Goal: Information Seeking & Learning: Learn about a topic

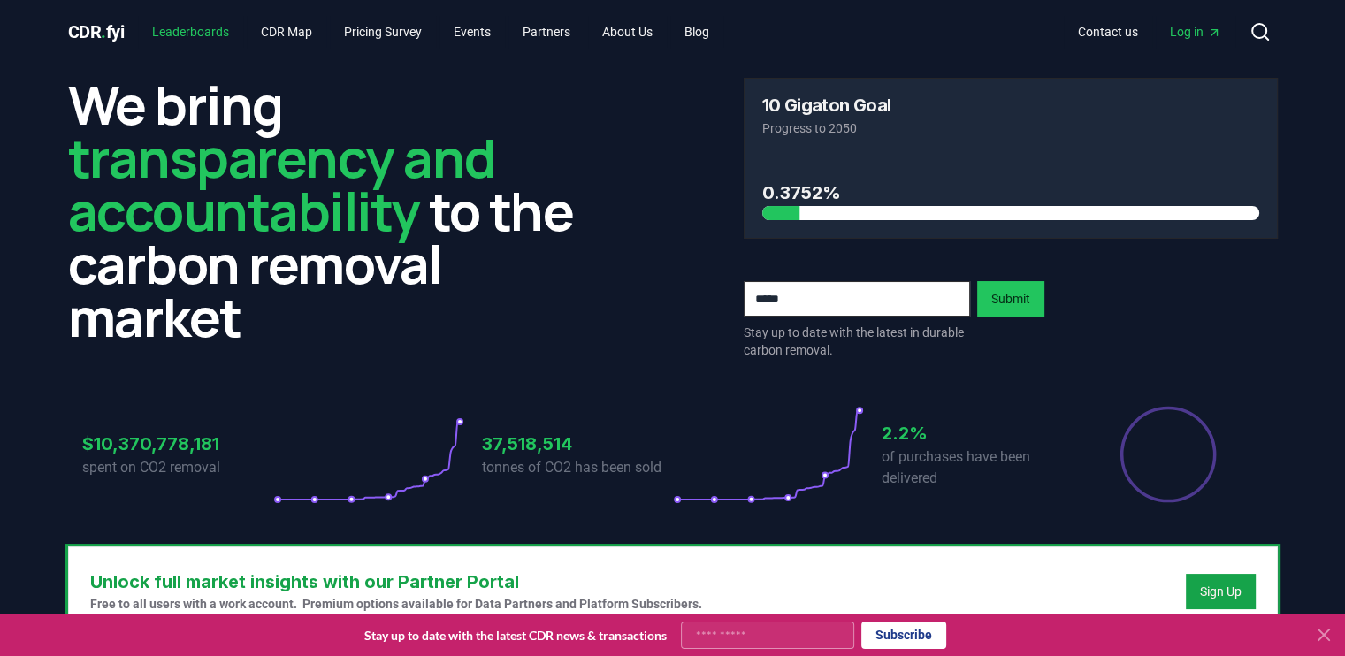
click at [166, 20] on link "Leaderboards" at bounding box center [190, 32] width 105 height 32
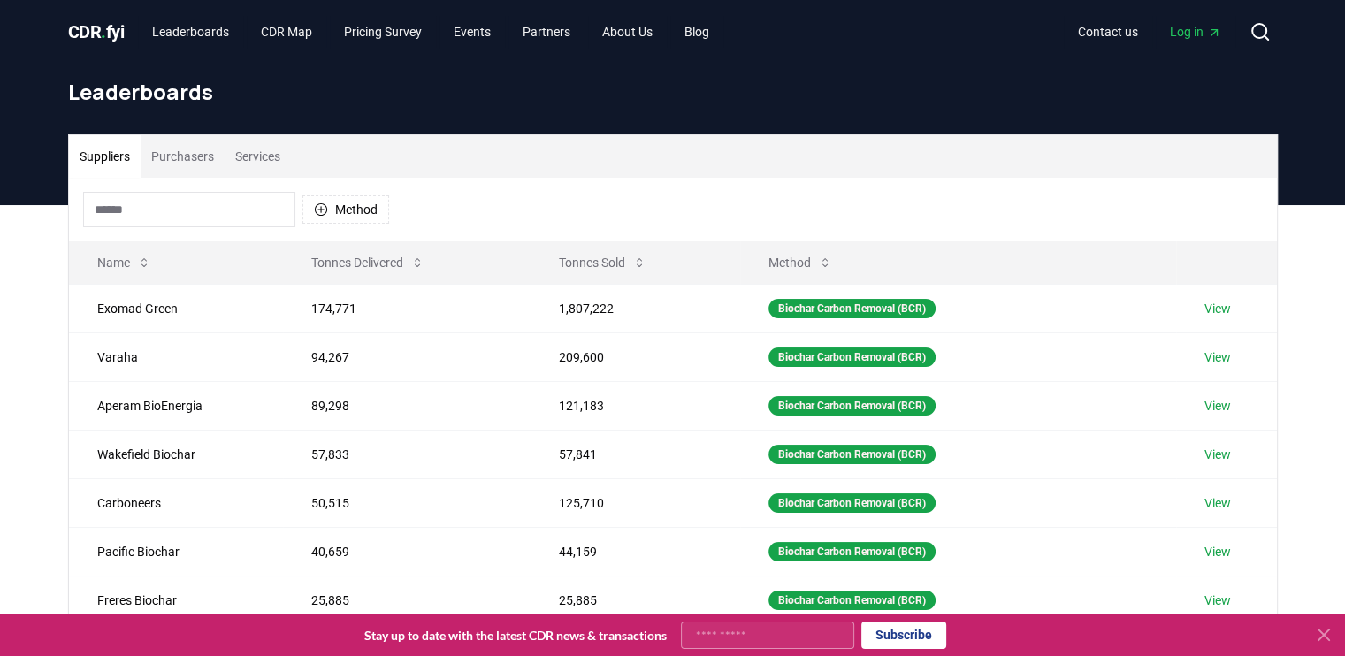
click at [697, 143] on div "Suppliers Purchasers Services" at bounding box center [673, 156] width 1208 height 42
click at [29, 473] on div "Suppliers Purchasers Services Method Name Tonnes Delivered Tonnes Sold Method E…" at bounding box center [672, 559] width 1345 height 709
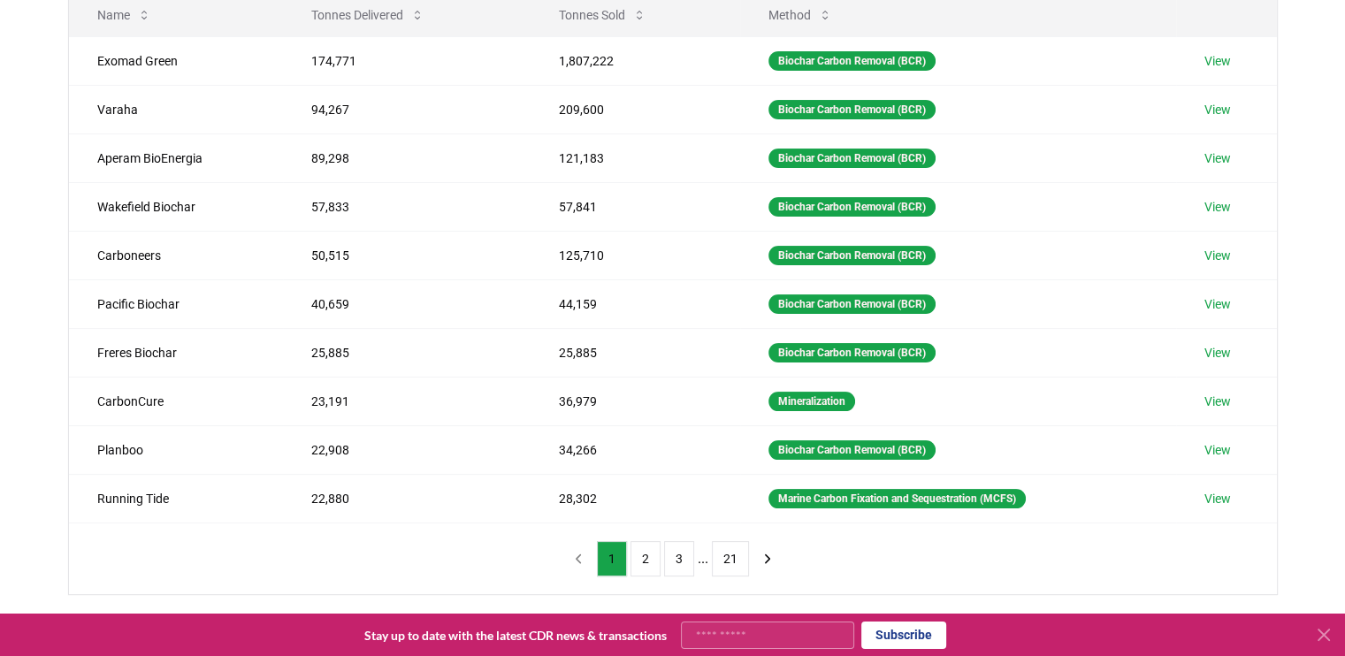
scroll to position [283, 0]
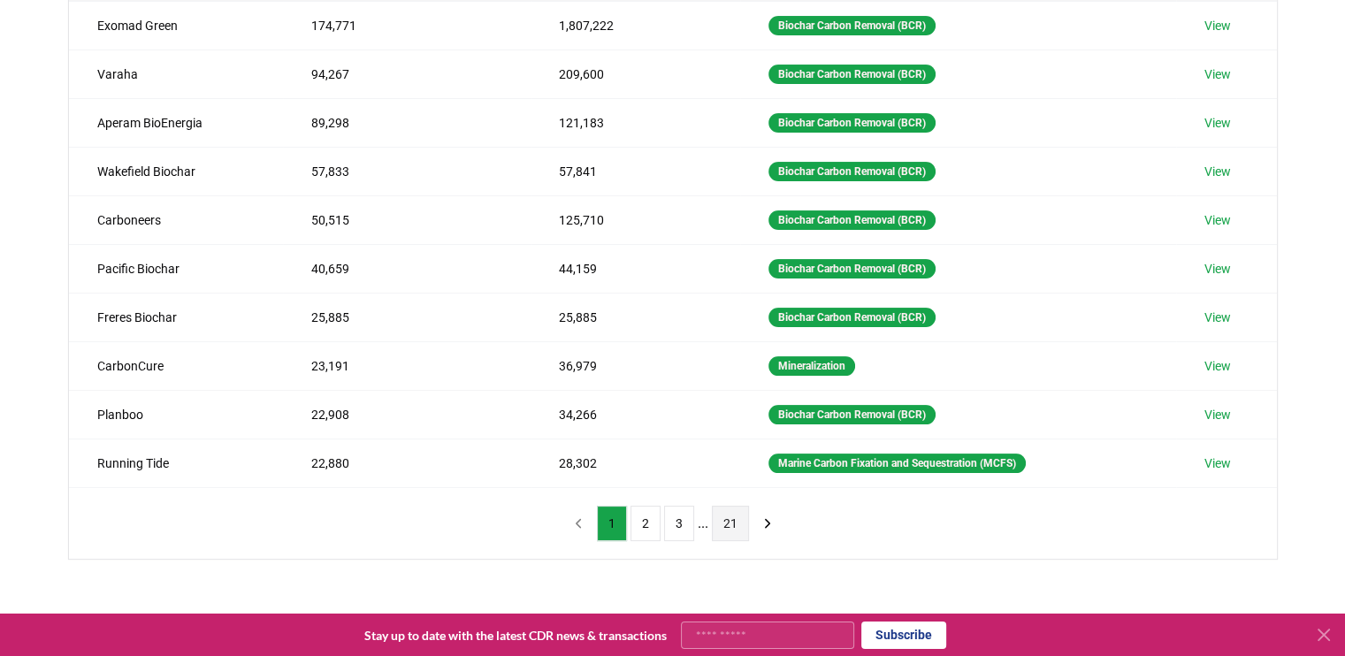
click at [733, 524] on button "21" at bounding box center [730, 523] width 37 height 35
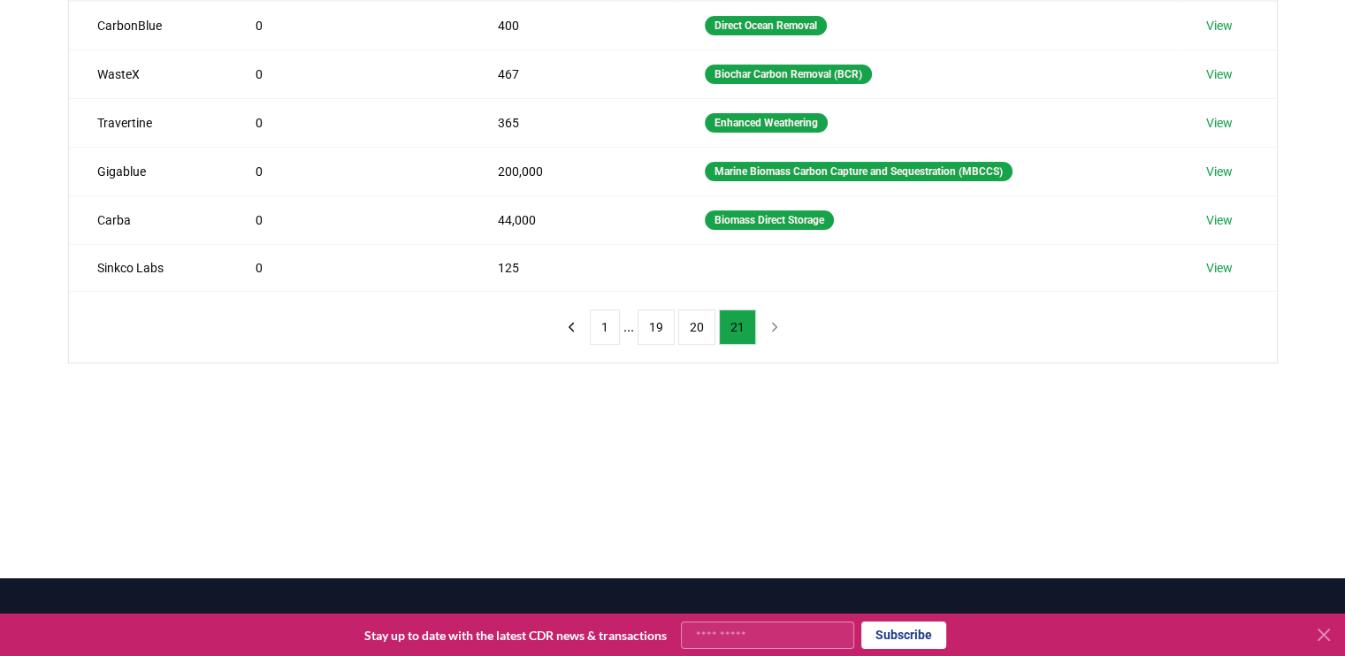
click at [21, 222] on div "Suppliers Purchasers Services Method Name Tonnes Delivered Tonnes Sold Method C…" at bounding box center [672, 178] width 1345 height 512
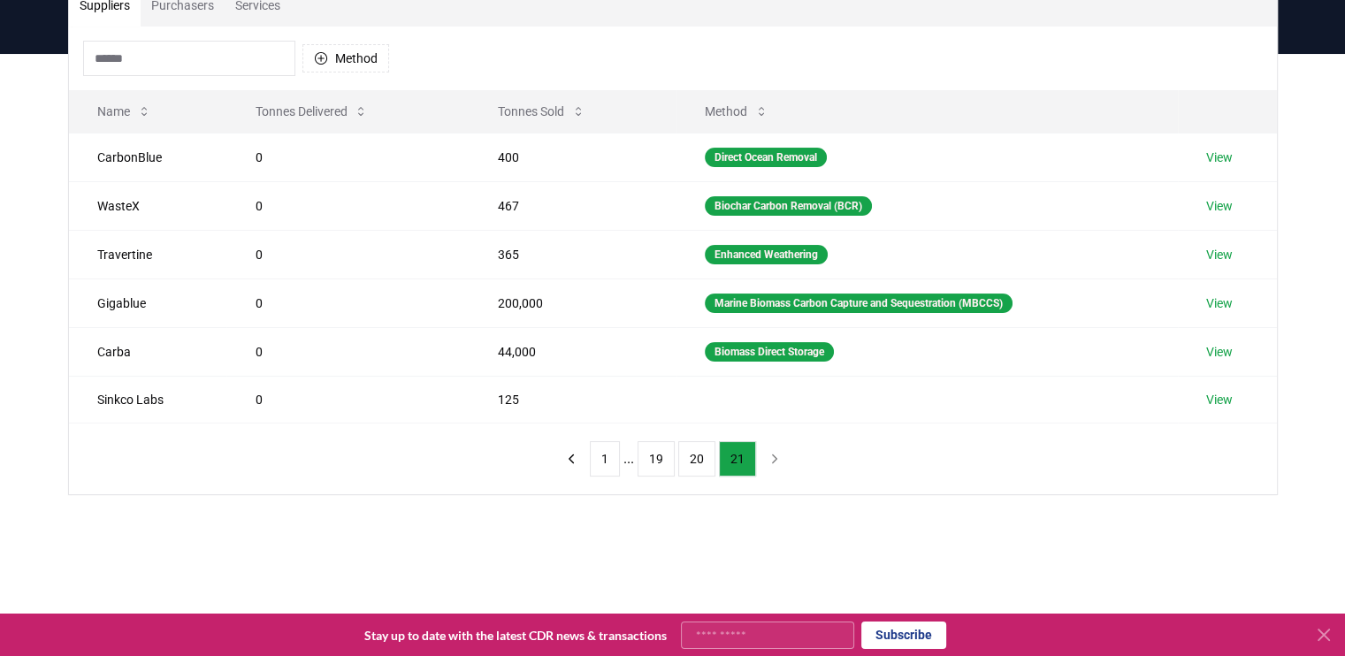
scroll to position [177, 0]
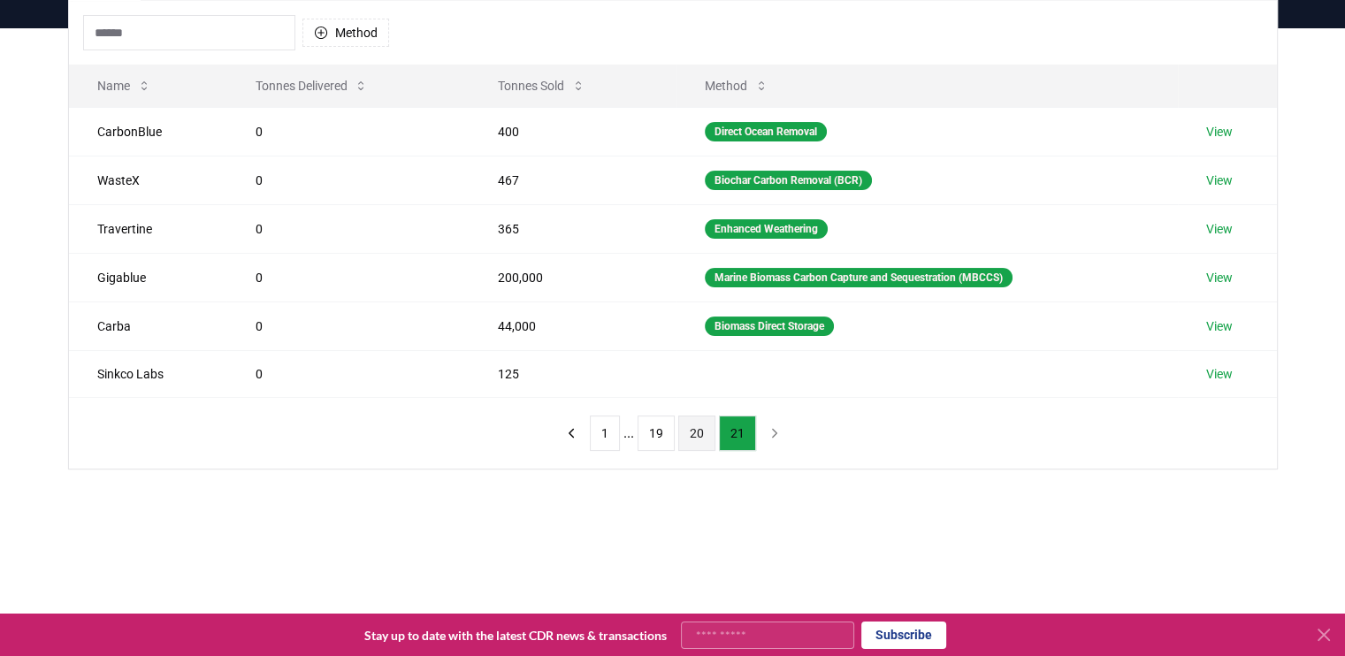
click at [690, 445] on button "20" at bounding box center [696, 433] width 37 height 35
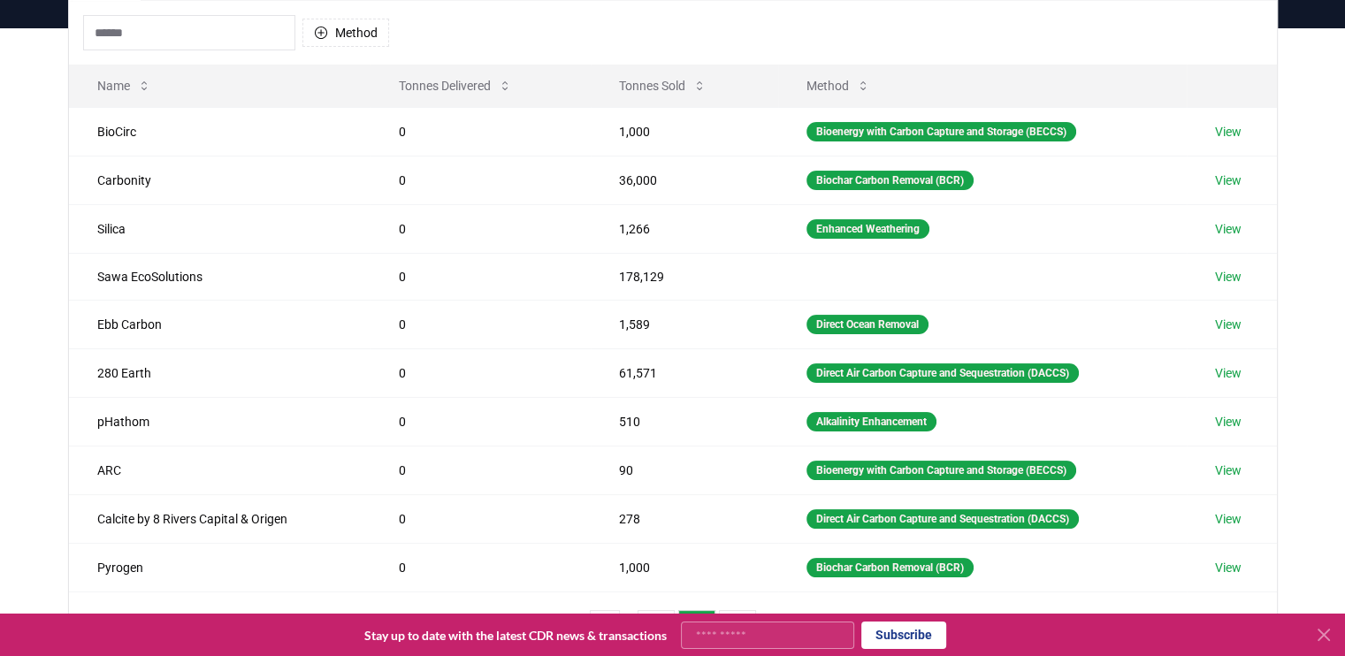
click at [25, 427] on div "Suppliers Purchasers Services Method Name Tonnes Delivered Tonnes Sold Method B…" at bounding box center [672, 381] width 1345 height 707
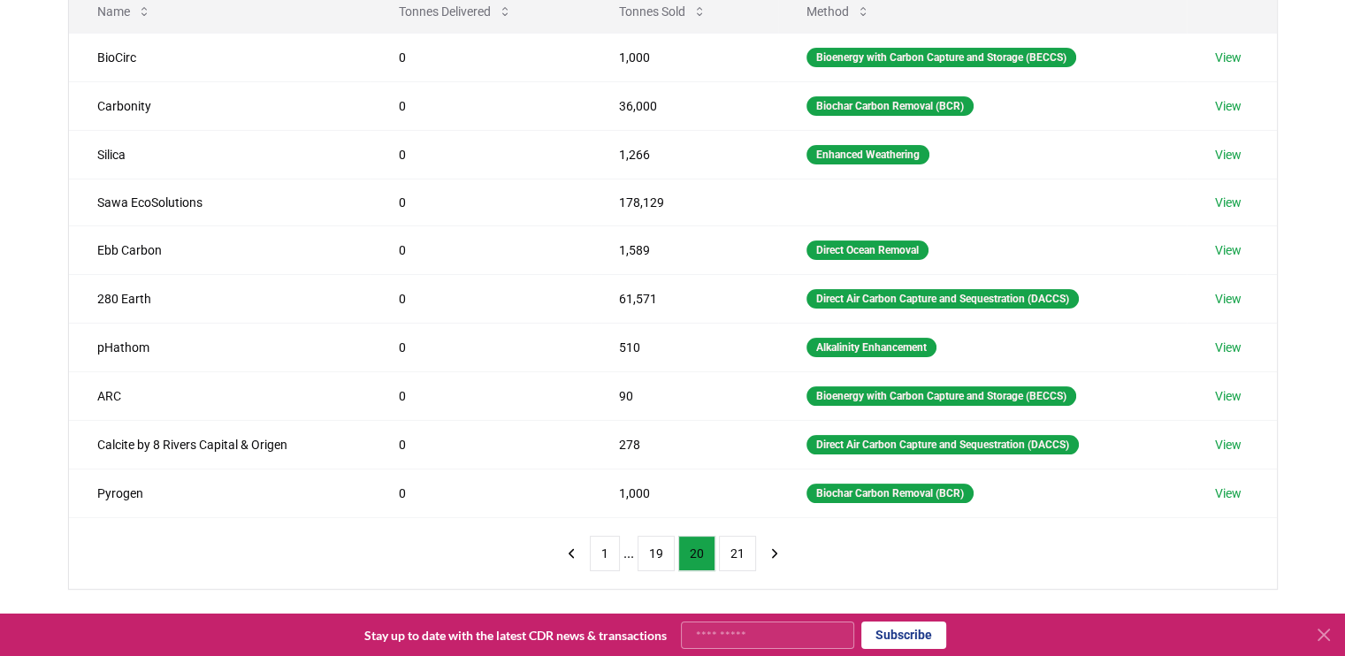
scroll to position [248, 0]
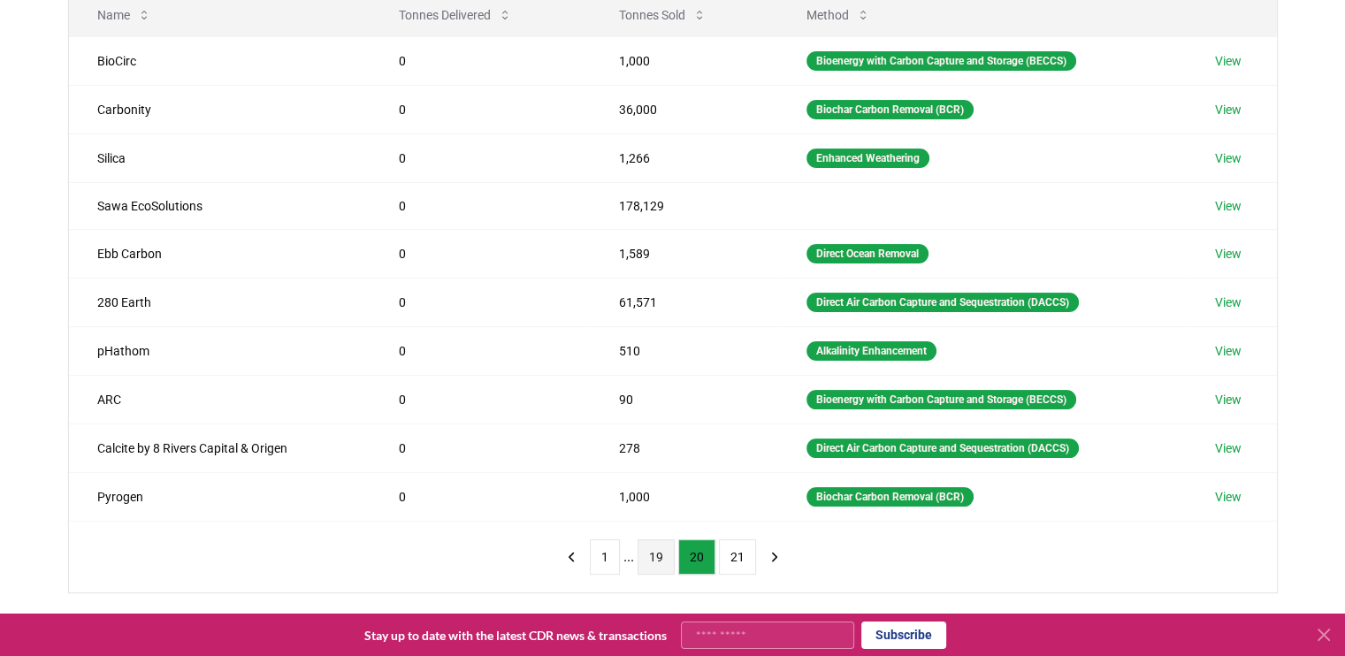
click at [655, 553] on button "19" at bounding box center [656, 557] width 37 height 35
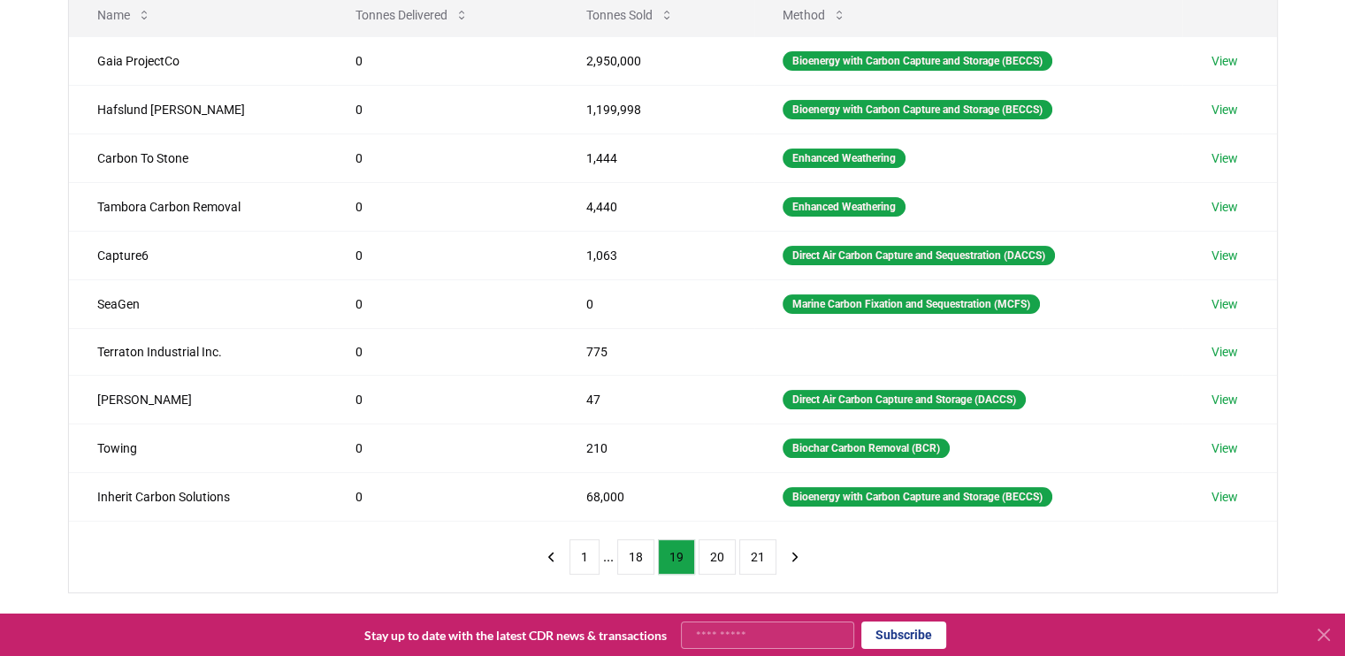
click at [22, 402] on div "Suppliers Purchasers Services Method Name Tonnes Delivered Tonnes Sold Method G…" at bounding box center [672, 311] width 1345 height 707
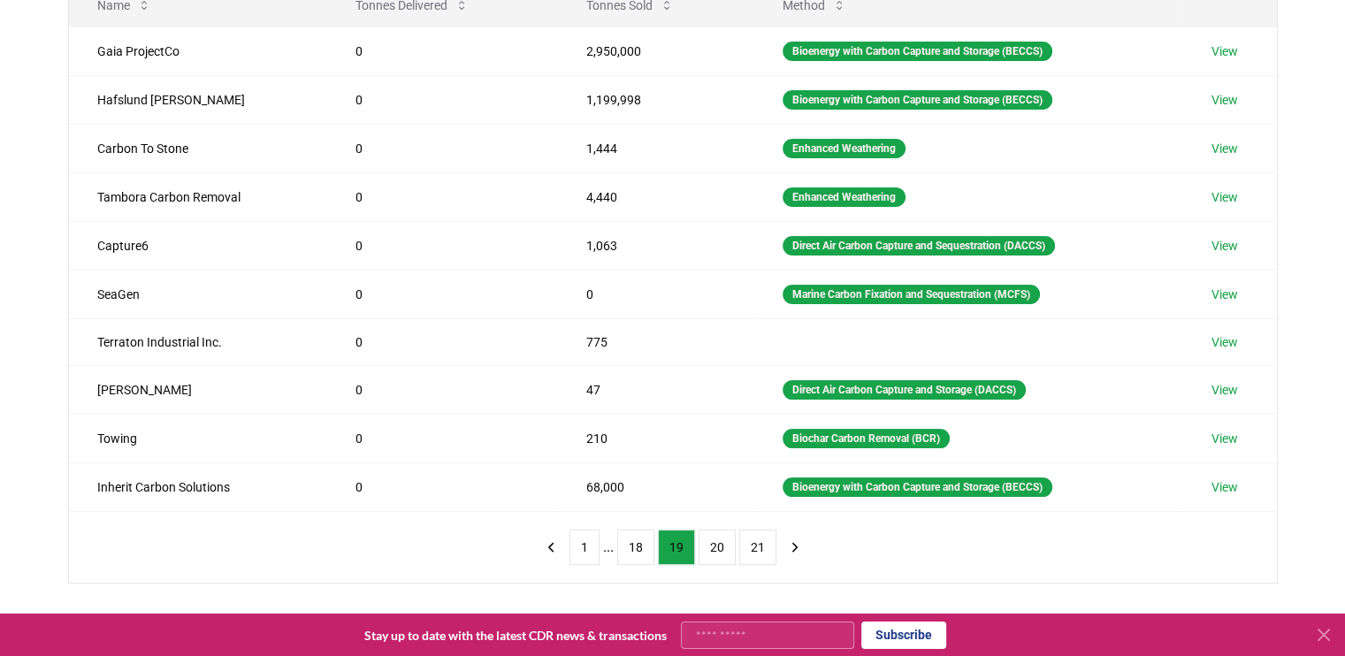
scroll to position [283, 0]
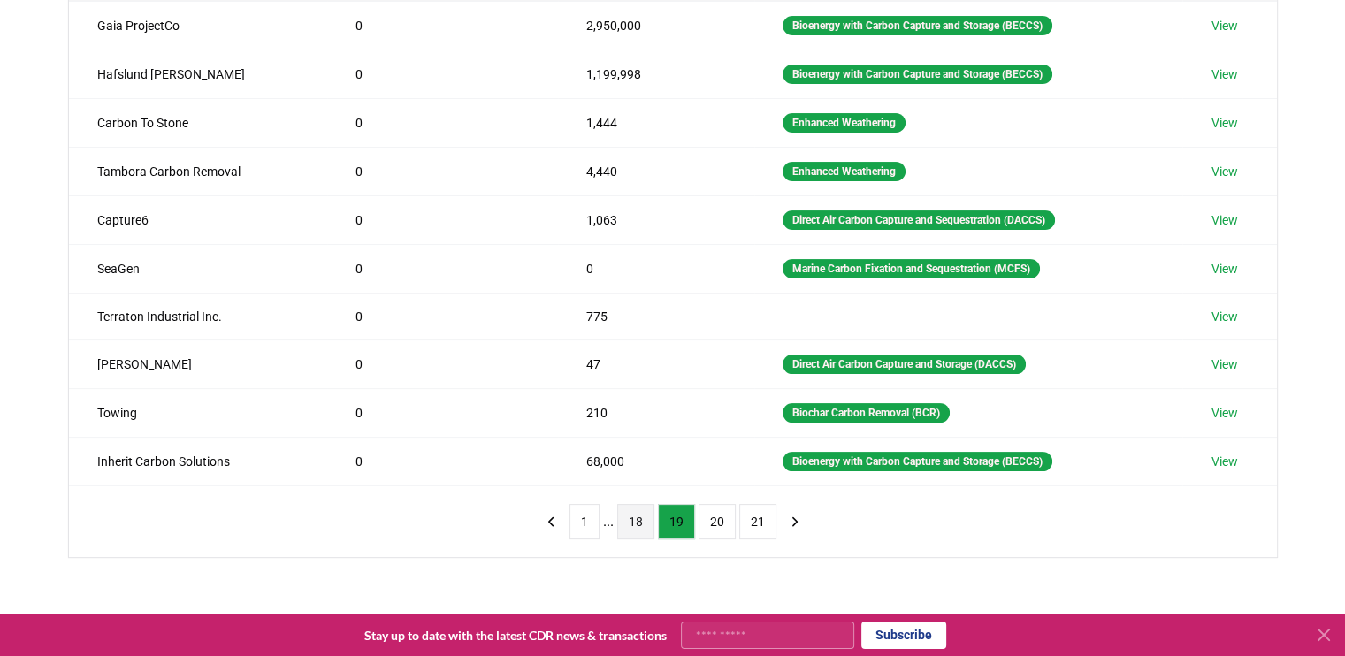
click at [638, 523] on button "18" at bounding box center [635, 521] width 37 height 35
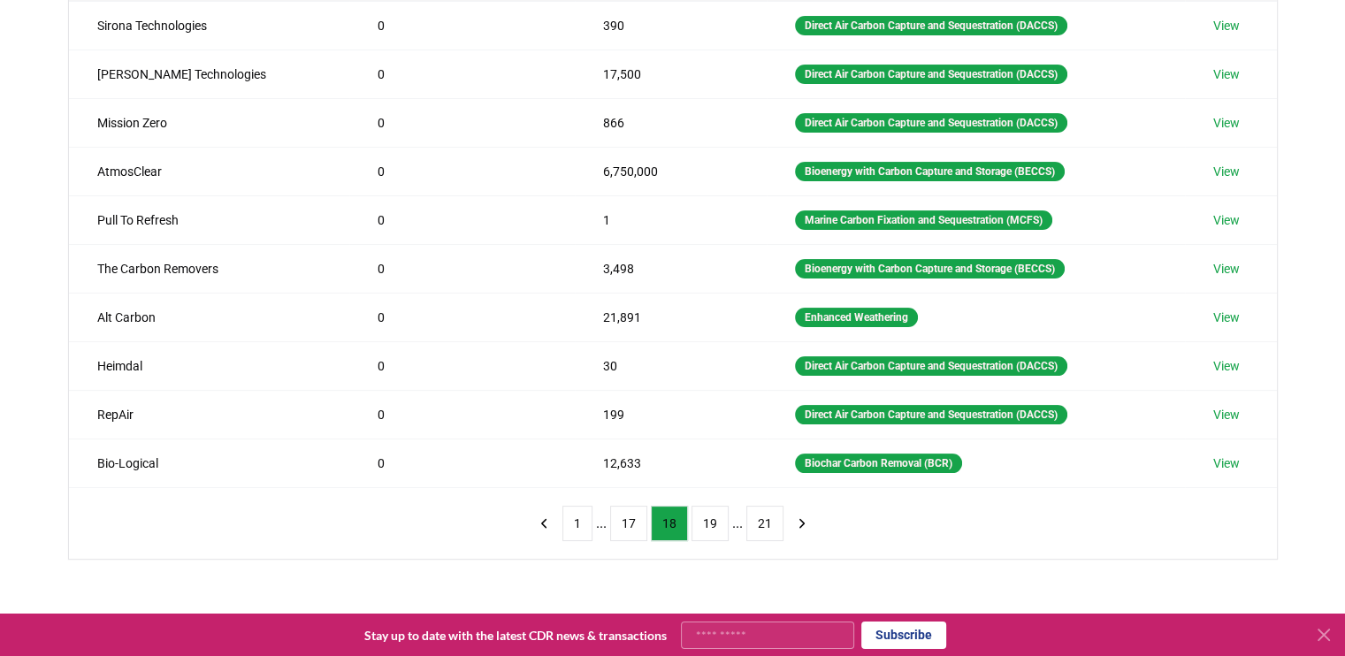
click at [27, 363] on div "Suppliers Purchasers Services Method Name Tonnes Delivered Tonnes Sold Method S…" at bounding box center [672, 276] width 1345 height 709
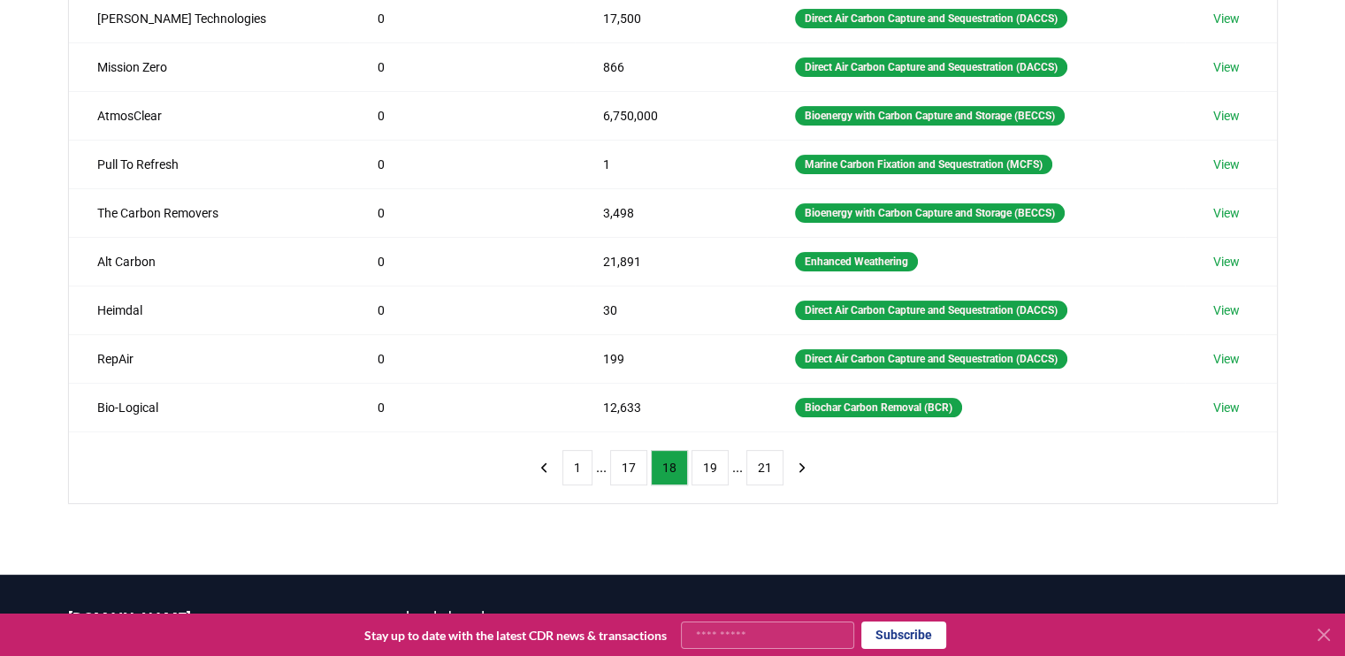
scroll to position [354, 0]
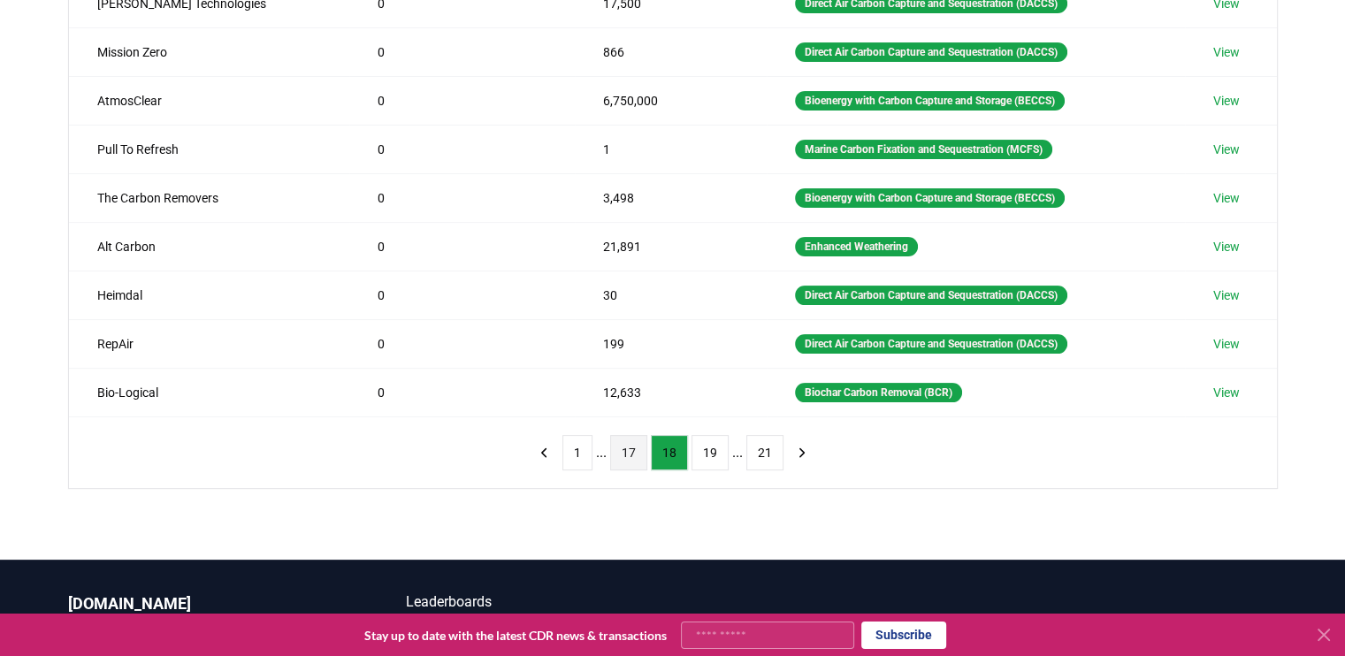
click at [640, 445] on button "17" at bounding box center [628, 452] width 37 height 35
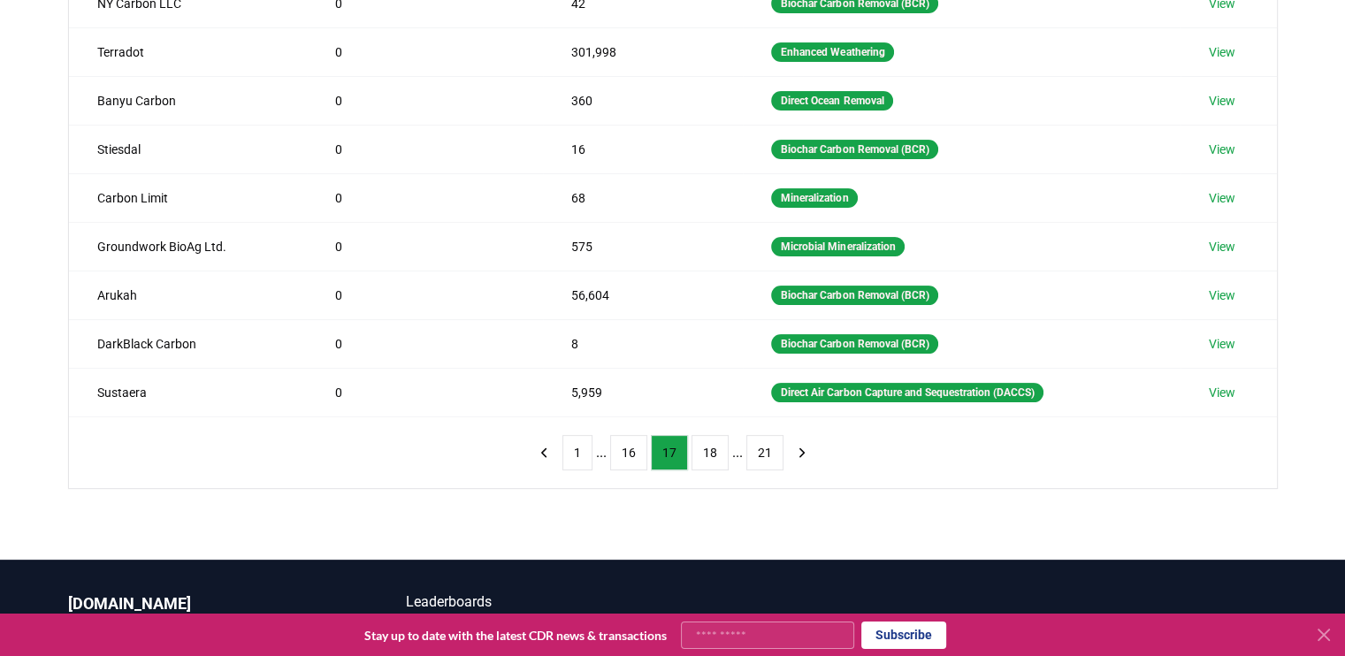
click at [34, 399] on div "Suppliers Purchasers Services Method Name Tonnes Delivered Tonnes Sold Method S…" at bounding box center [672, 205] width 1345 height 709
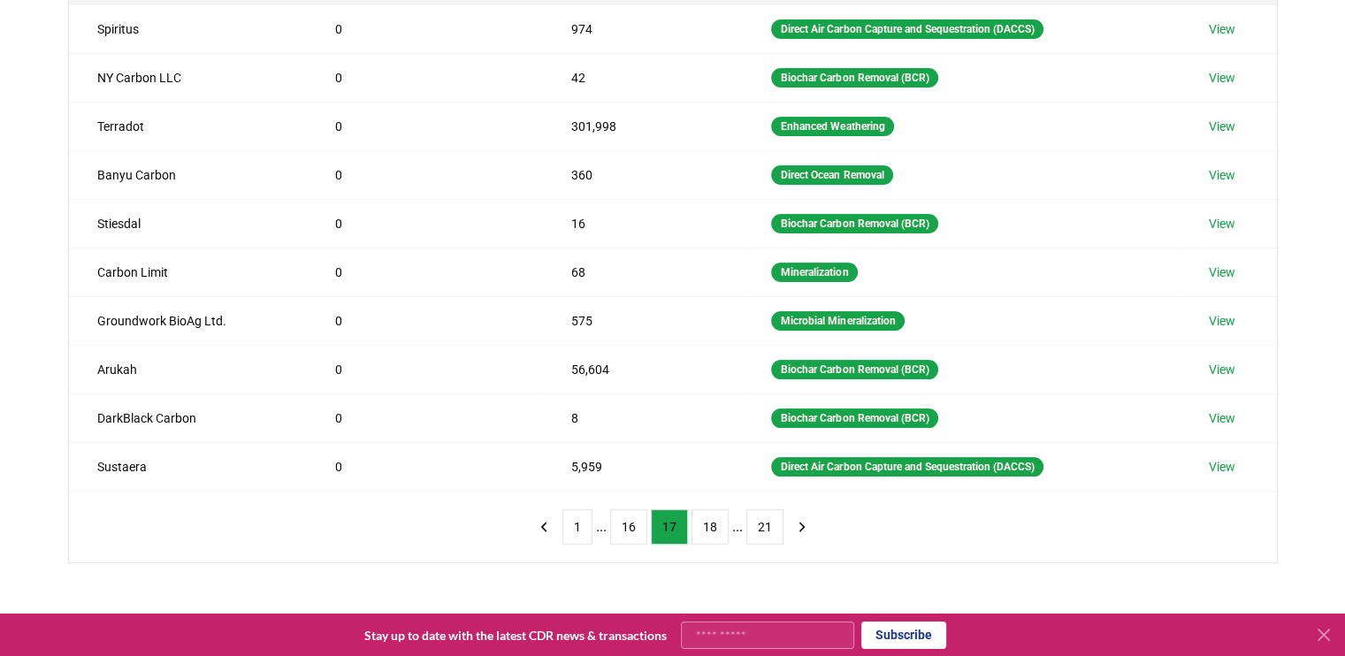
scroll to position [283, 0]
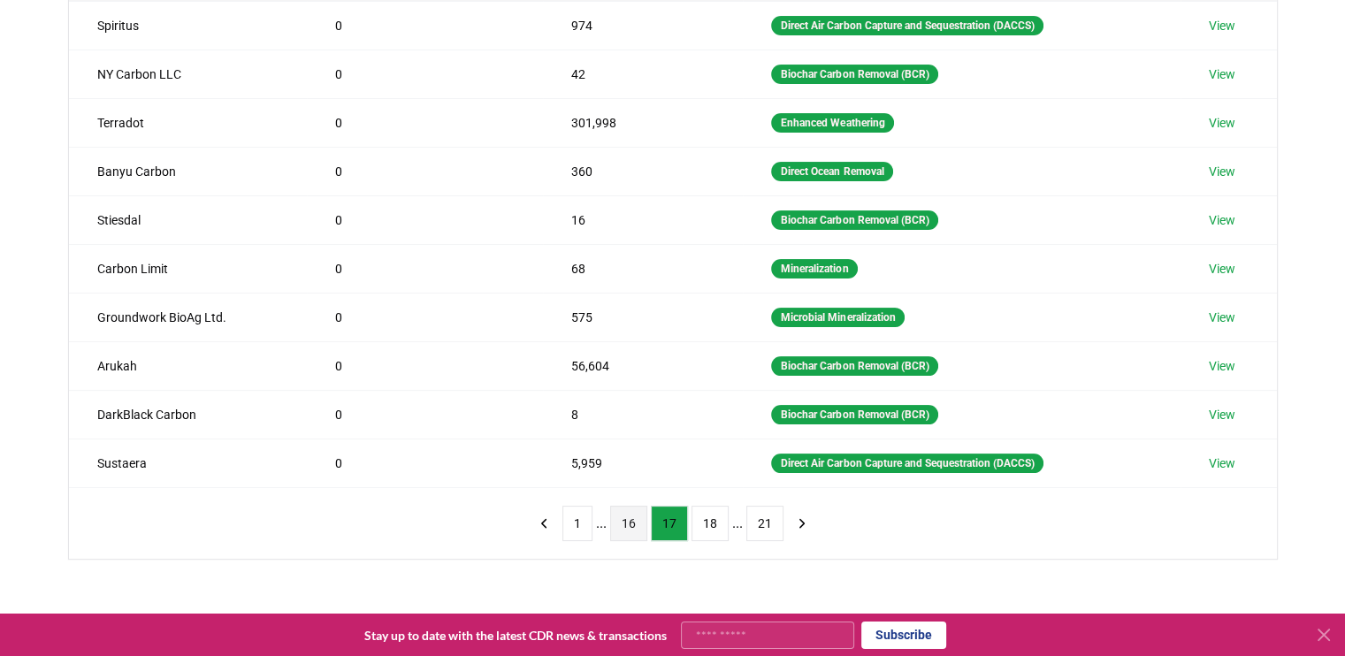
click at [636, 532] on button "16" at bounding box center [628, 523] width 37 height 35
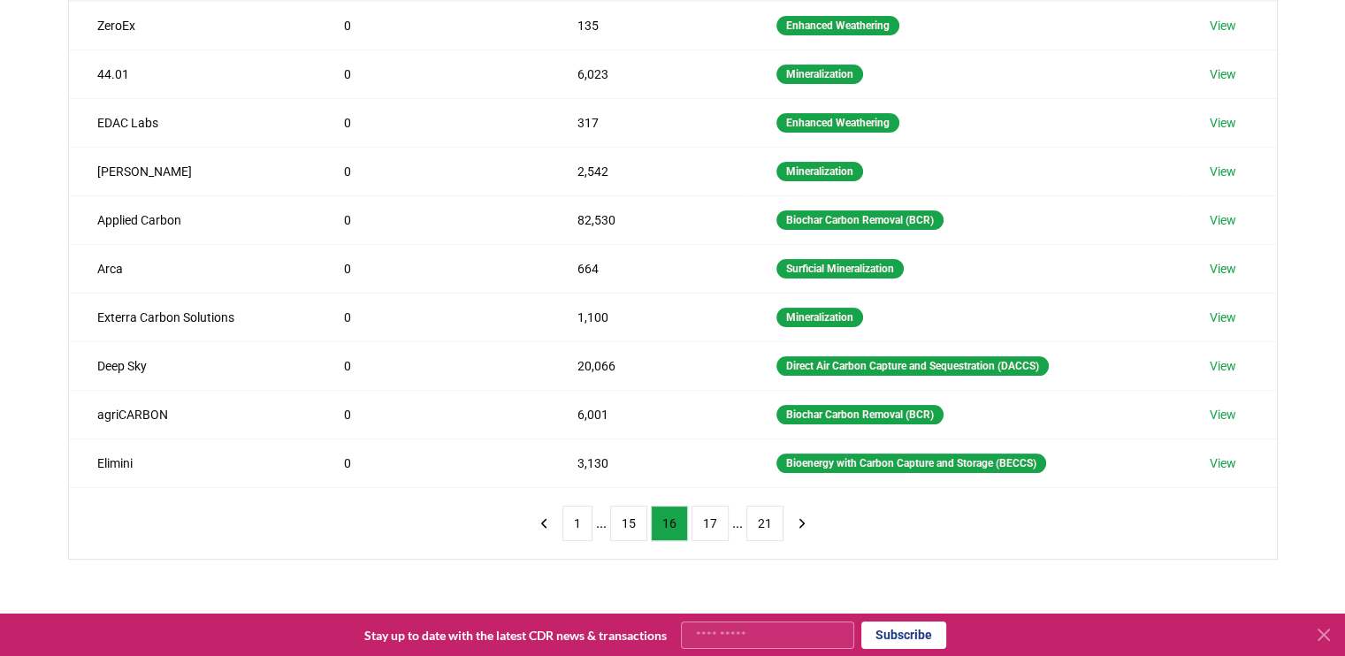
click at [35, 434] on div "Suppliers Purchasers Services Method Name Tonnes Delivered Tonnes Sold Method Z…" at bounding box center [672, 276] width 1345 height 709
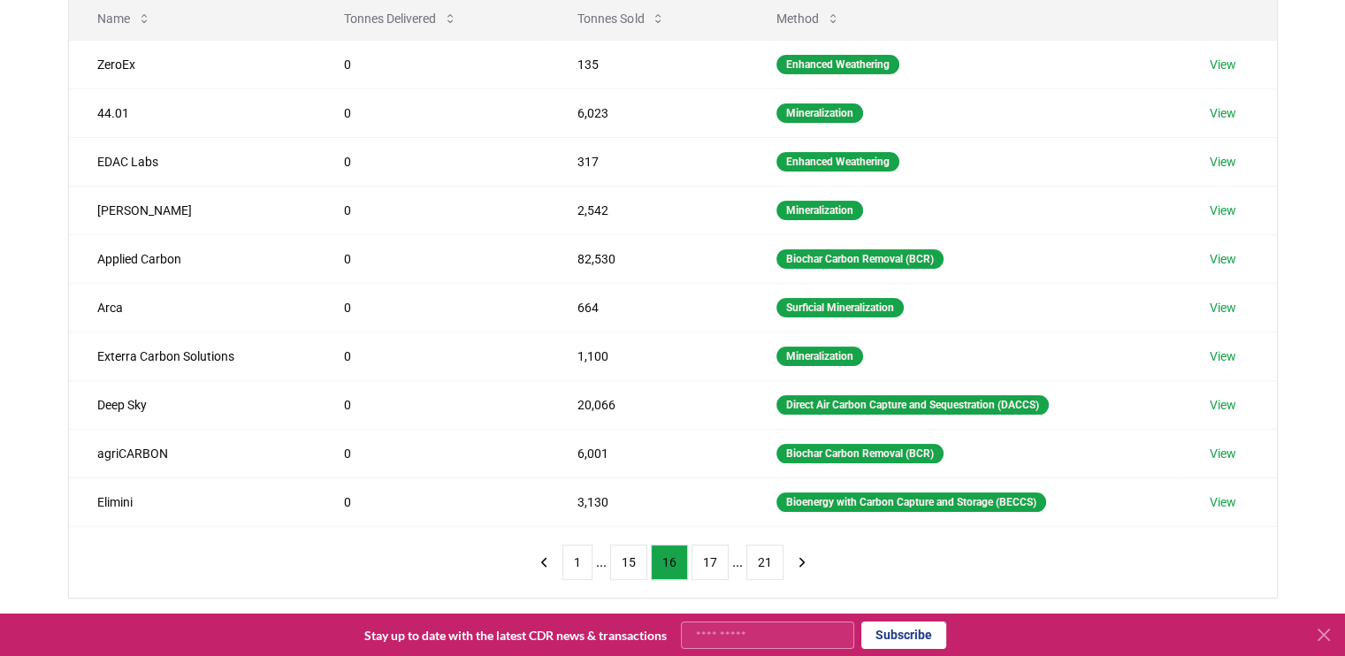
scroll to position [212, 0]
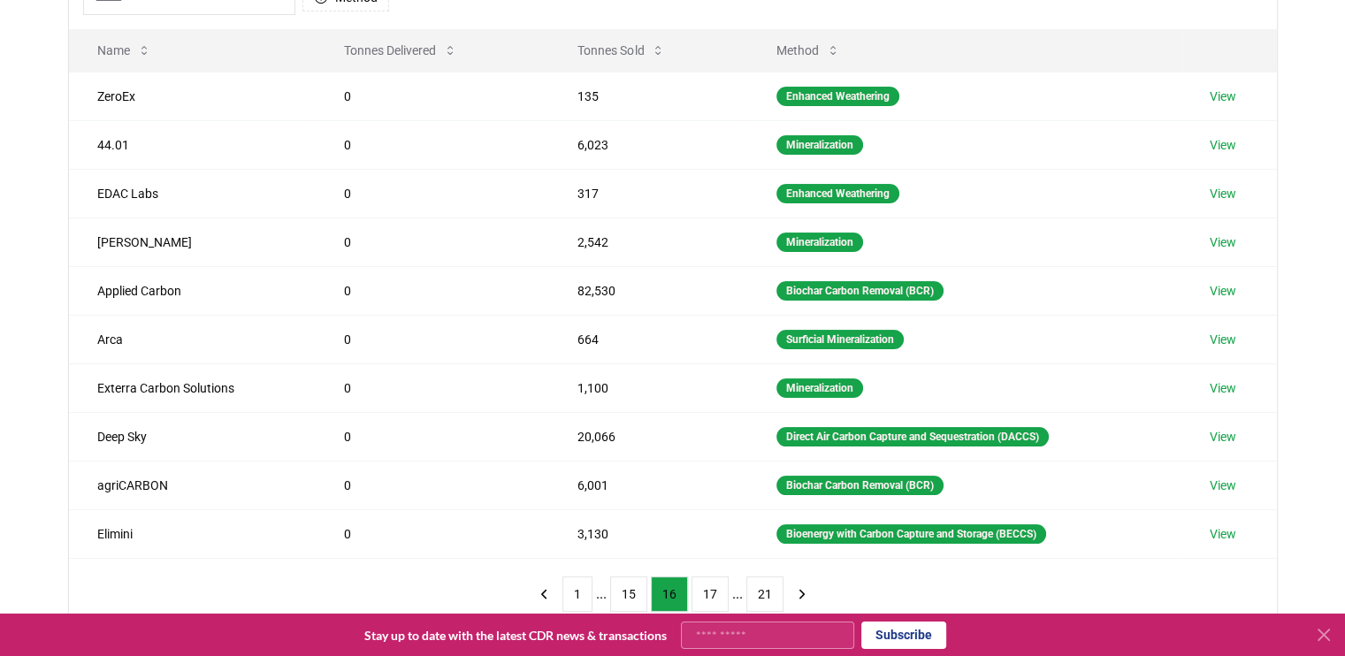
click at [7, 295] on div "Suppliers Purchasers Services Method Name Tonnes Delivered Tonnes Sold Method Z…" at bounding box center [672, 347] width 1345 height 709
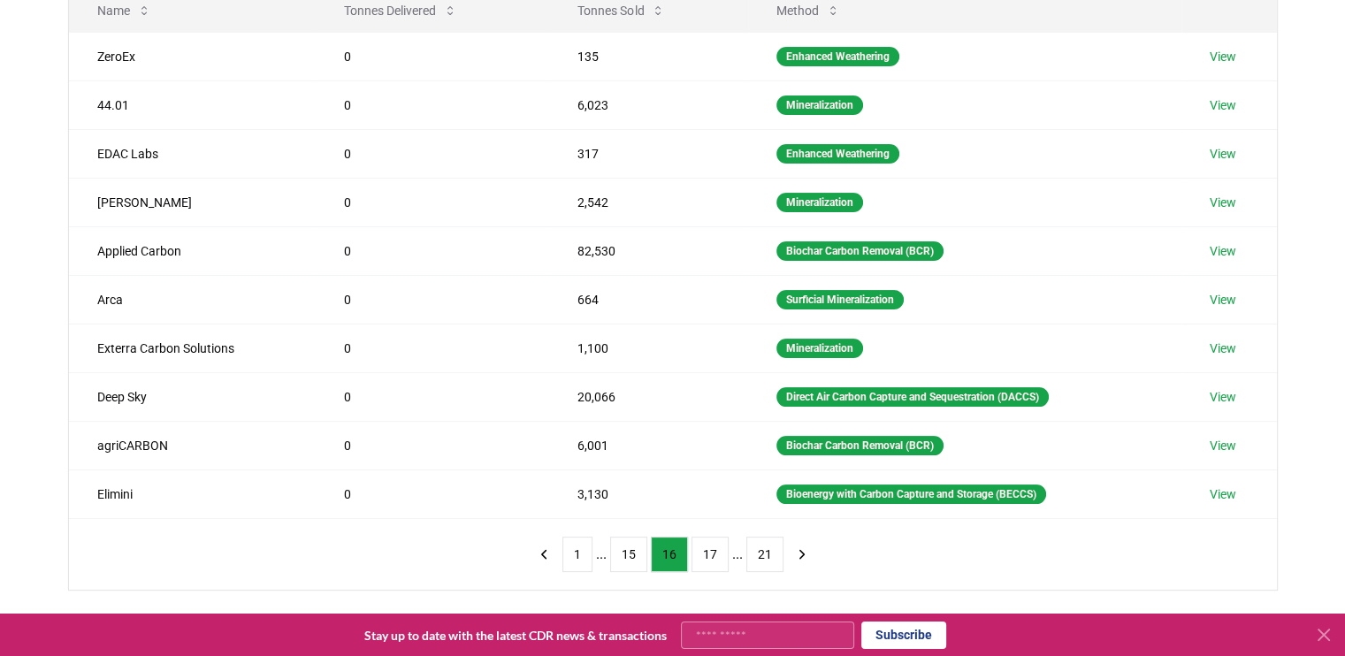
scroll to position [283, 0]
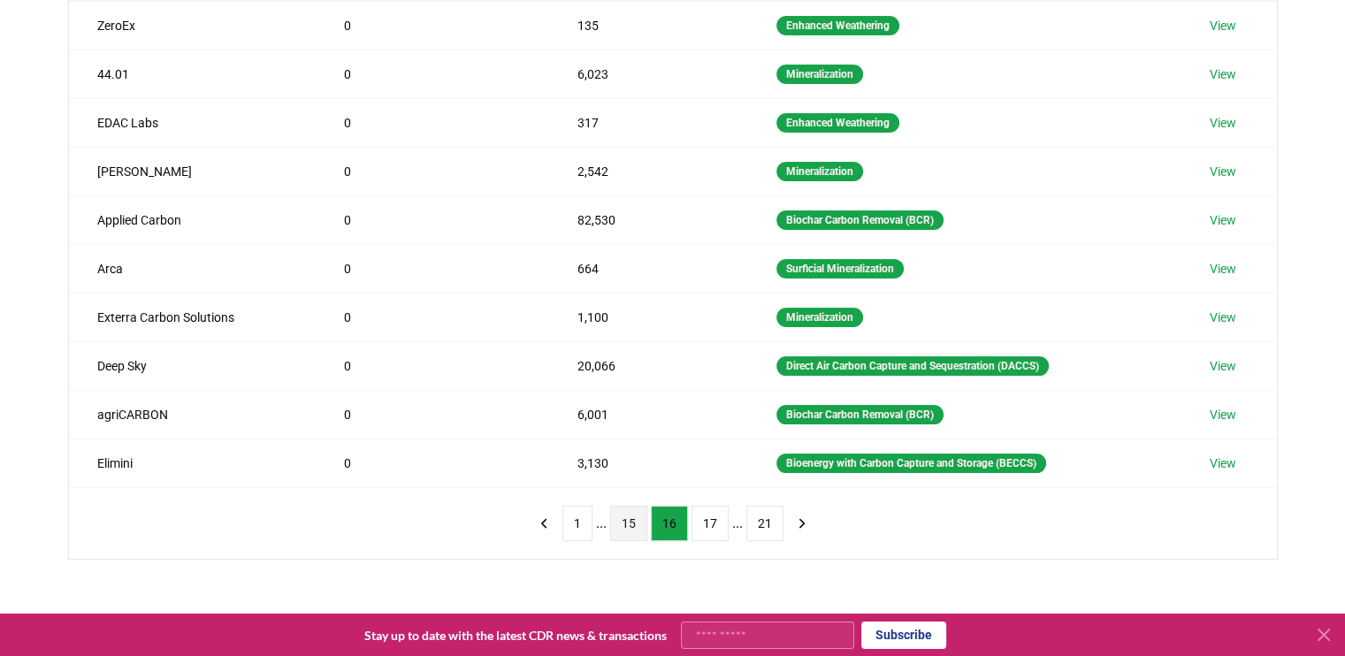
click at [633, 531] on button "15" at bounding box center [628, 523] width 37 height 35
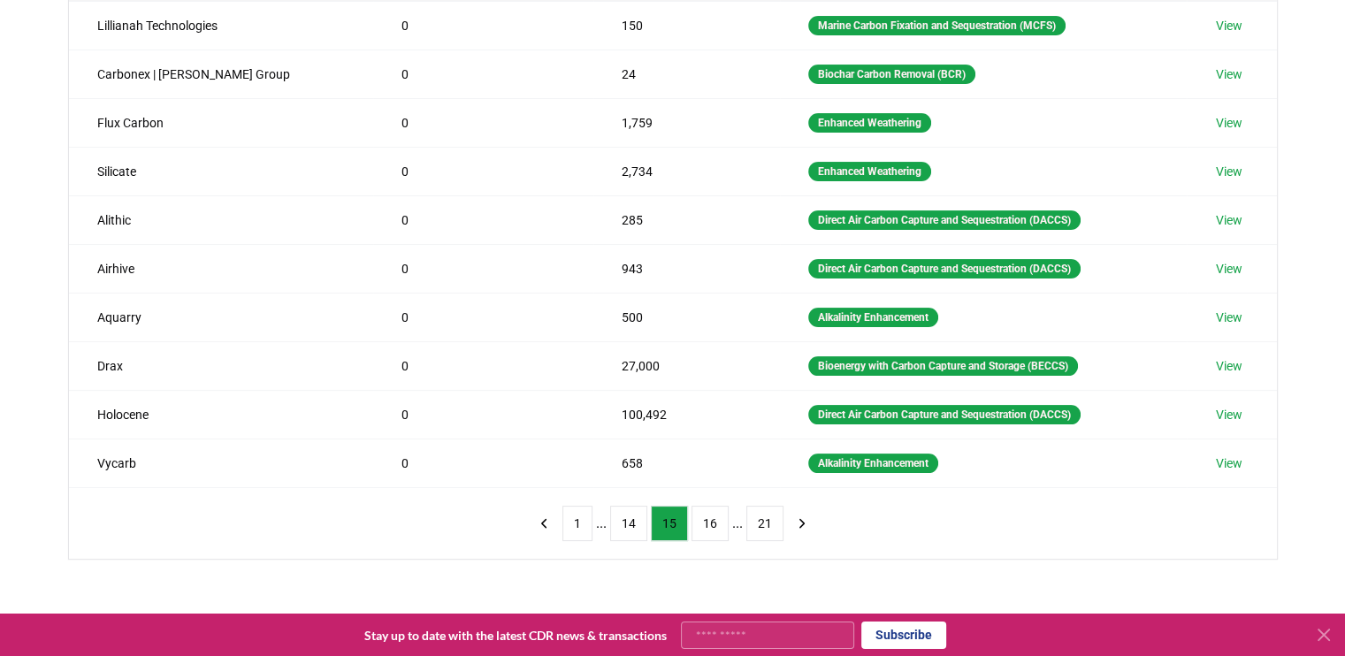
click at [21, 445] on div "Suppliers Purchasers Services Method Name Tonnes Delivered Tonnes Sold Method L…" at bounding box center [672, 276] width 1345 height 709
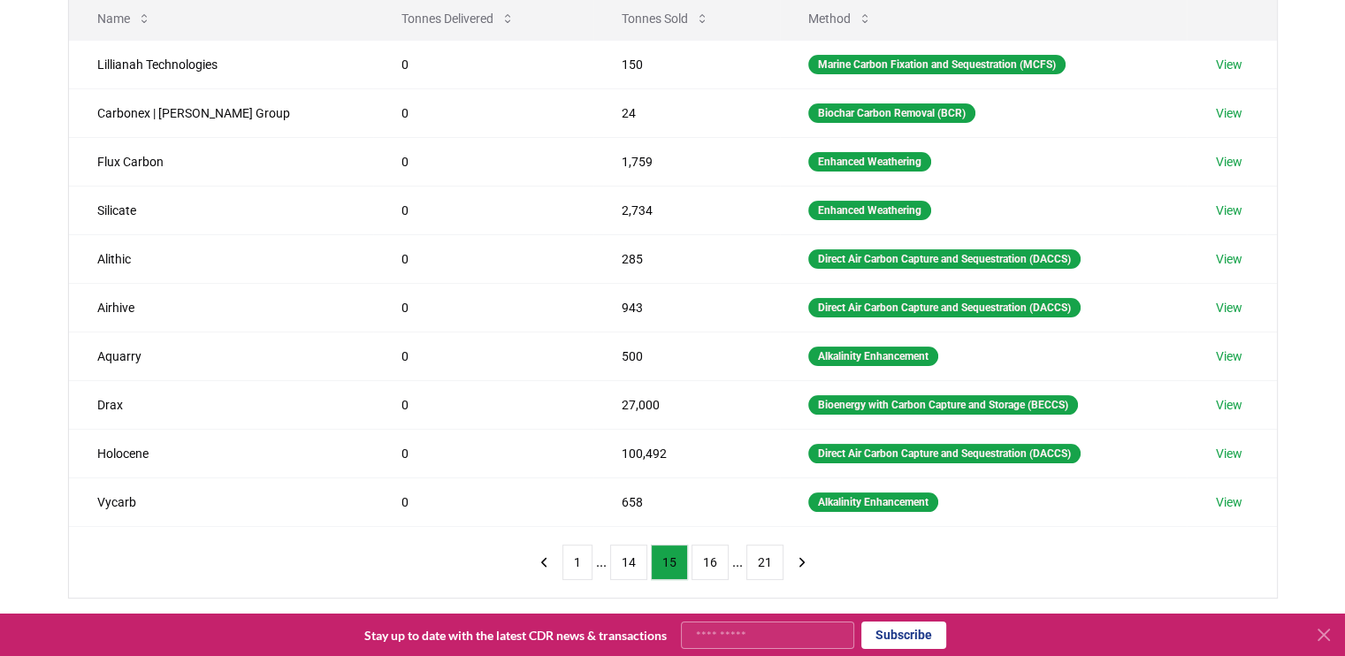
scroll to position [318, 0]
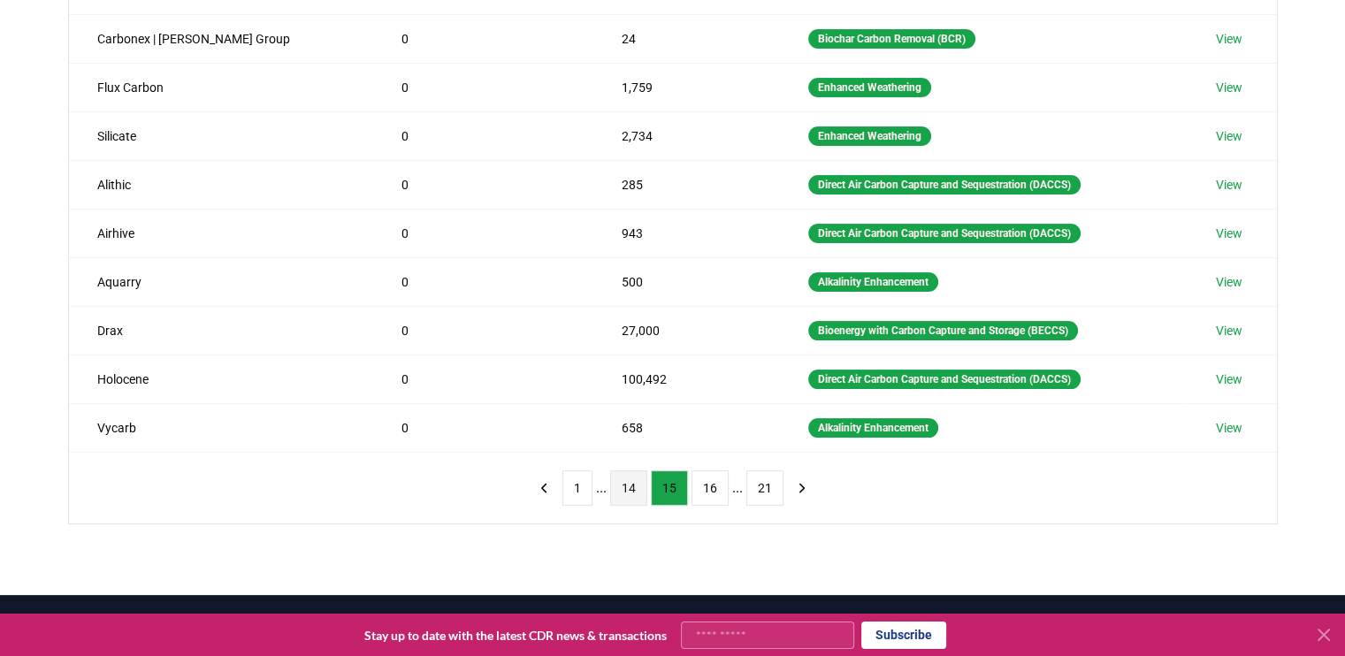
click at [625, 488] on button "14" at bounding box center [628, 488] width 37 height 35
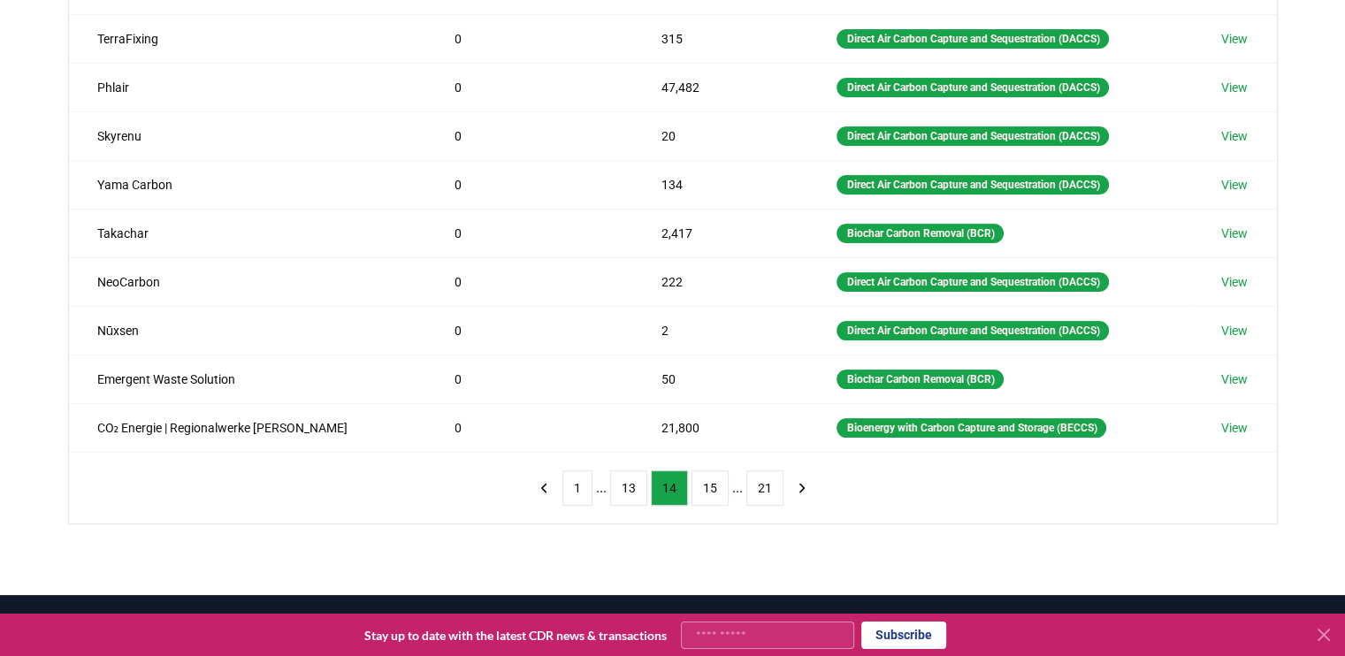
click at [29, 464] on div "Suppliers Purchasers Services Method Name Tonnes Delivered Tonnes Sold Method H…" at bounding box center [672, 241] width 1345 height 709
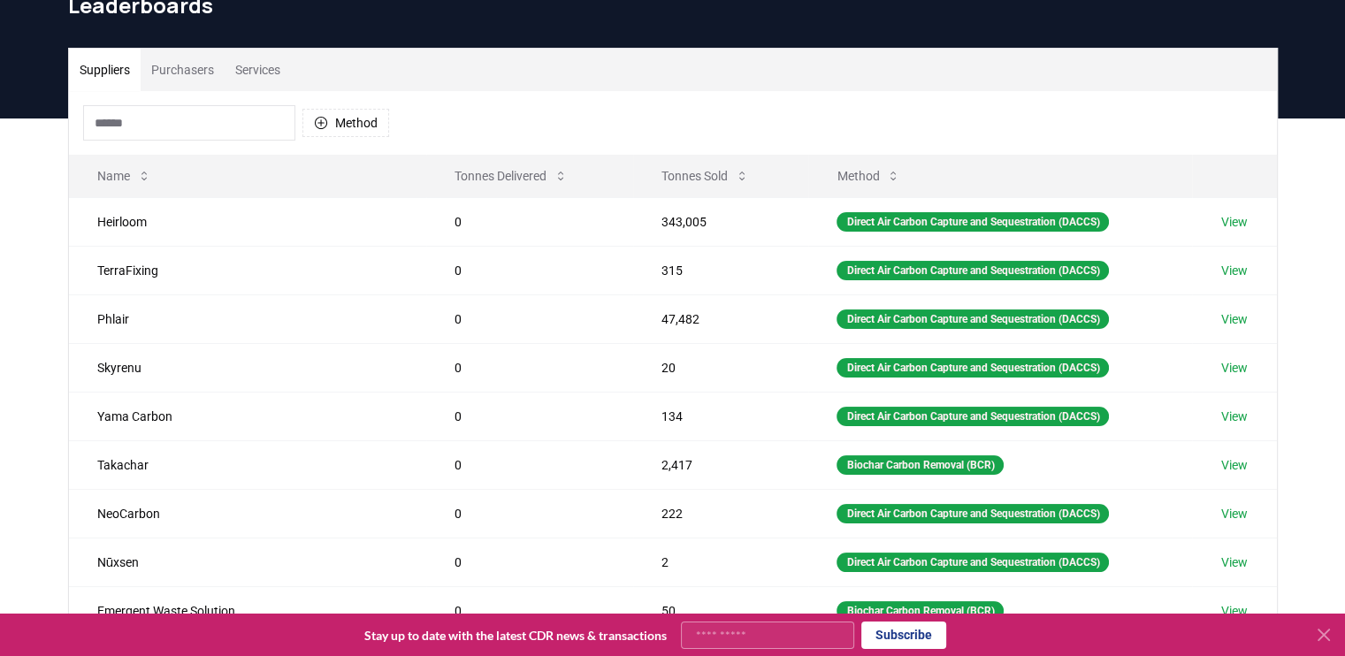
scroll to position [0, 0]
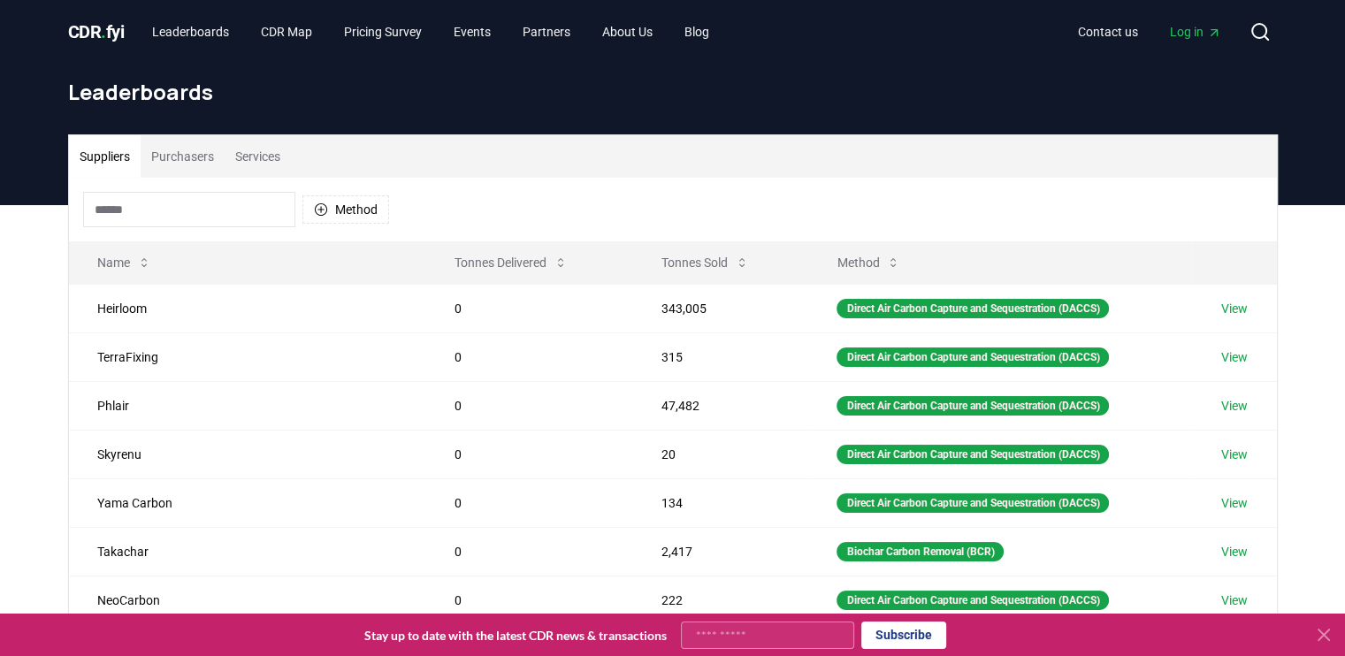
click at [189, 218] on input at bounding box center [189, 209] width 212 height 35
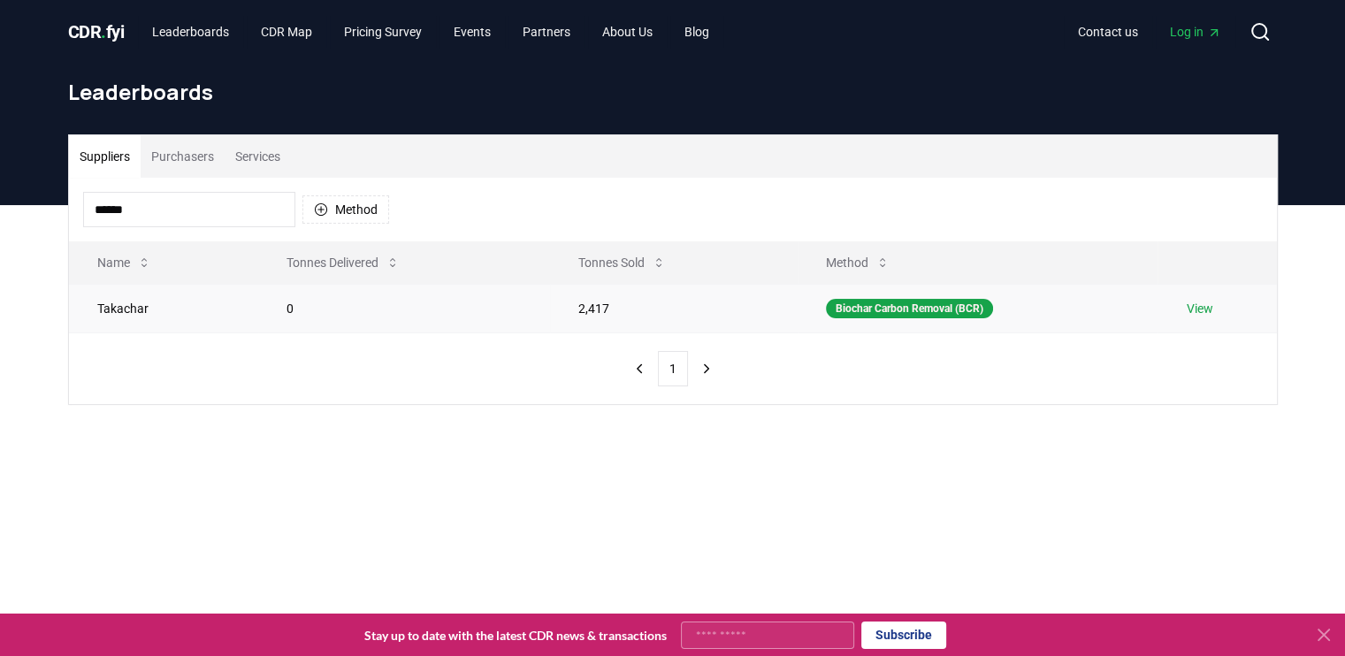
type input "******"
click at [589, 309] on td "2,417" at bounding box center [674, 308] width 248 height 49
click at [648, 263] on button "Tonnes Sold" at bounding box center [622, 262] width 116 height 35
click at [1207, 309] on link "View" at bounding box center [1199, 309] width 27 height 18
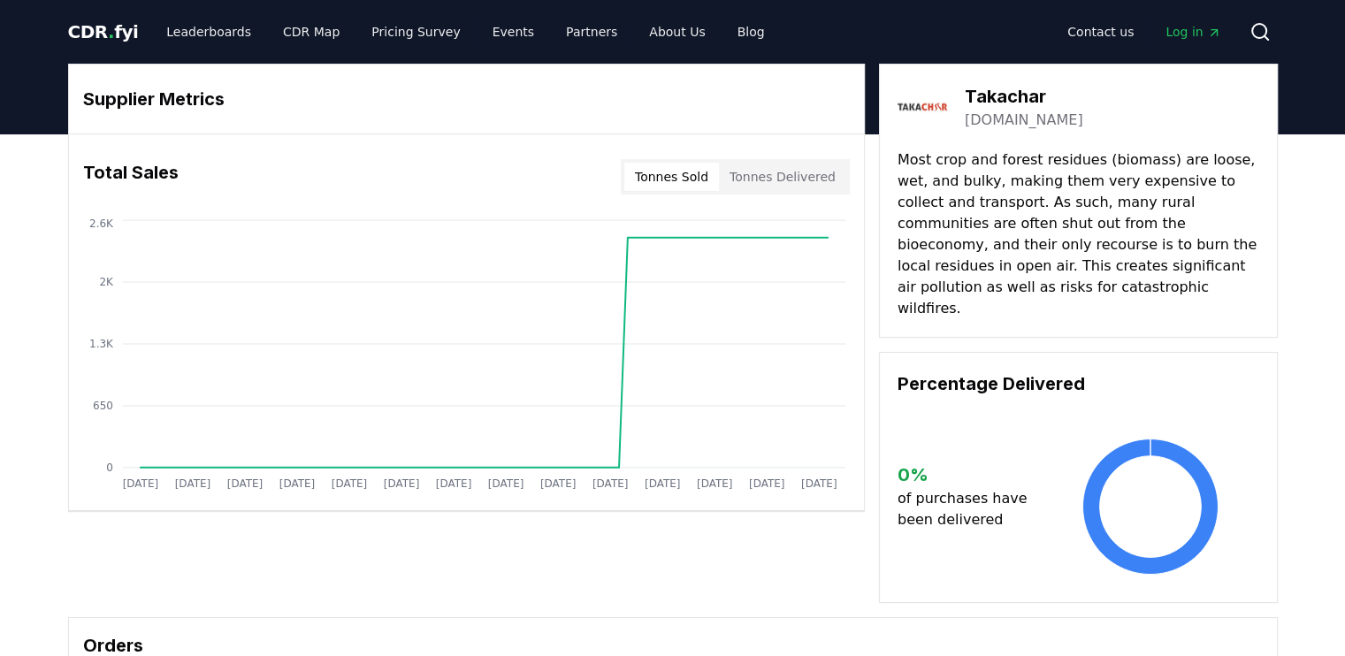
click at [765, 182] on button "Tonnes Delivered" at bounding box center [782, 177] width 127 height 28
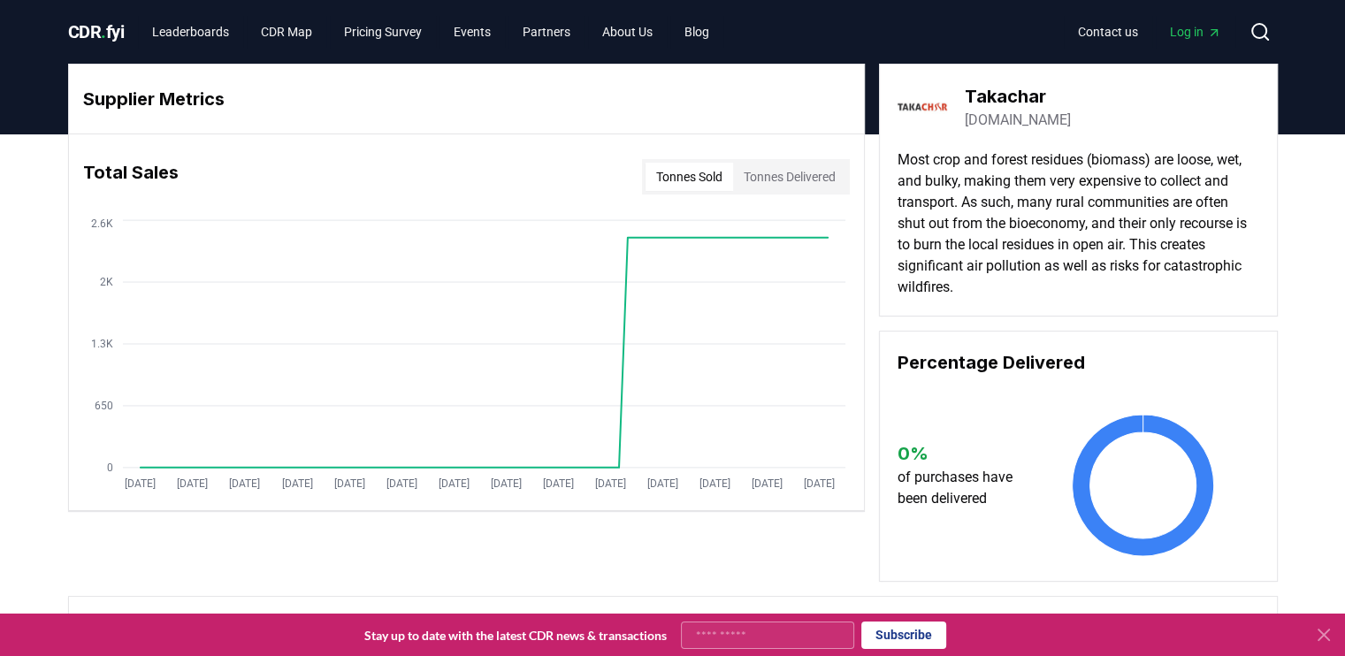
click at [672, 176] on button "Tonnes Sold" at bounding box center [690, 177] width 88 height 28
click at [45, 534] on div "Supplier Metrics Total Sales Tonnes Sold Tonnes Delivered Jan 2019 Jul 2019 Jan…" at bounding box center [672, 512] width 1345 height 757
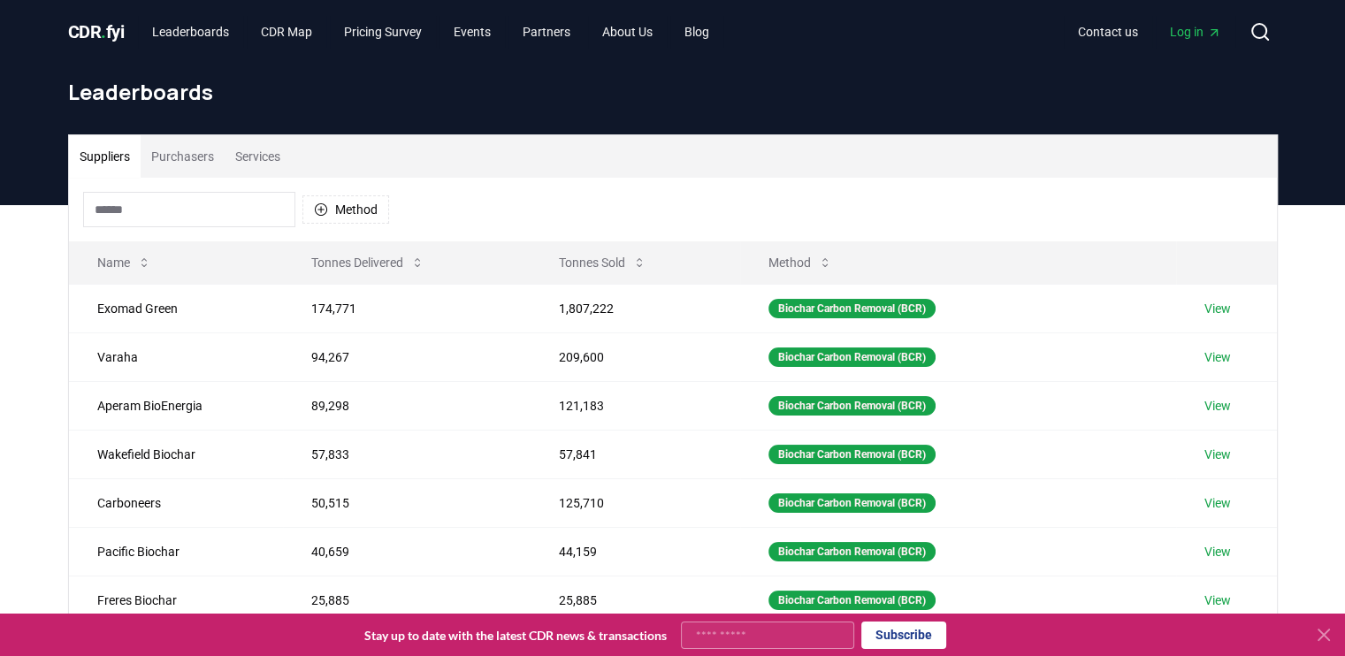
click at [146, 218] on input at bounding box center [189, 209] width 212 height 35
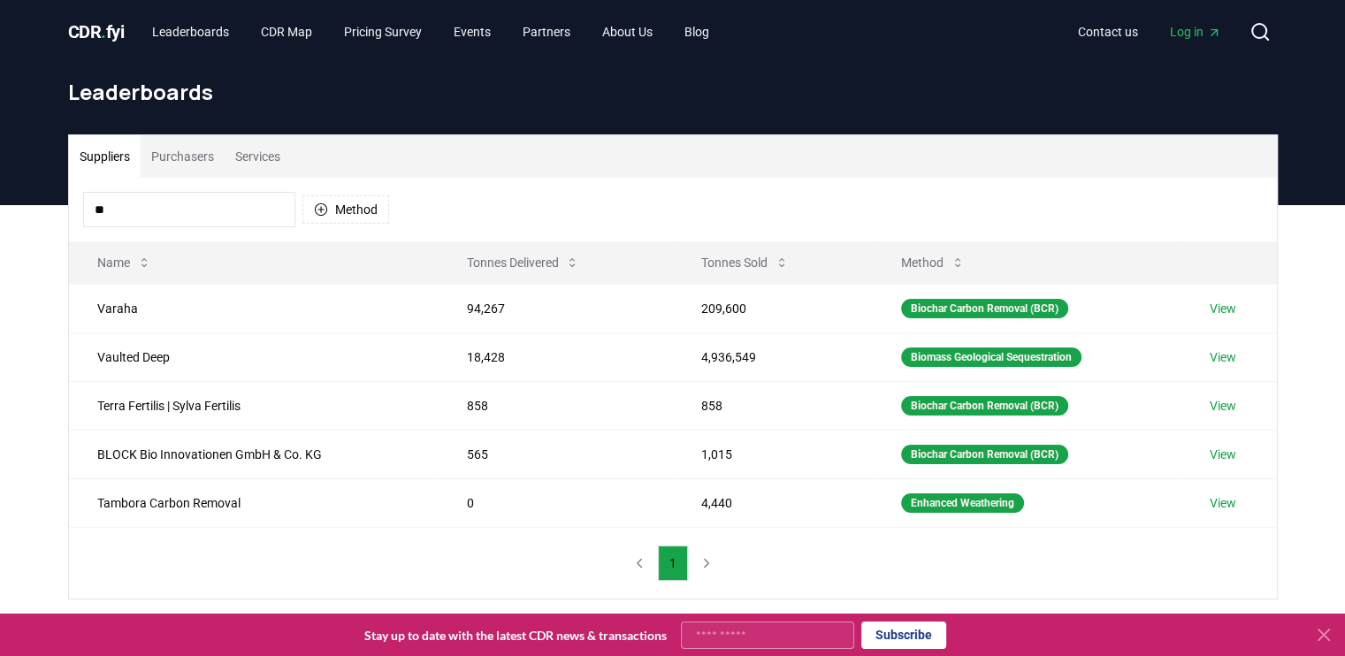
type input "*"
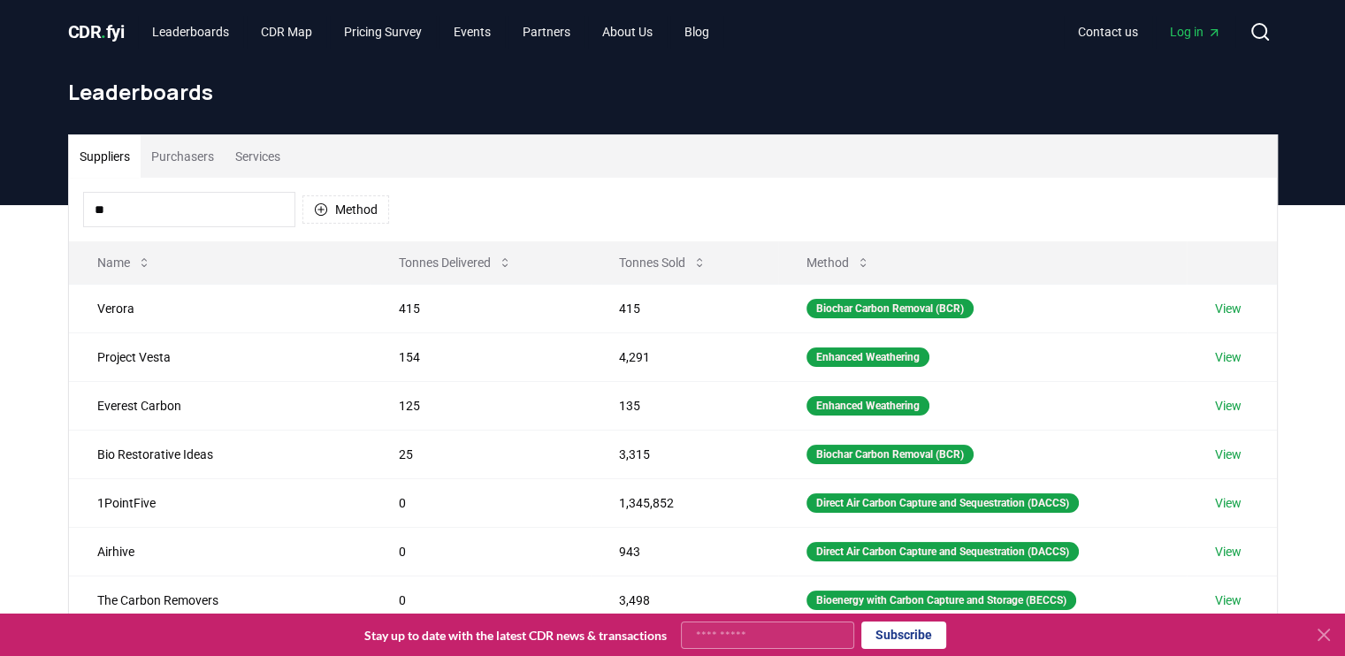
type input "*"
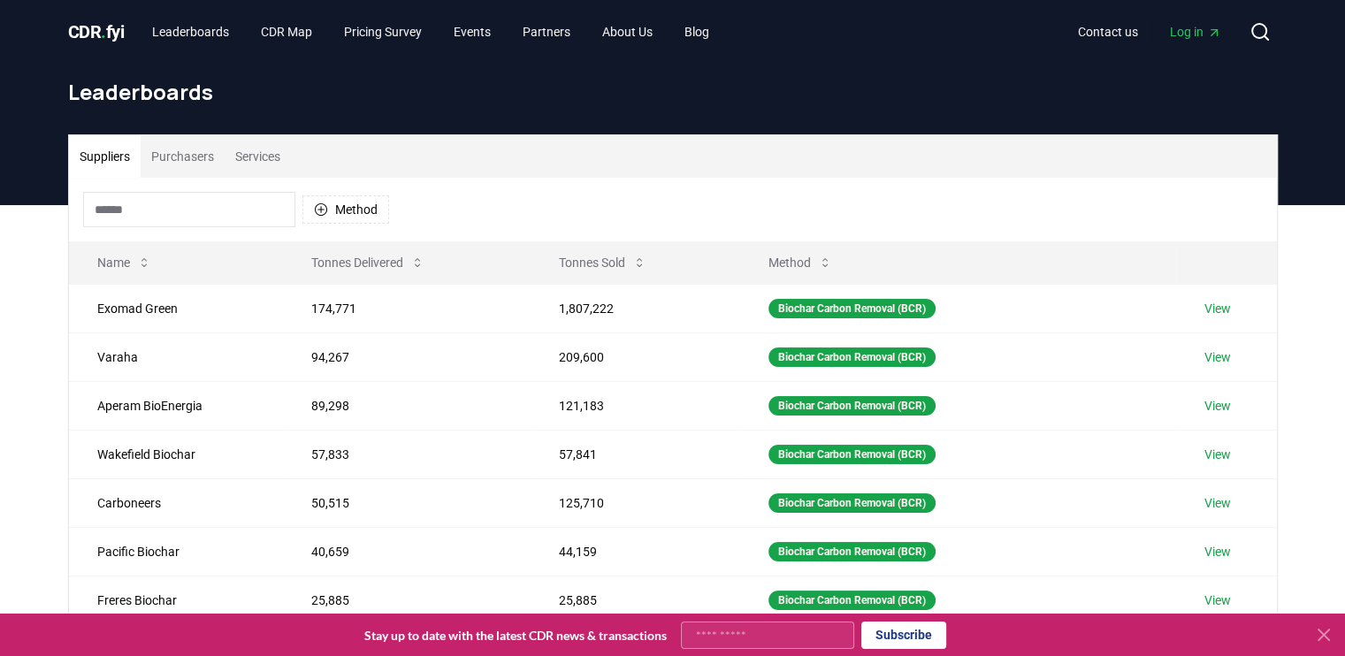
click at [641, 141] on div "Suppliers Purchasers Services" at bounding box center [673, 156] width 1208 height 42
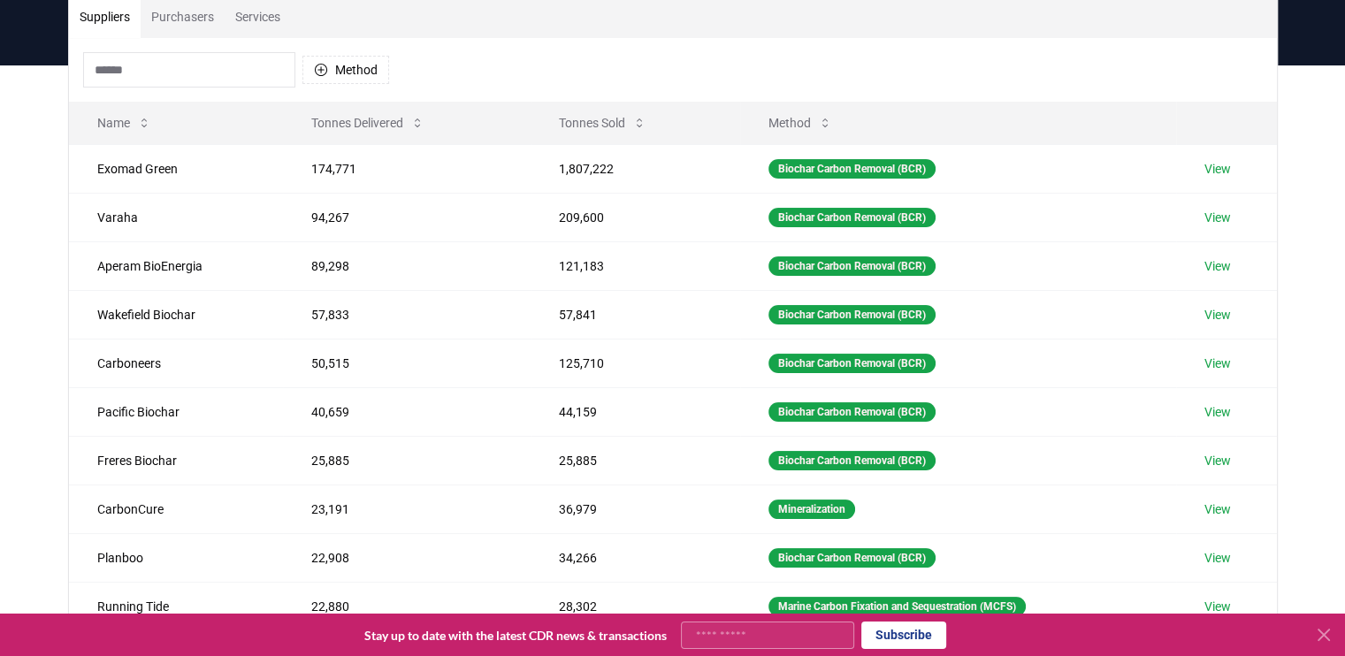
scroll to position [142, 0]
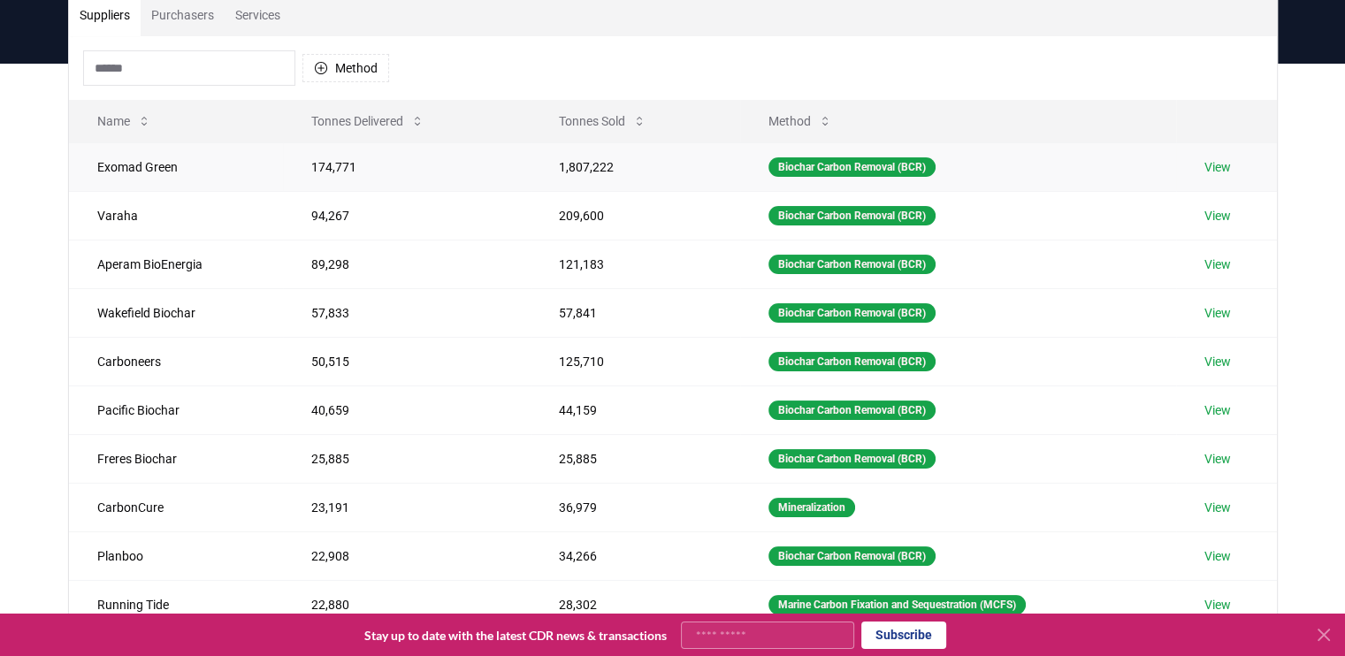
click at [1221, 165] on link "View" at bounding box center [1218, 167] width 27 height 18
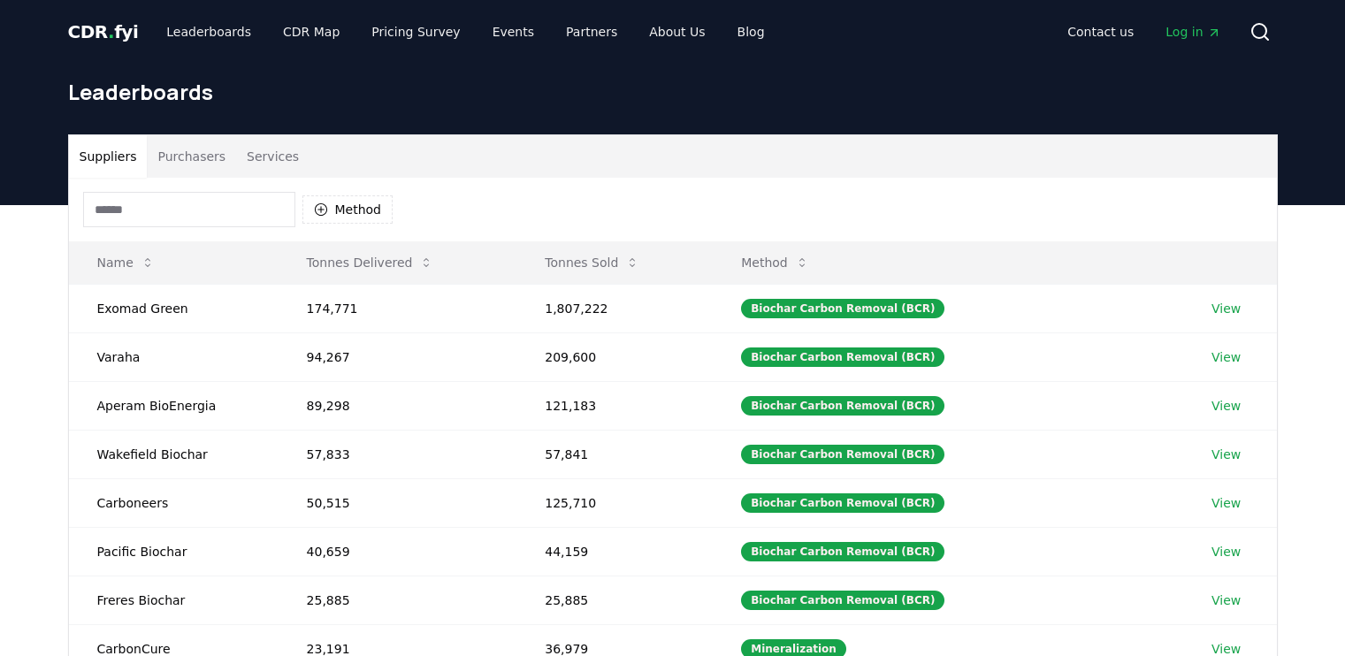
scroll to position [142, 0]
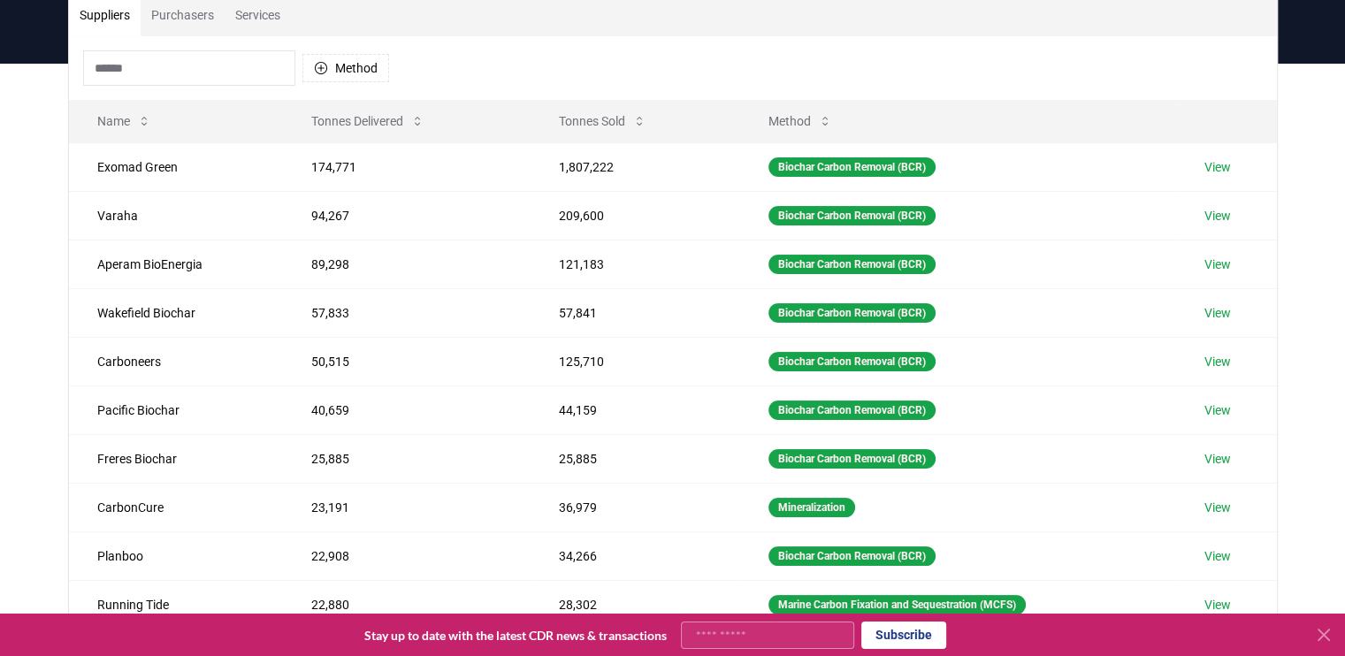
click at [32, 334] on div "Suppliers Purchasers Services Method Name Tonnes Delivered Tonnes Sold Method E…" at bounding box center [672, 418] width 1345 height 709
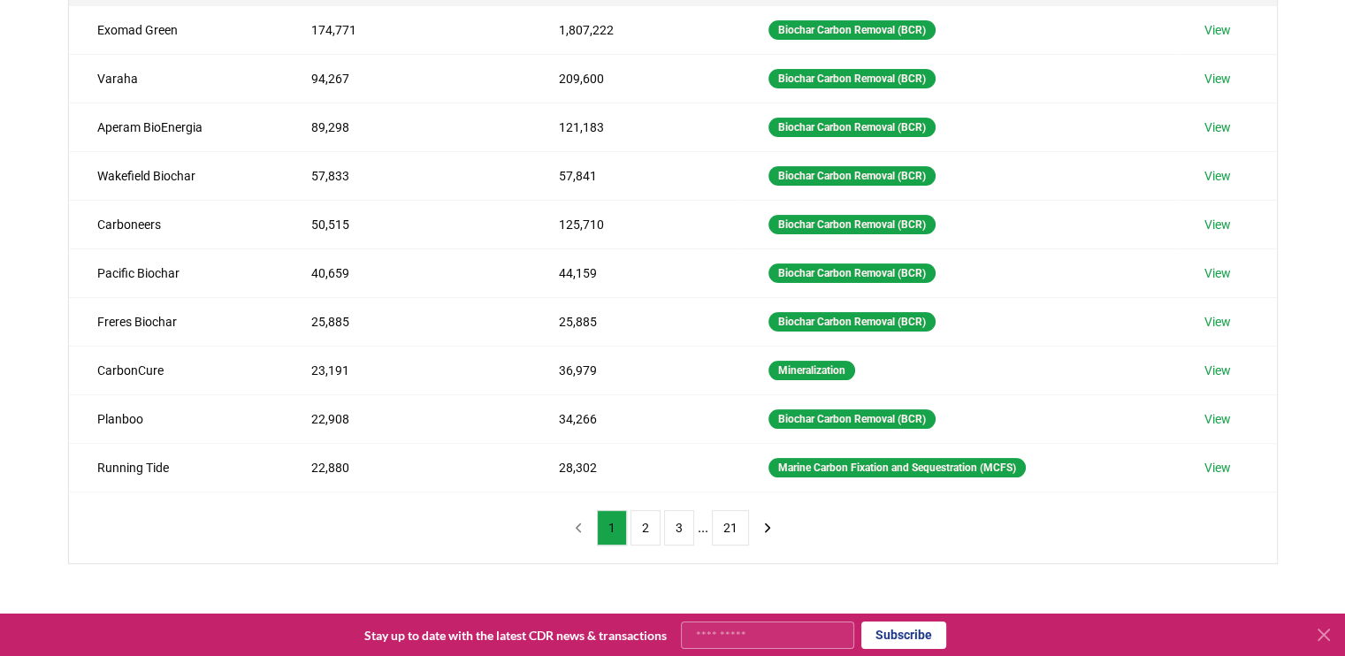
scroll to position [283, 0]
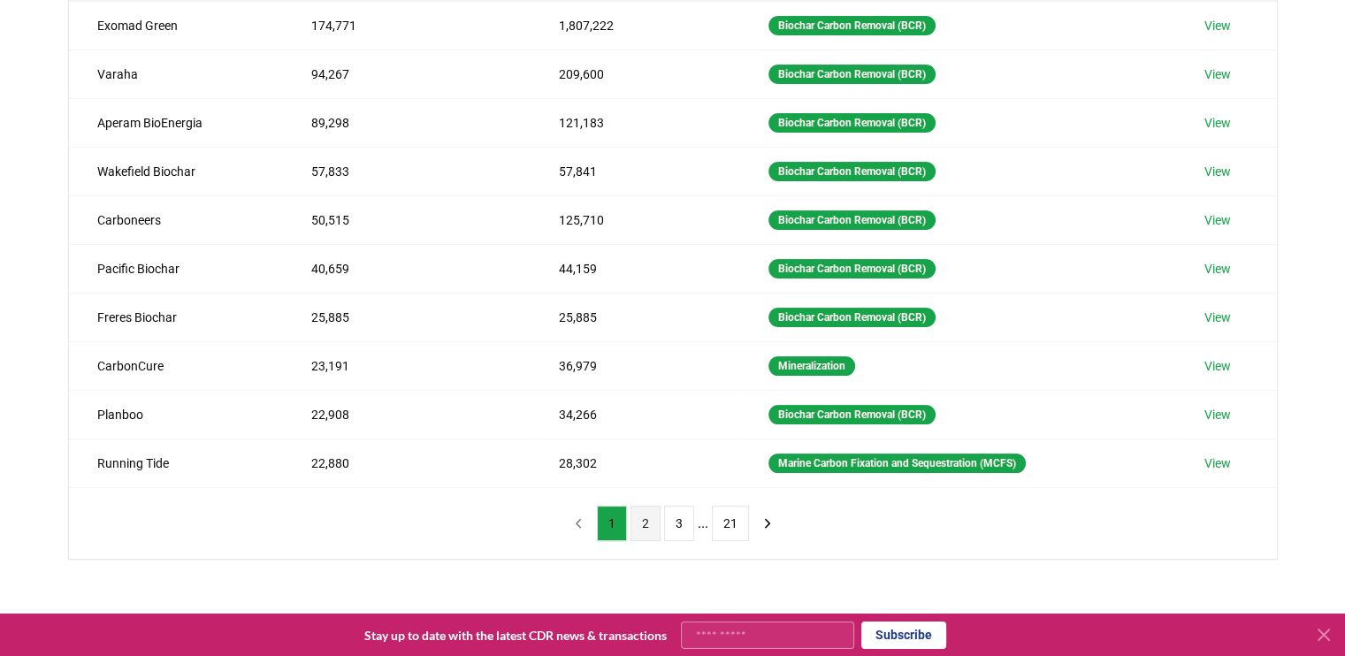
click at [648, 523] on button "2" at bounding box center [646, 523] width 30 height 35
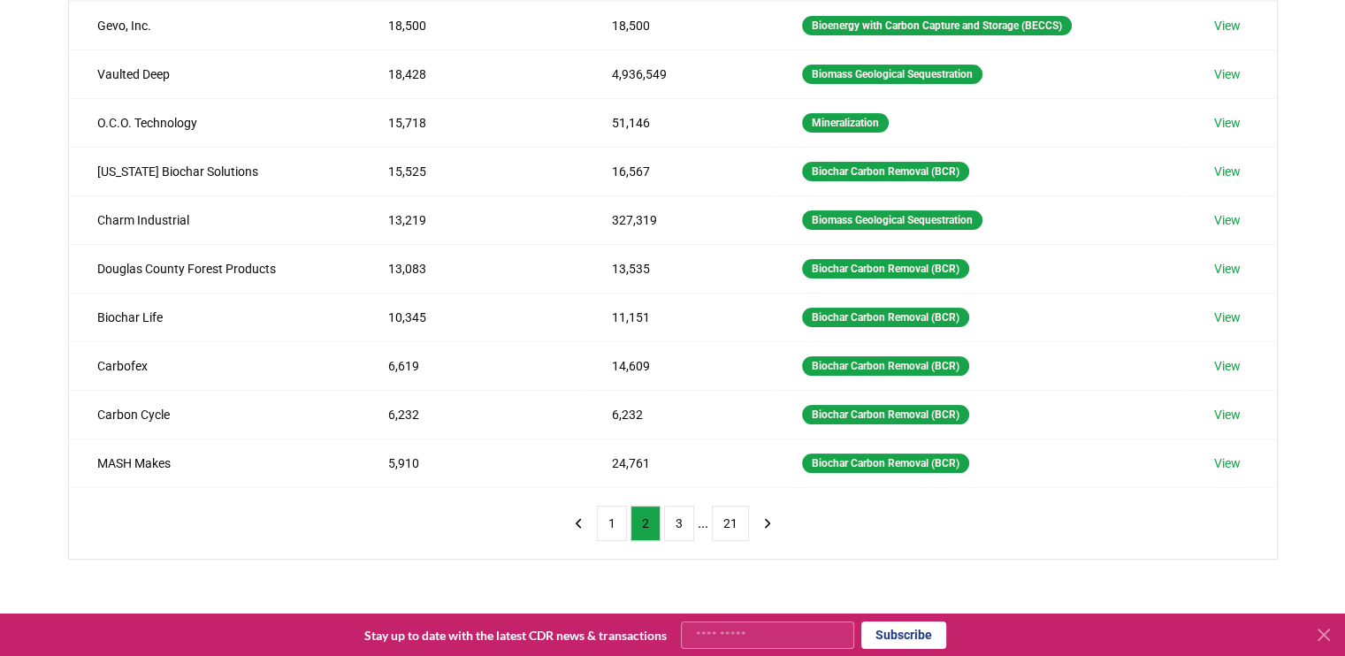
click at [27, 312] on div "Suppliers Purchasers Services Method Name Tonnes Delivered Tonnes Sold Method G…" at bounding box center [672, 276] width 1345 height 709
click at [35, 257] on div "Suppliers Purchasers Services Method Name Tonnes Delivered Tonnes Sold Method G…" at bounding box center [672, 276] width 1345 height 709
click at [676, 524] on button "3" at bounding box center [679, 523] width 30 height 35
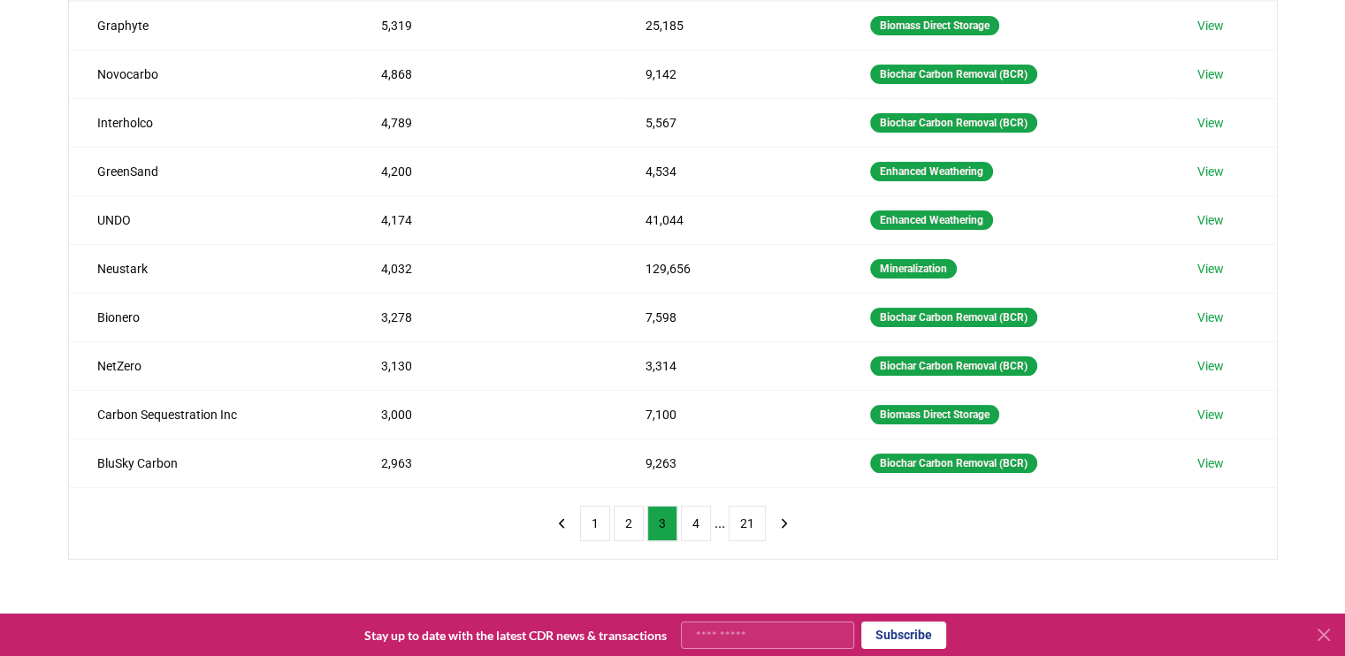
click at [31, 185] on div "Suppliers Purchasers Services Method Name Tonnes Delivered Tonnes Sold Method G…" at bounding box center [672, 276] width 1345 height 709
click at [693, 537] on button "4" at bounding box center [696, 523] width 30 height 35
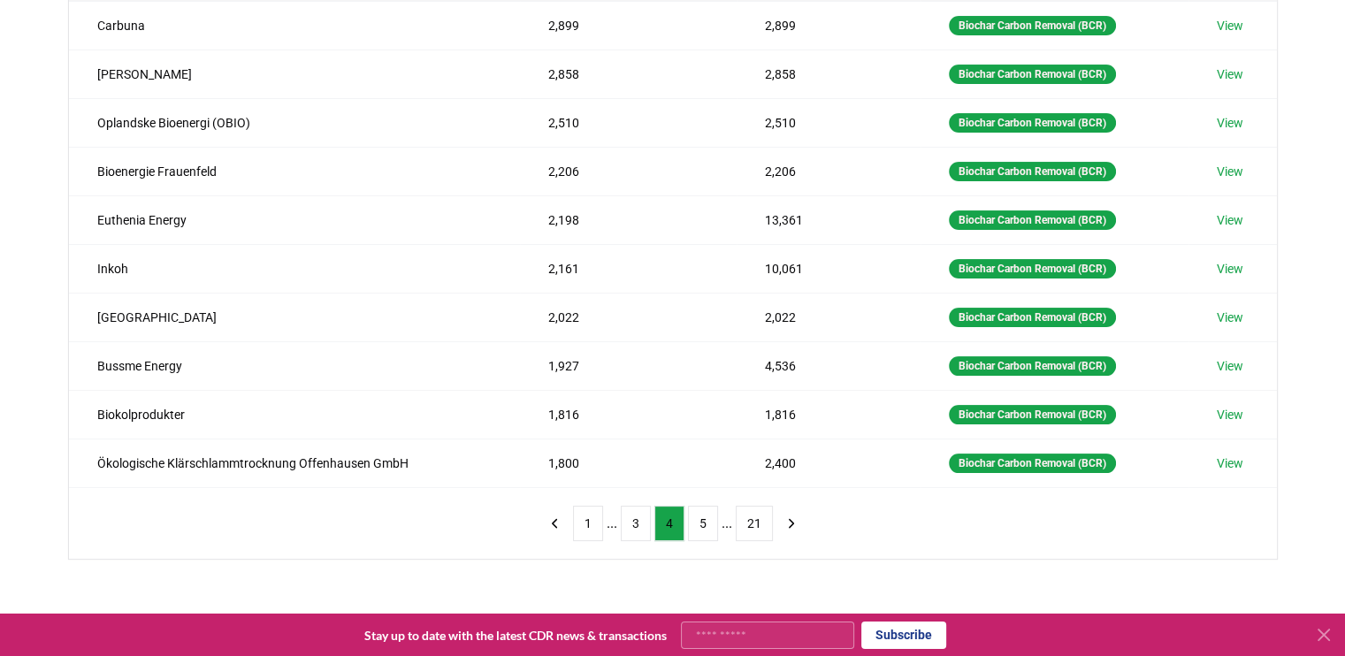
click at [35, 218] on div "Suppliers Purchasers Services Method Name Tonnes Delivered Tonnes Sold Method C…" at bounding box center [672, 276] width 1345 height 709
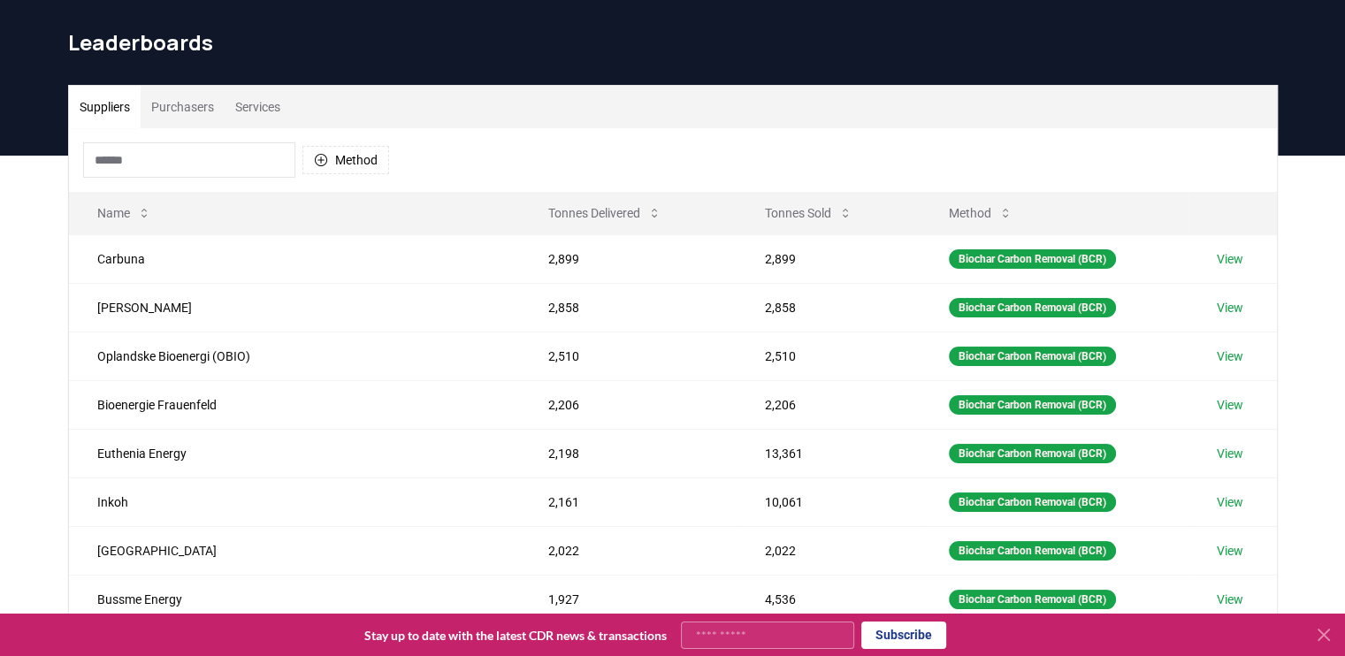
scroll to position [35, 0]
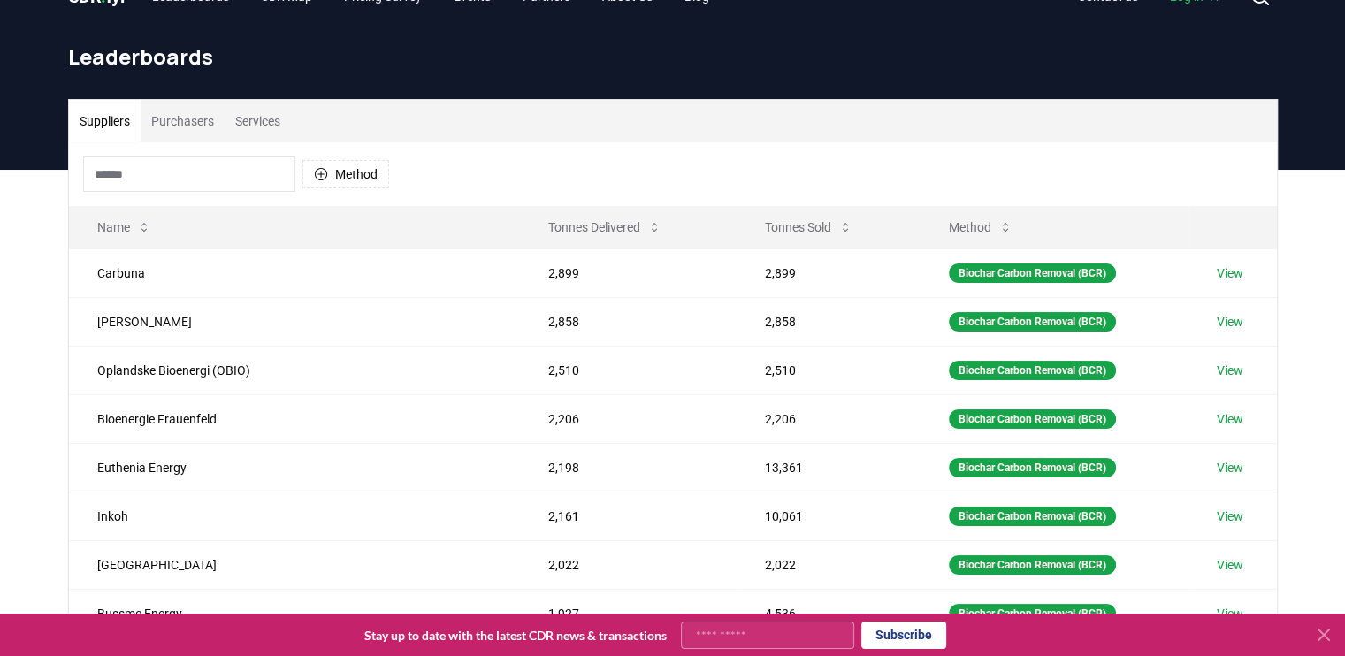
click at [241, 167] on input at bounding box center [189, 174] width 212 height 35
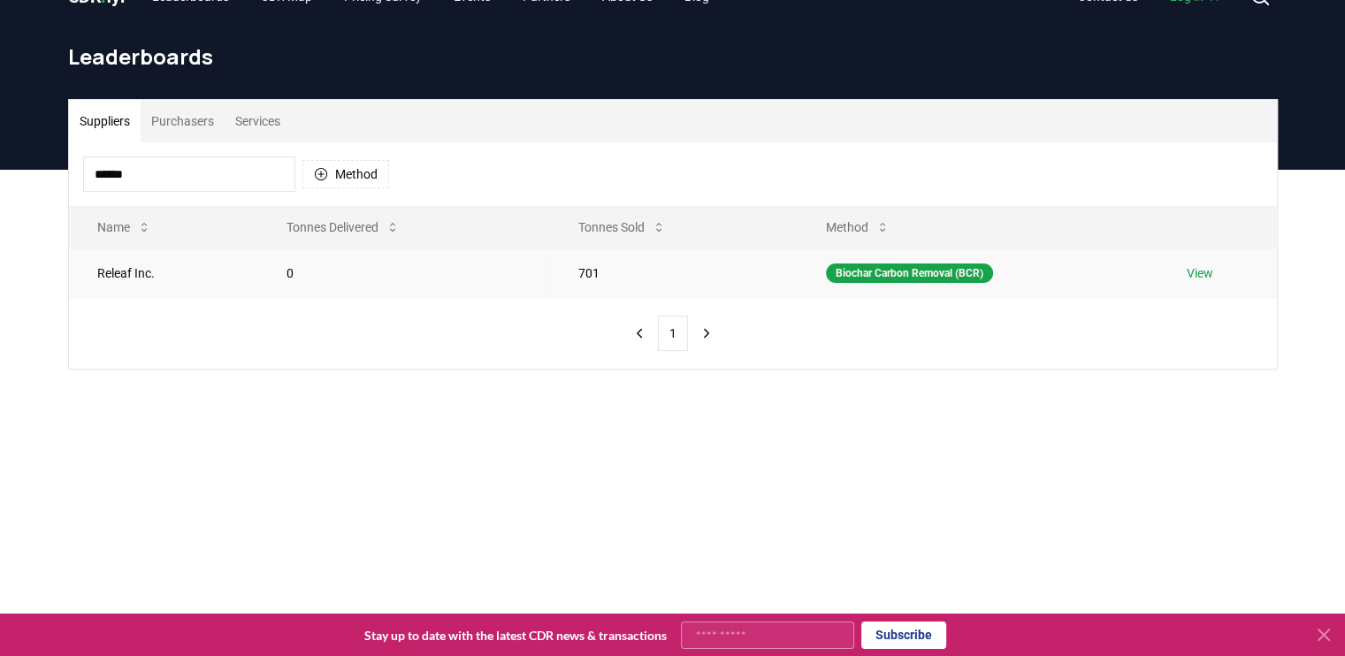
type input "******"
click at [1199, 272] on link "View" at bounding box center [1199, 273] width 27 height 18
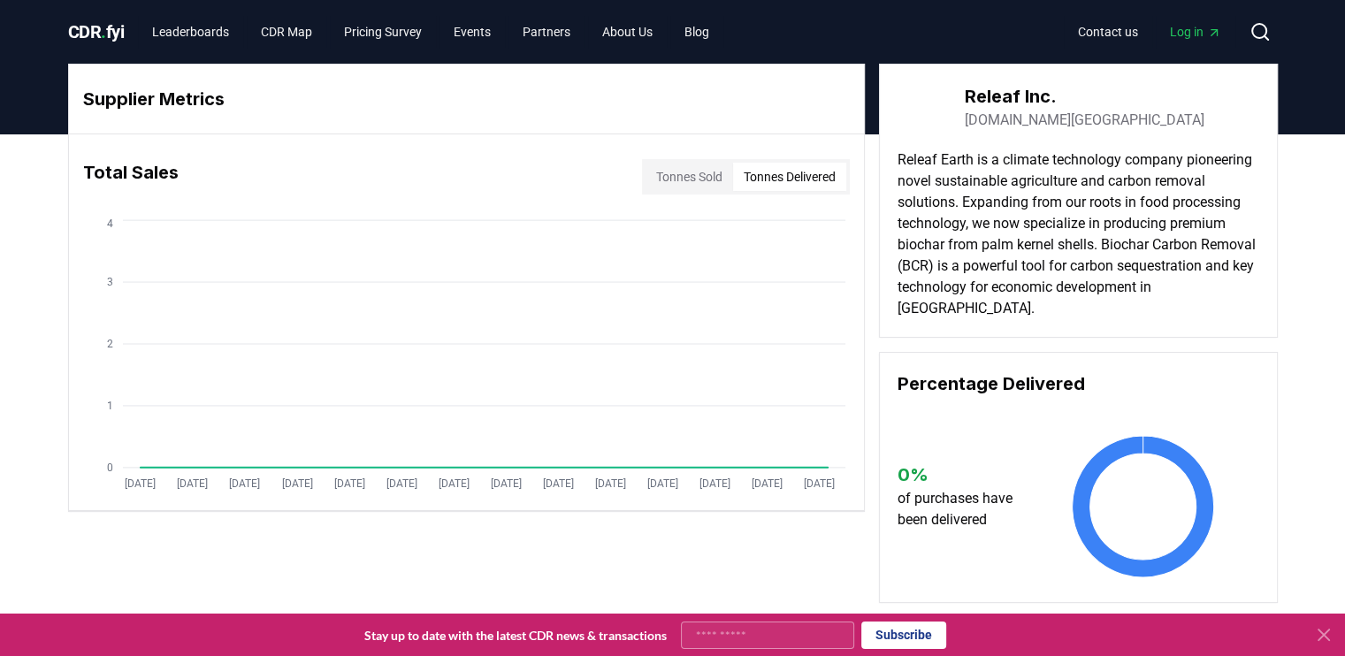
click at [801, 182] on button "Tonnes Delivered" at bounding box center [789, 177] width 113 height 28
click at [669, 176] on button "Tonnes Sold" at bounding box center [690, 177] width 88 height 28
click at [803, 174] on button "Tonnes Delivered" at bounding box center [789, 177] width 113 height 28
click at [646, 176] on button "Tonnes Sold" at bounding box center [690, 177] width 88 height 28
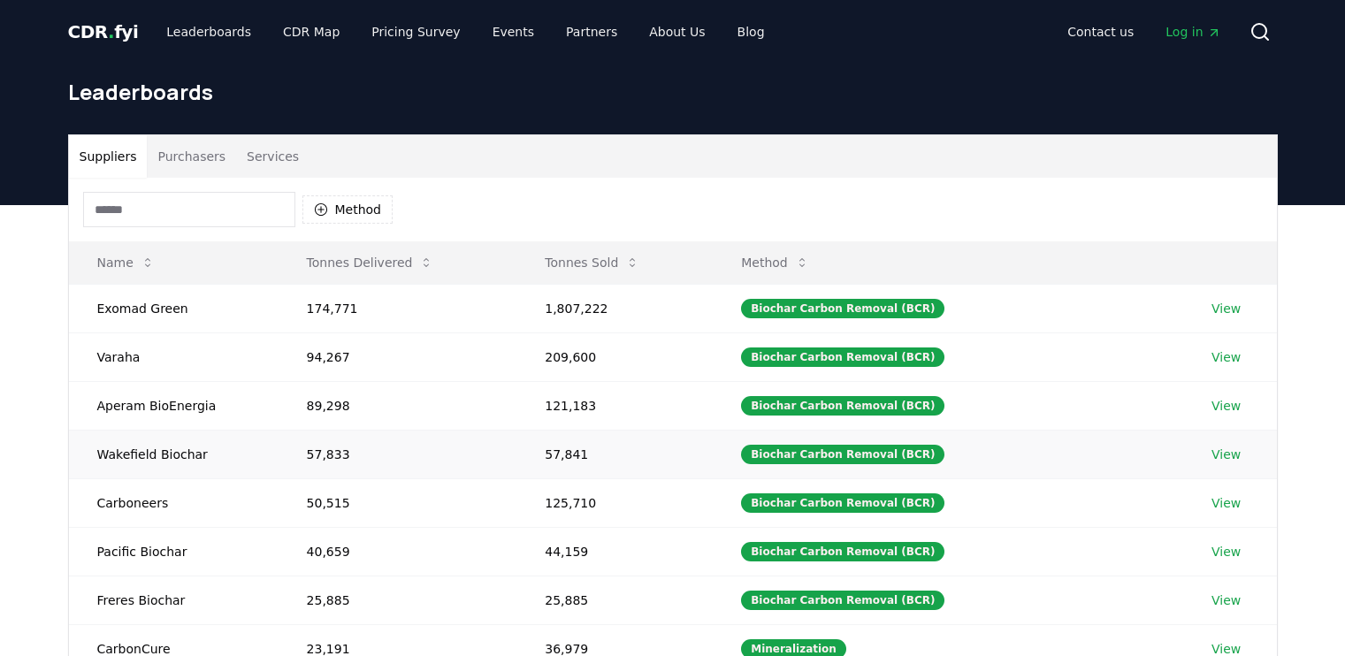
scroll to position [35, 0]
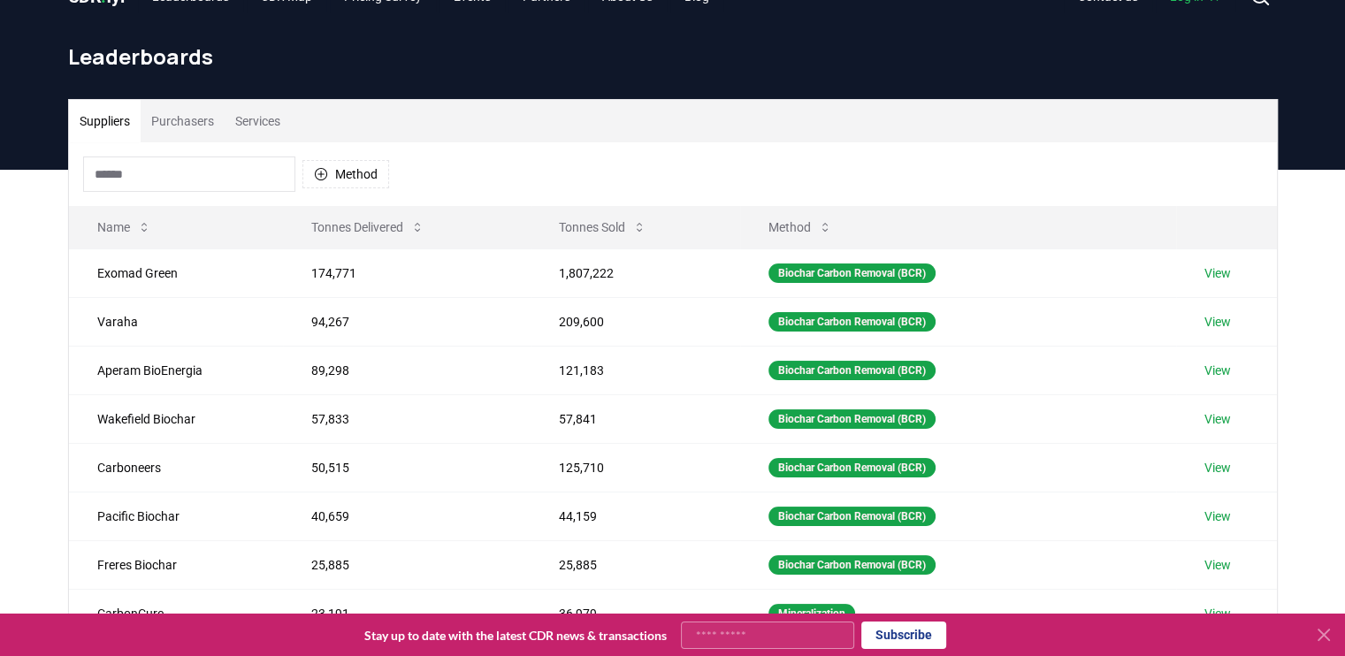
click at [14, 433] on div "Suppliers Purchasers Services Method Name Tonnes Delivered Tonnes Sold Method E…" at bounding box center [672, 524] width 1345 height 709
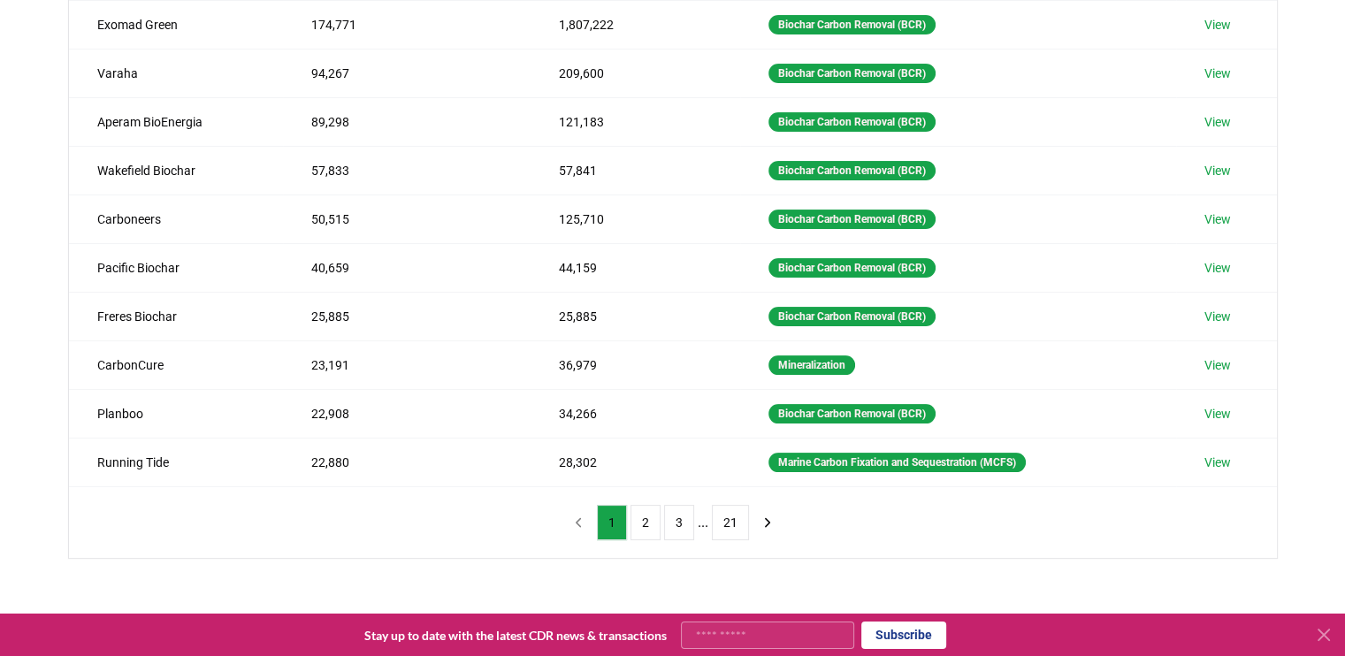
scroll to position [354, 0]
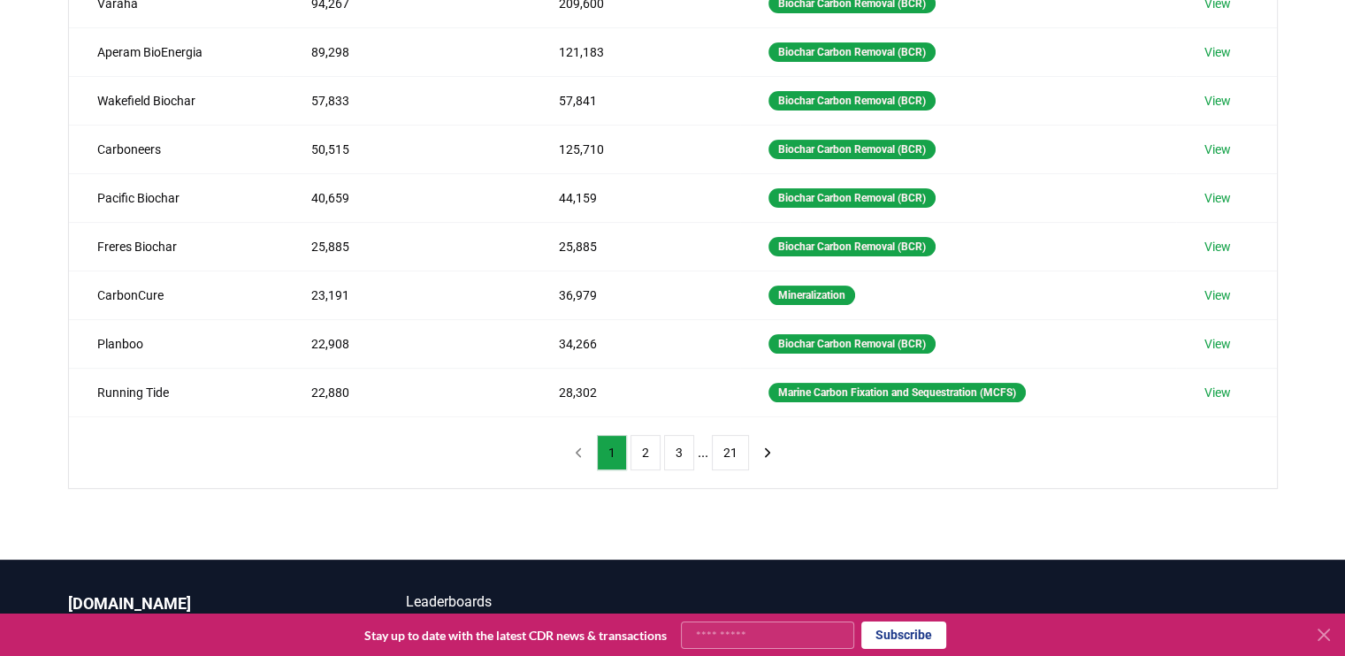
click at [35, 274] on div "Suppliers Purchasers Services Method Name Tonnes Delivered Tonnes Sold Method E…" at bounding box center [672, 205] width 1345 height 709
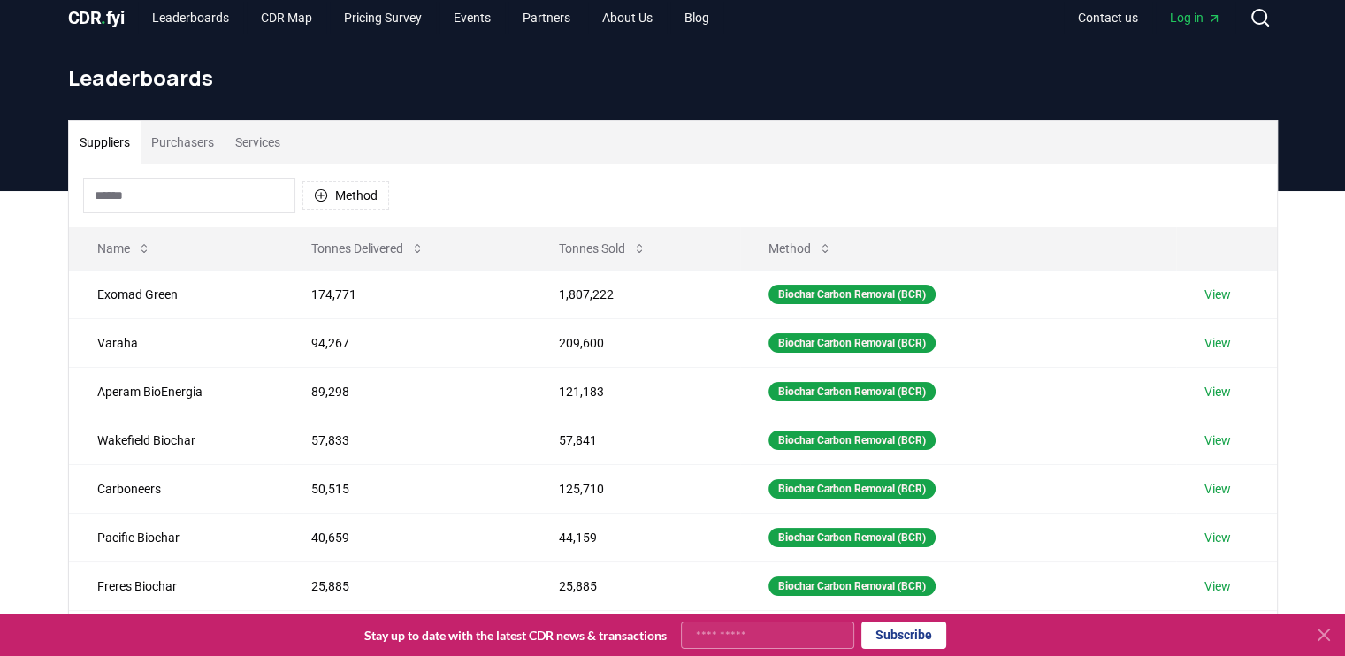
scroll to position [0, 0]
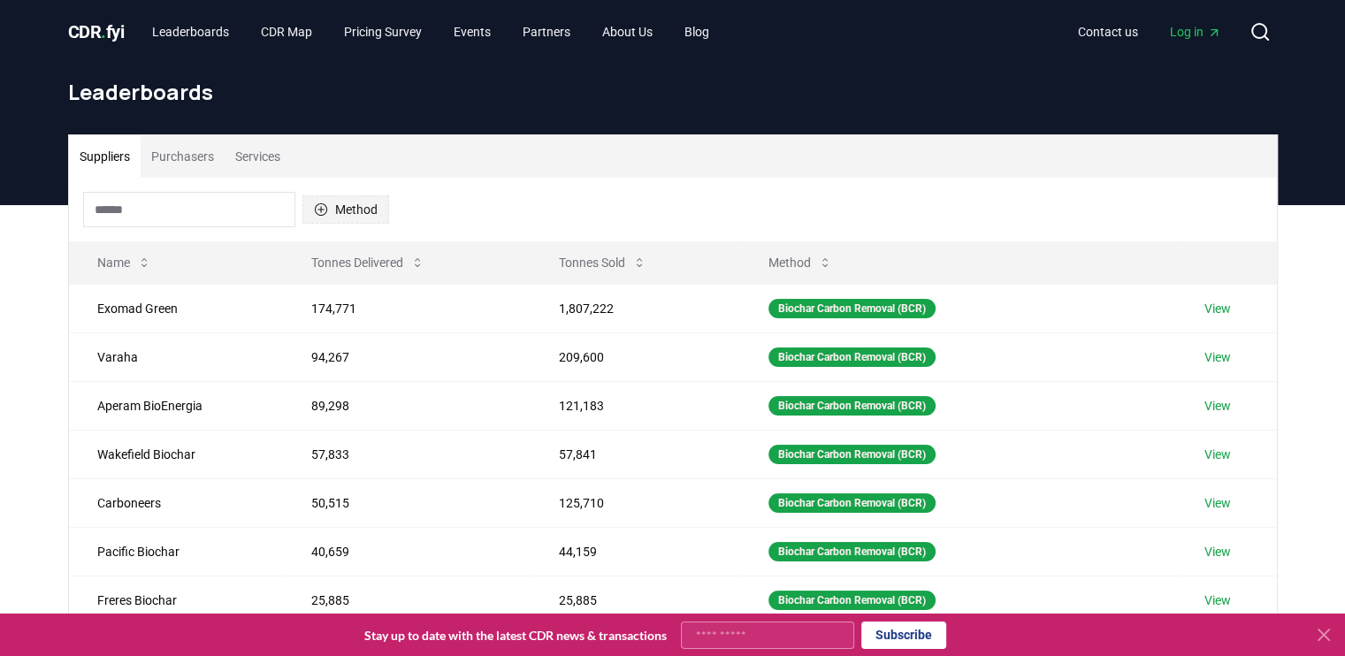
click at [342, 204] on button "Method" at bounding box center [346, 209] width 87 height 28
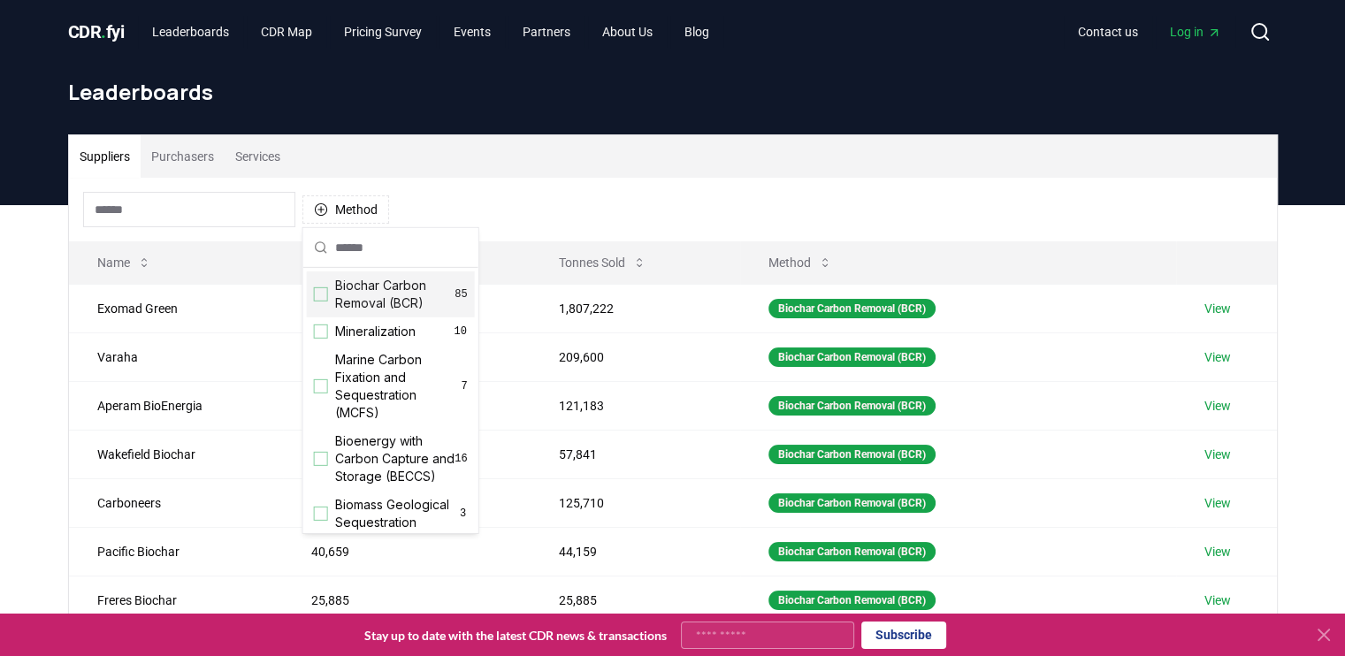
click at [321, 298] on div "Suggestions" at bounding box center [321, 294] width 14 height 14
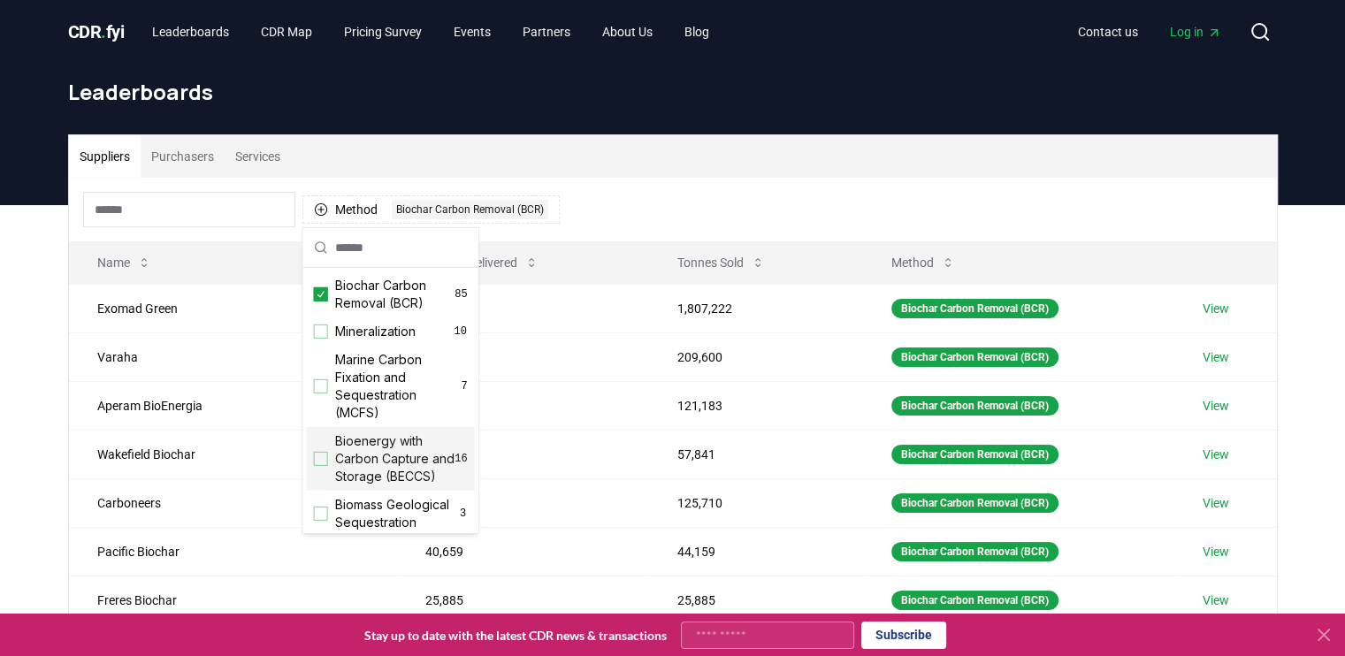
click at [679, 203] on div "Method 1 Biochar Carbon Removal (BCR)" at bounding box center [673, 210] width 1208 height 64
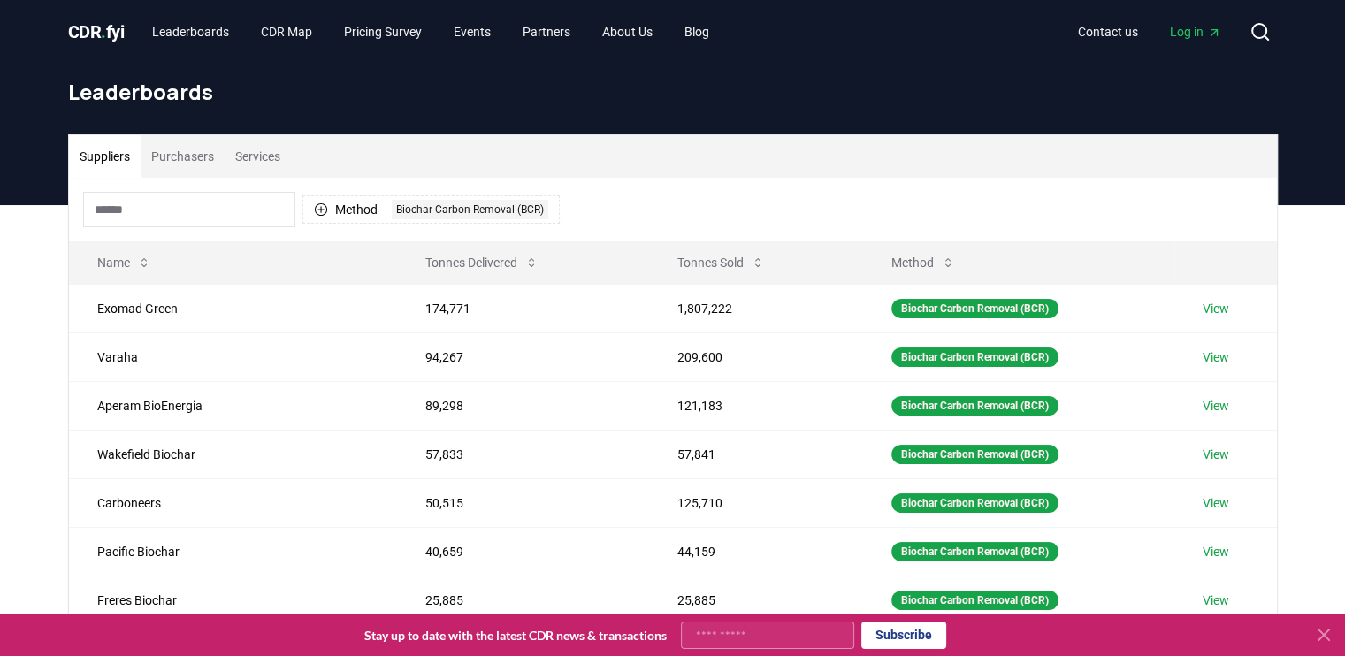
click at [38, 410] on div "Suppliers Purchasers Services Method 1 Biochar Carbon Removal (BCR) Name Tonnes…" at bounding box center [672, 559] width 1345 height 709
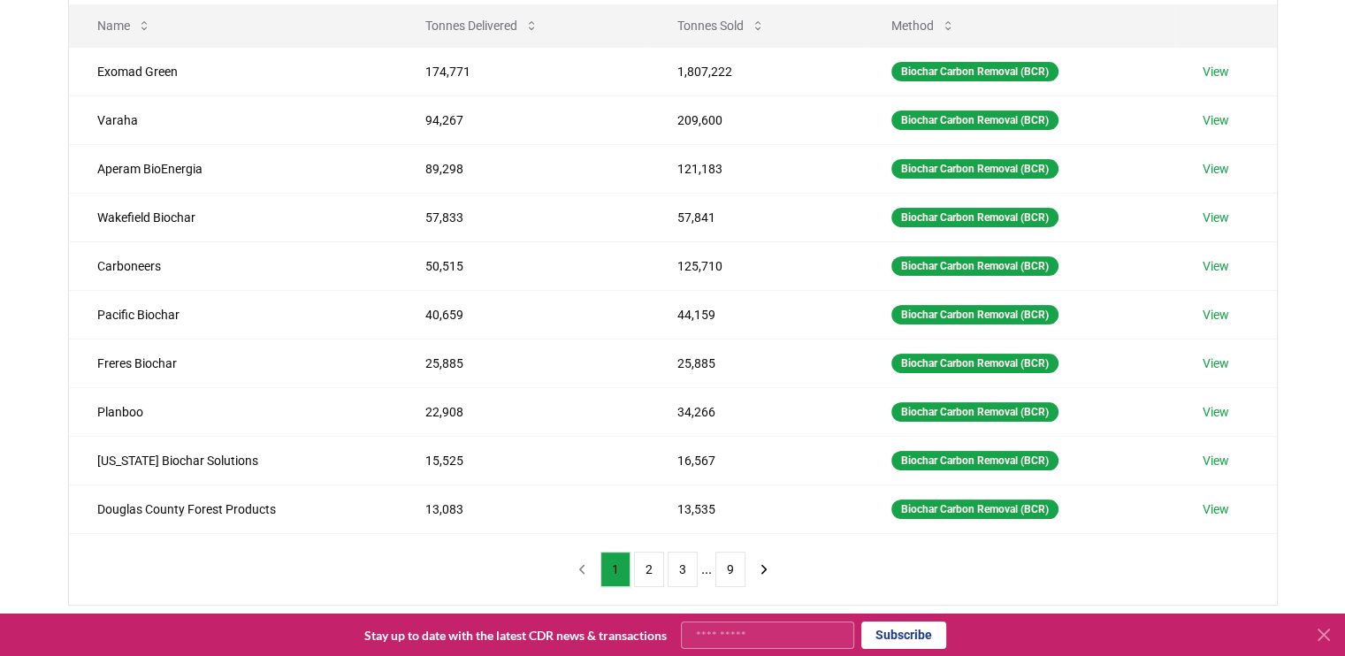
scroll to position [283, 0]
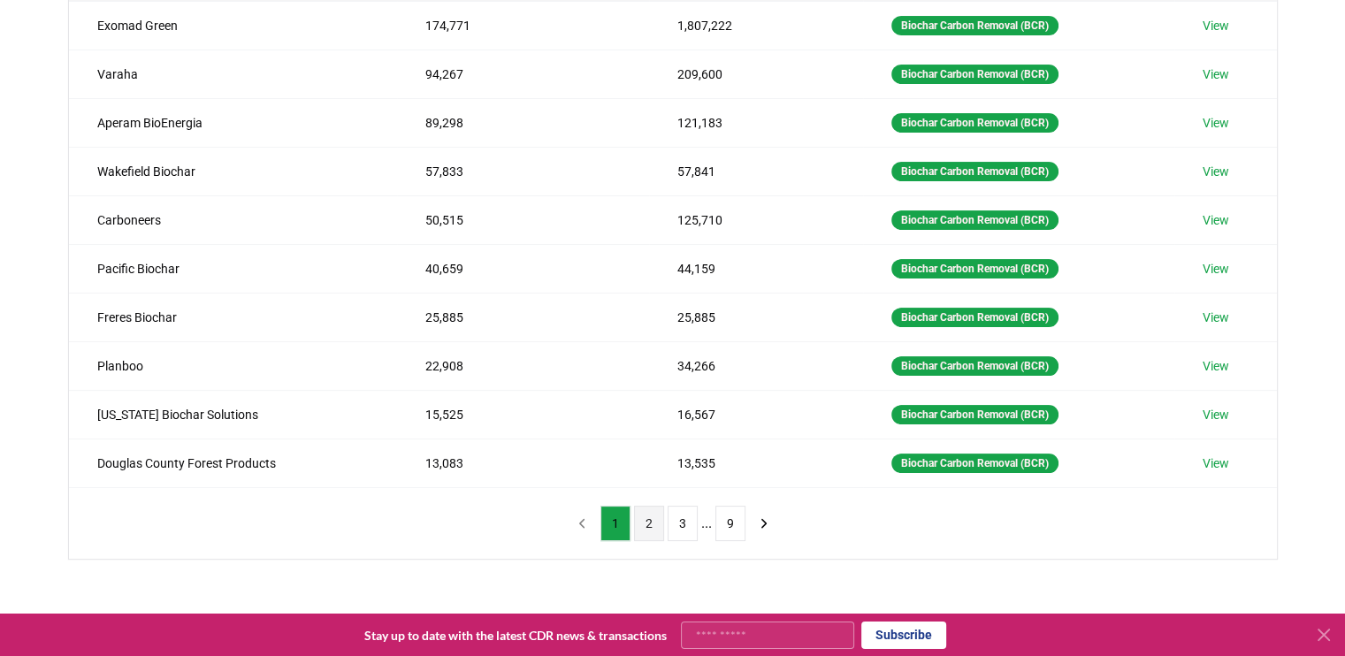
click at [650, 519] on button "2" at bounding box center [649, 523] width 30 height 35
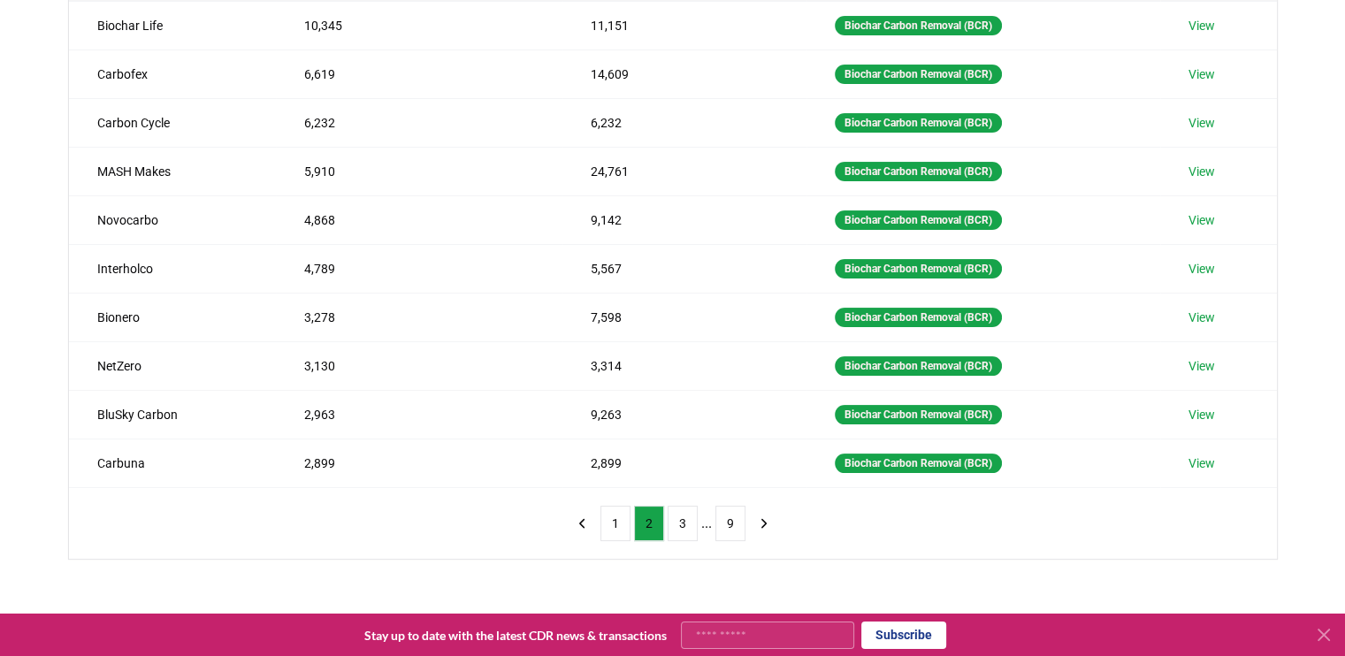
click at [29, 237] on div "Suppliers Purchasers Services Method 1 Biochar Carbon Removal (BCR) Name Tonnes…" at bounding box center [672, 276] width 1345 height 709
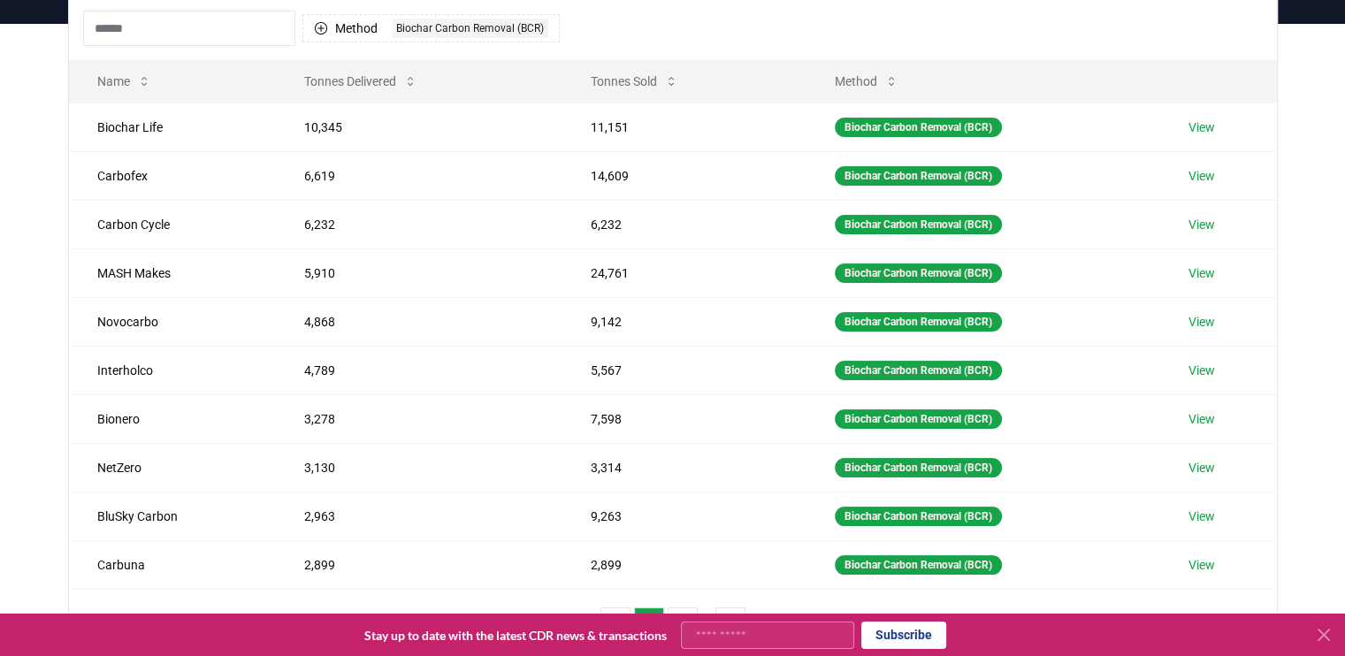
scroll to position [177, 0]
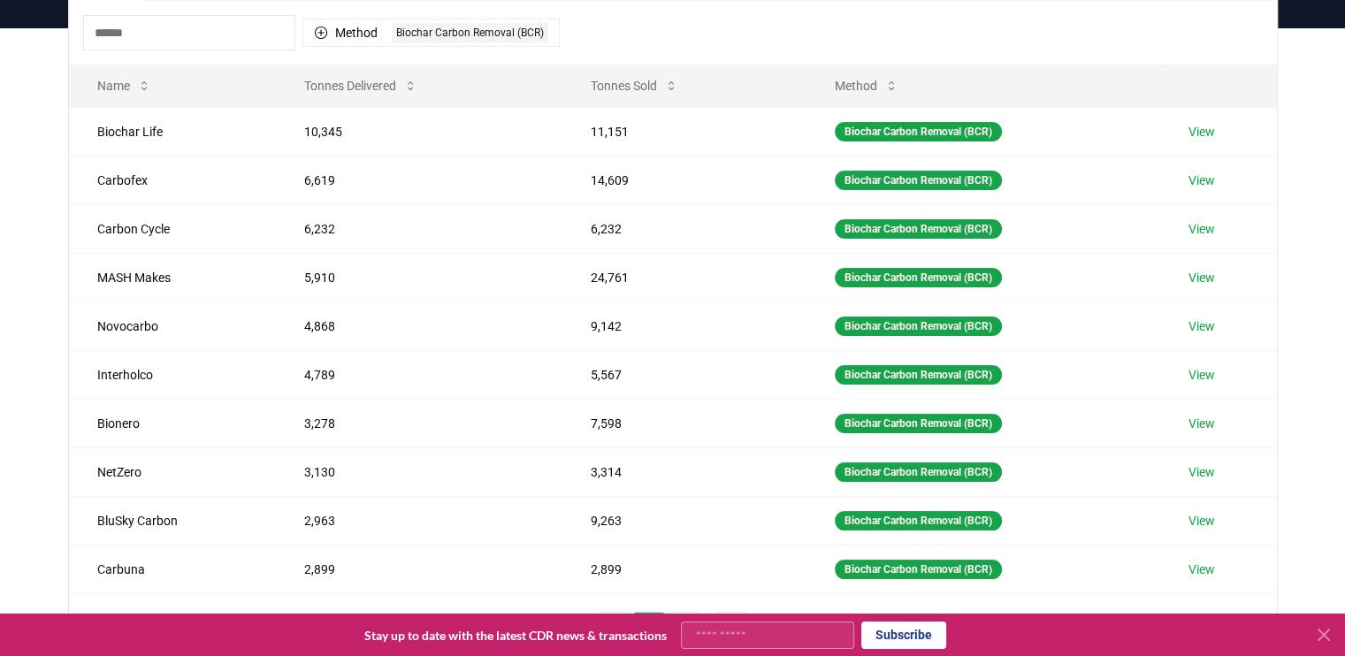
click at [195, 34] on input at bounding box center [189, 32] width 212 height 35
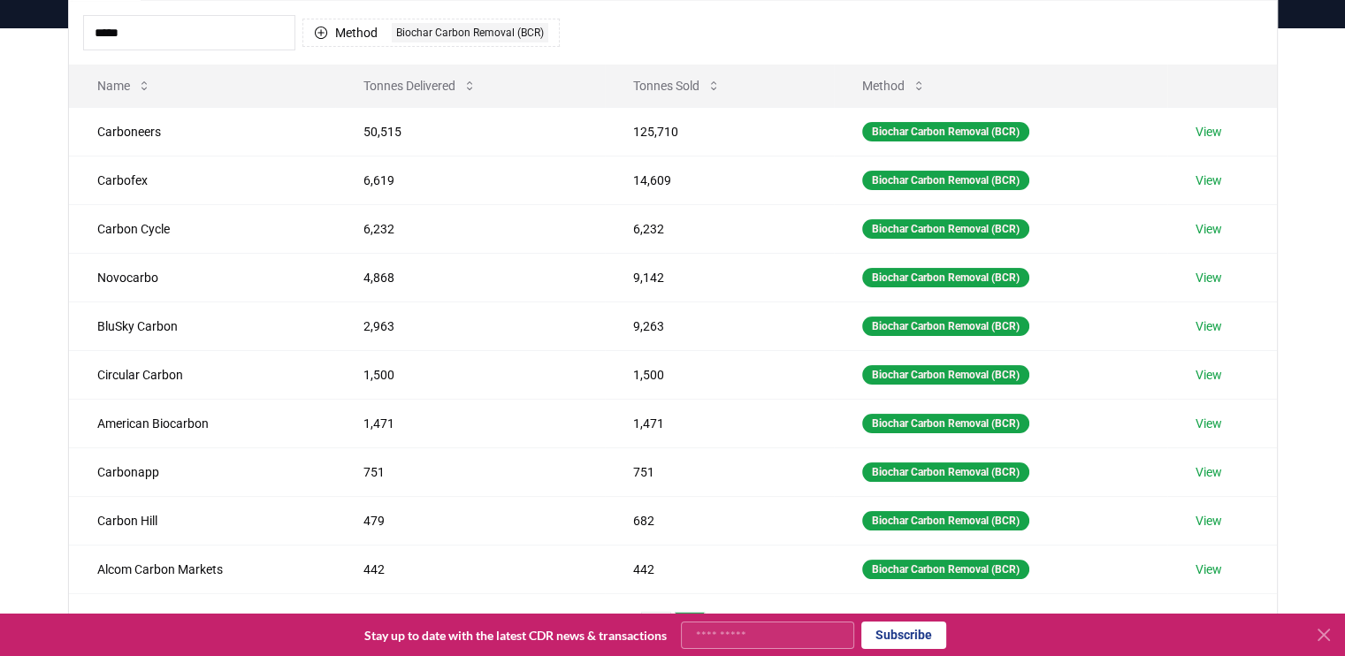
click at [0, 169] on div "Suppliers Purchasers Services ***** Method 1 Biochar Carbon Removal (BCR) Name …" at bounding box center [672, 382] width 1345 height 709
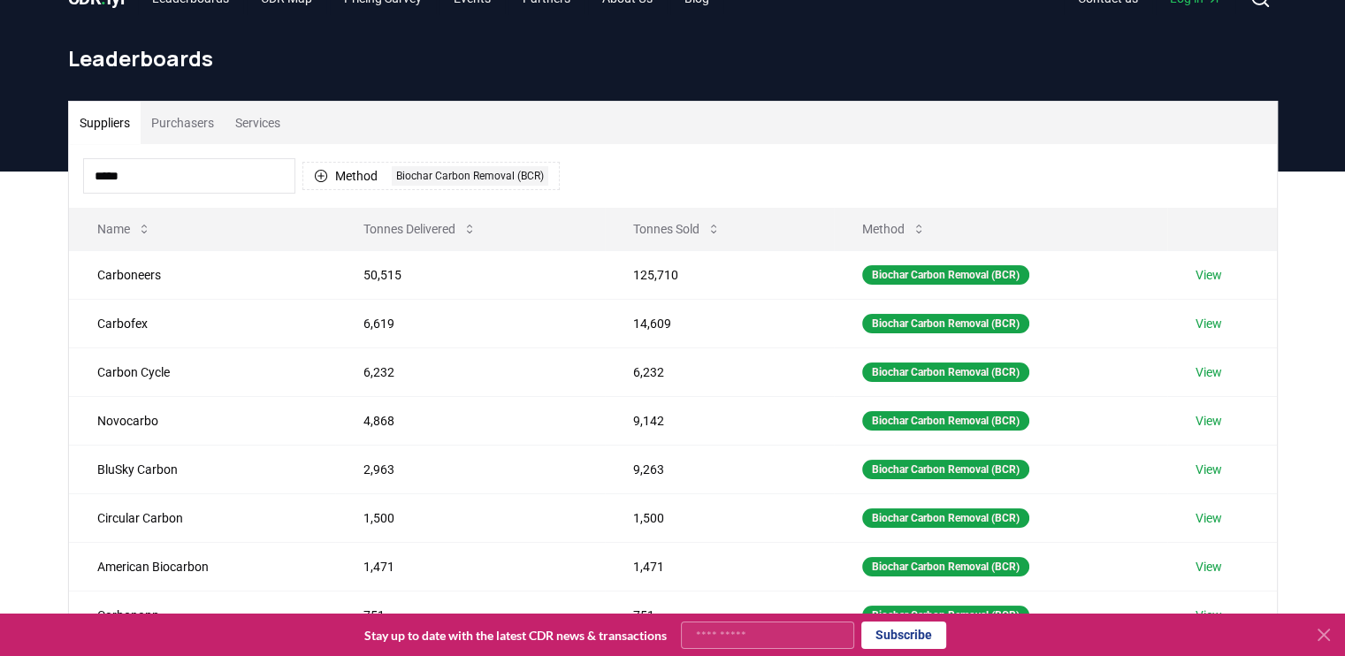
scroll to position [35, 0]
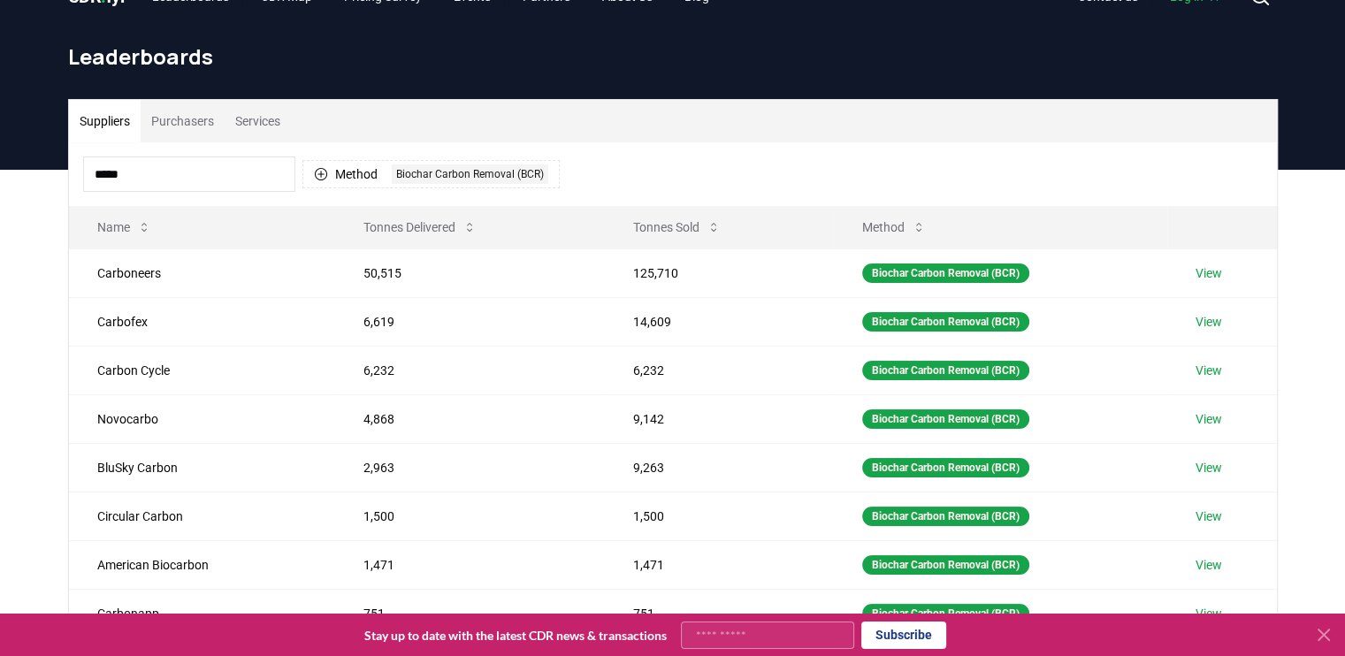
click at [180, 169] on input "*****" at bounding box center [189, 174] width 212 height 35
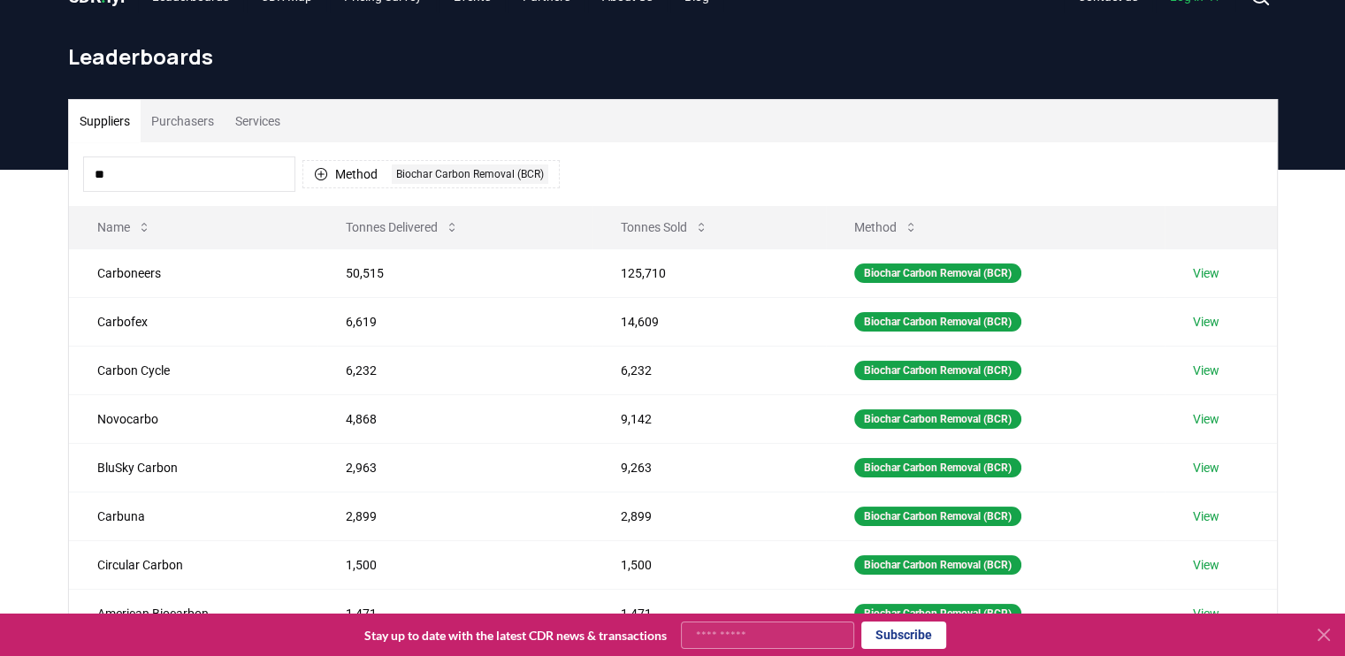
type input "*"
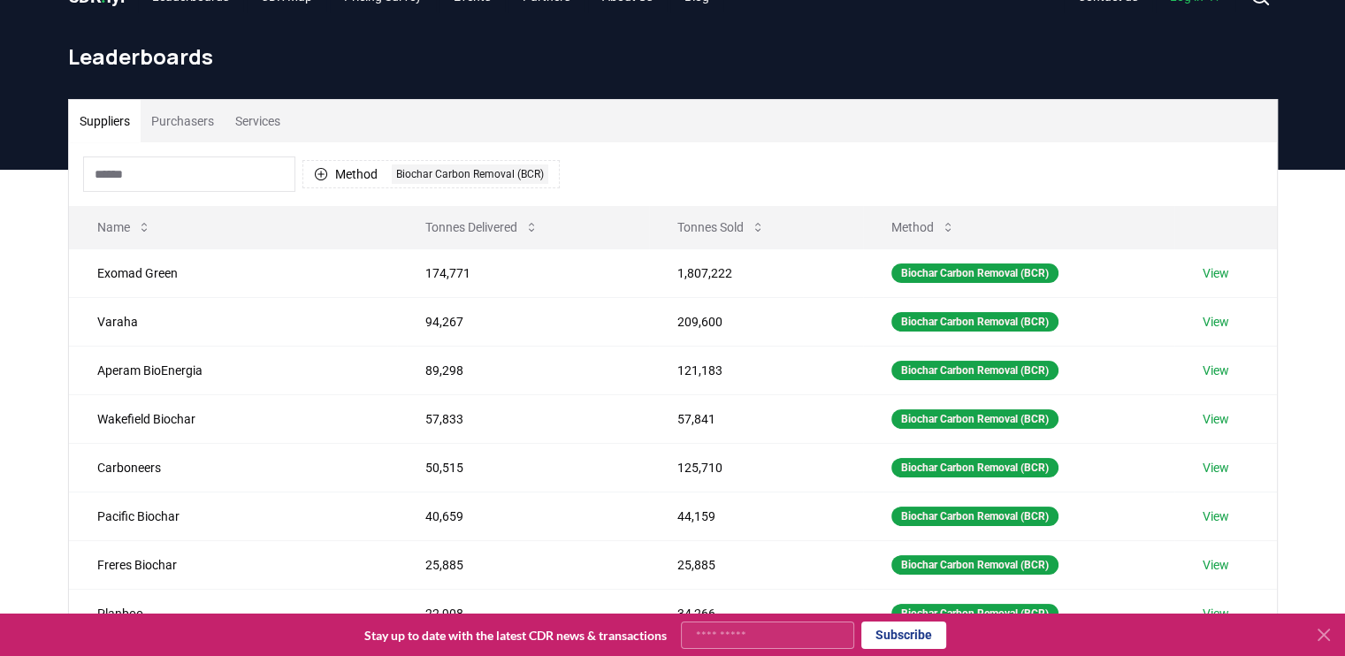
click at [21, 412] on div "Suppliers Purchasers Services Method 1 Biochar Carbon Removal (BCR) Name Tonnes…" at bounding box center [672, 524] width 1345 height 709
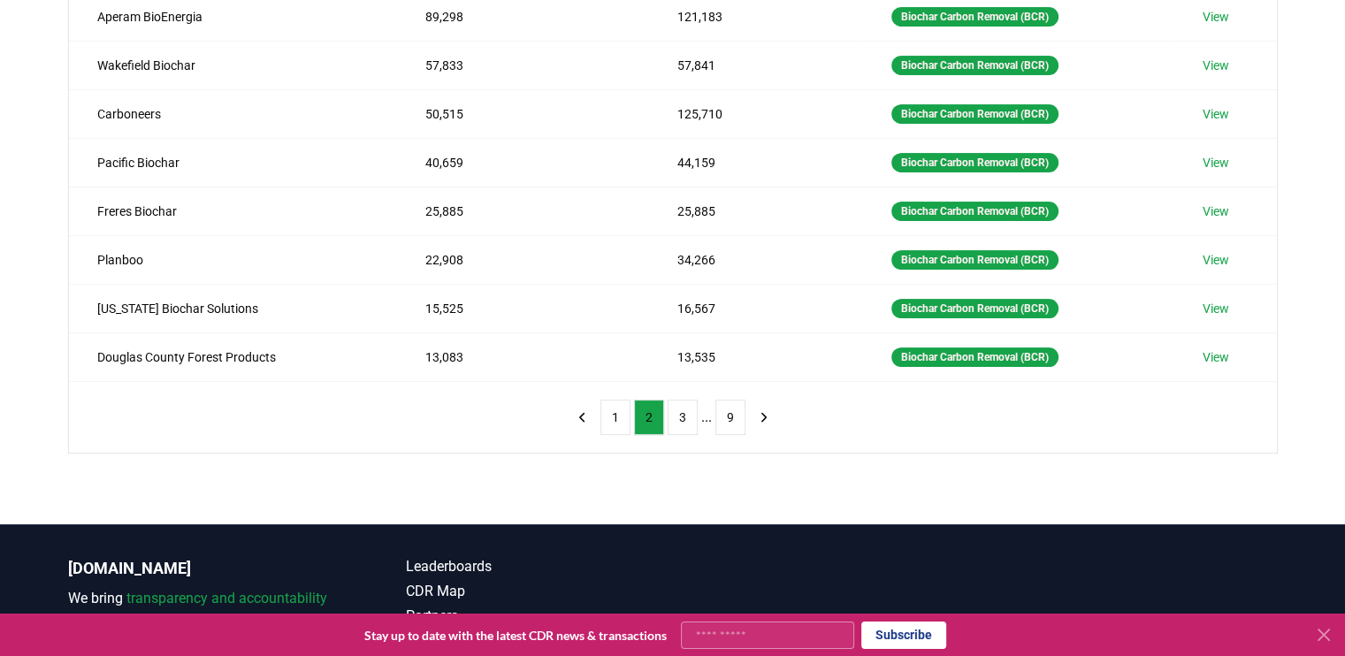
scroll to position [425, 0]
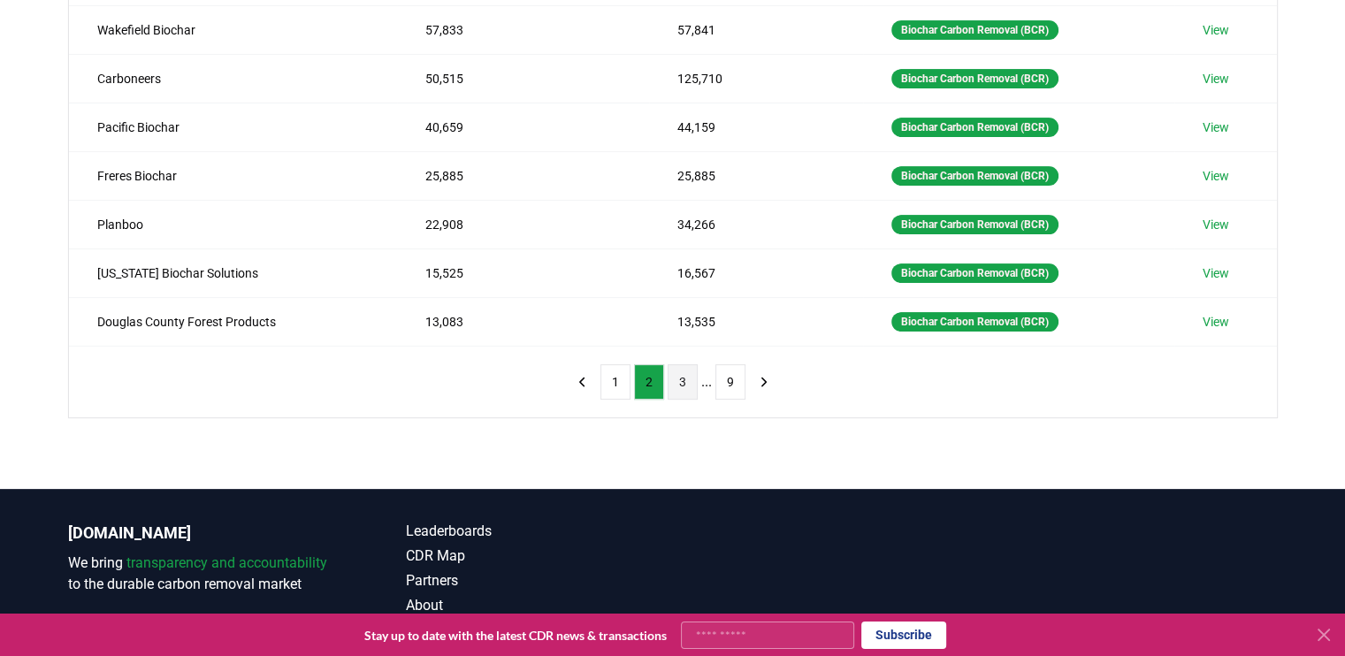
click at [692, 376] on button "3" at bounding box center [683, 381] width 30 height 35
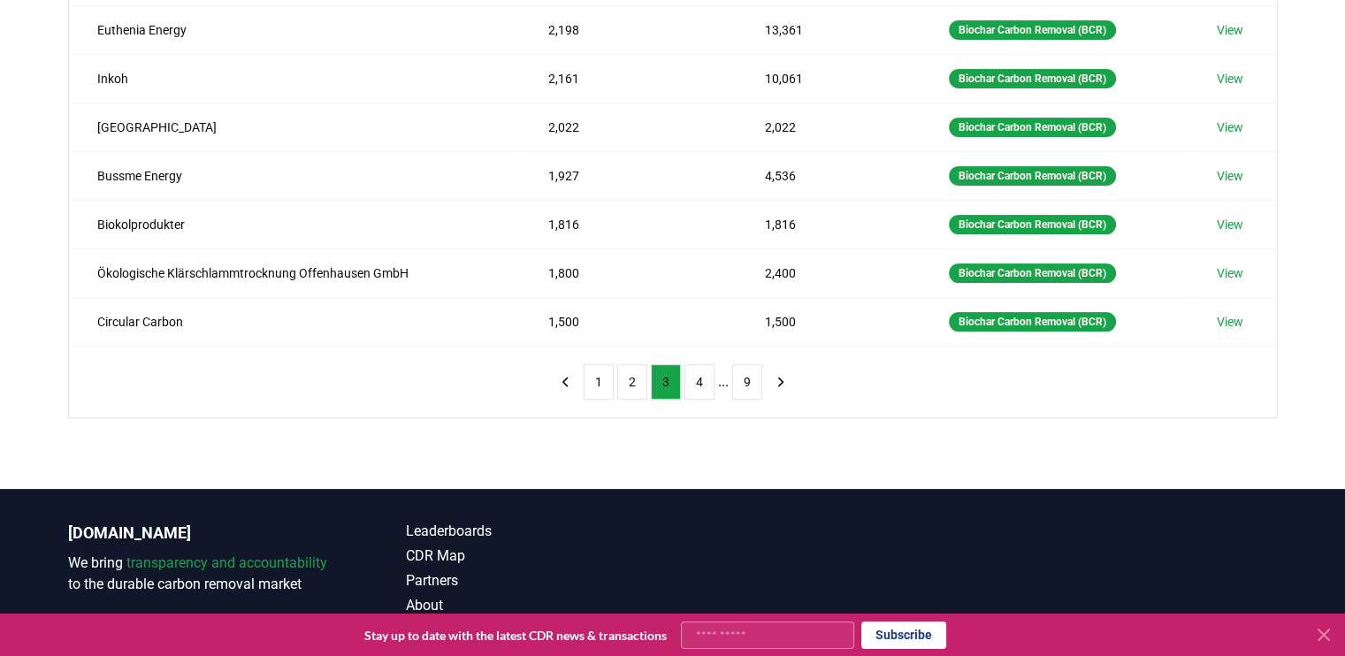
click at [52, 261] on div "Suppliers Purchasers Services Method 1 Biochar Carbon Removal (BCR) Name Tonnes…" at bounding box center [672, 135] width 1345 height 709
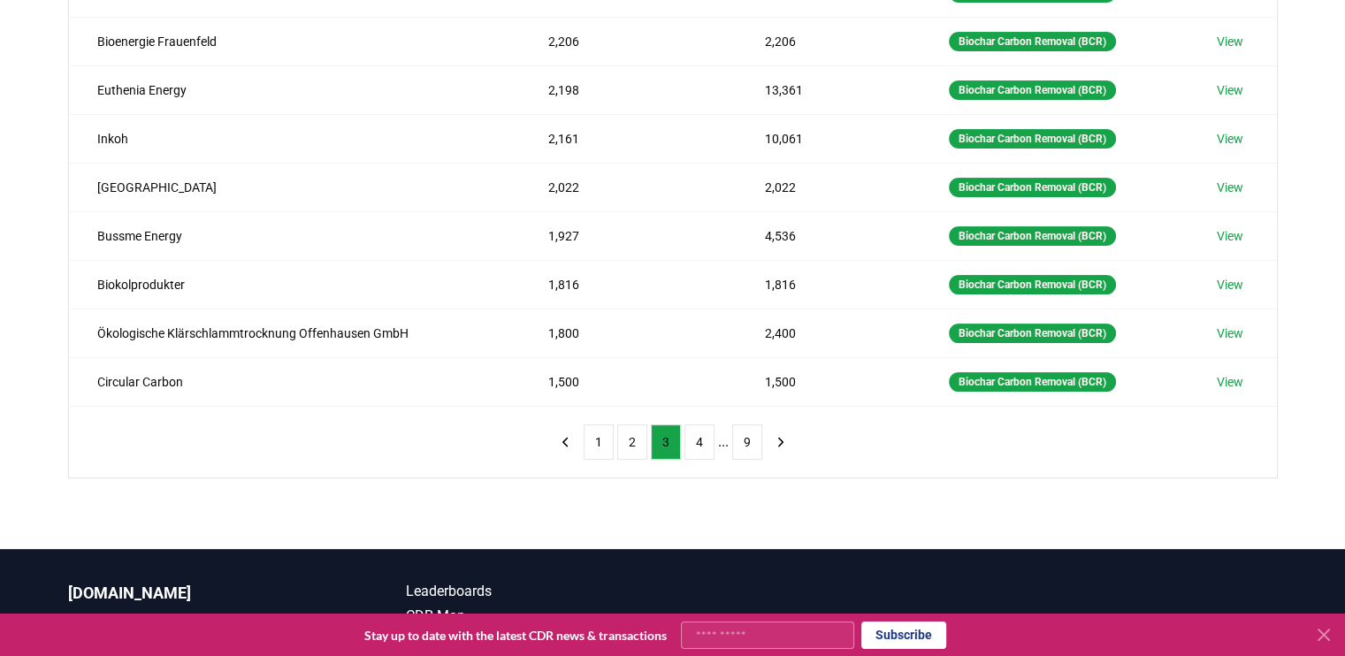
scroll to position [389, 0]
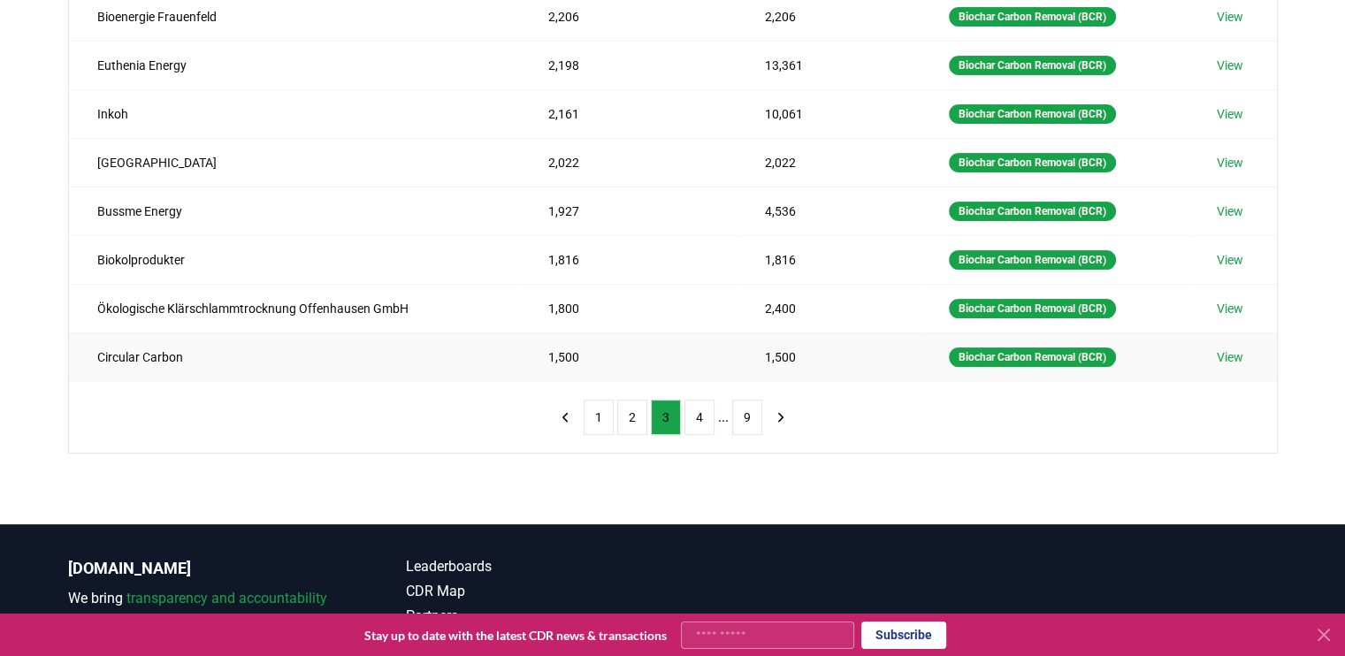
click at [1230, 349] on link "View" at bounding box center [1230, 358] width 27 height 18
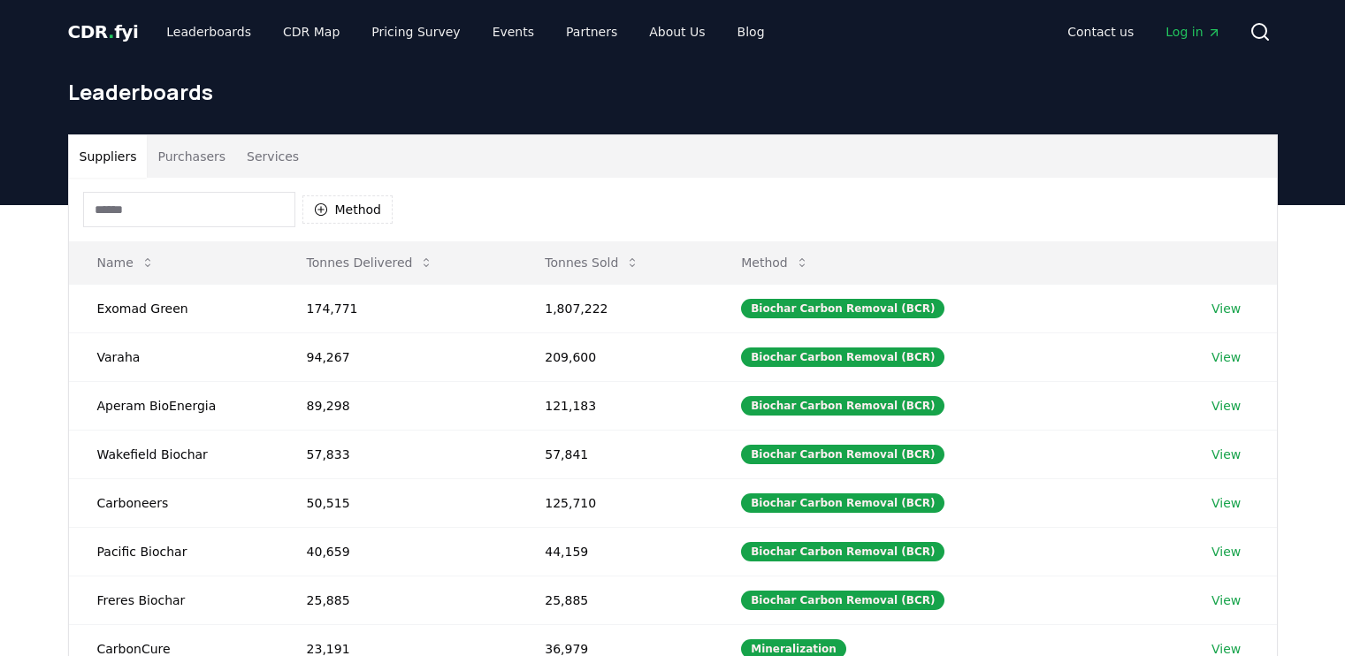
scroll to position [389, 0]
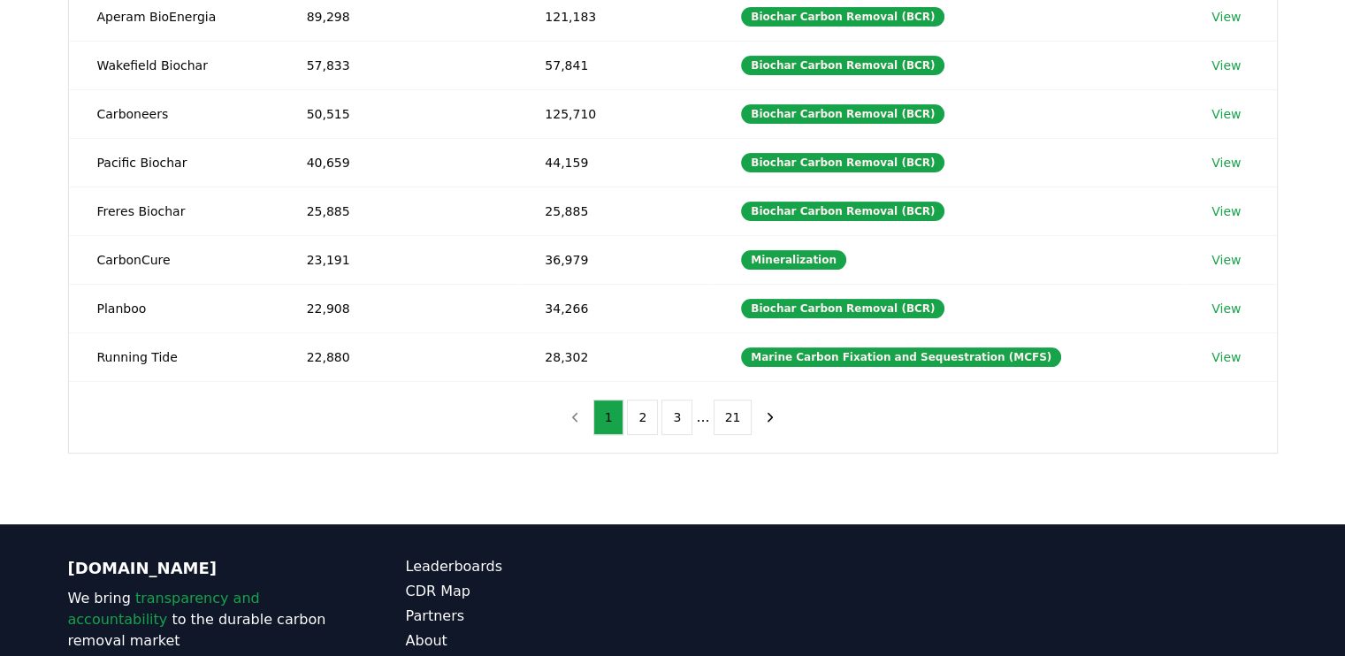
click at [25, 395] on div "Suppliers Purchasers Services Method Name Tonnes Delivered Tonnes Sold Method E…" at bounding box center [672, 170] width 1345 height 709
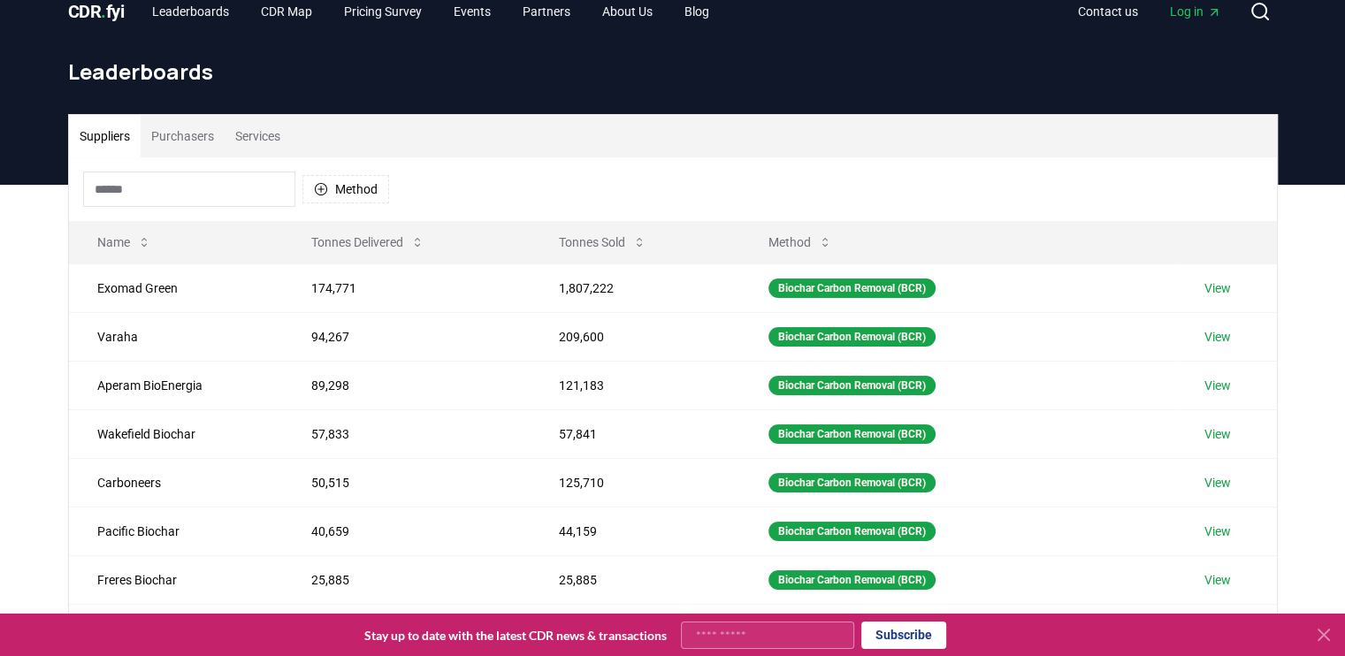
scroll to position [0, 0]
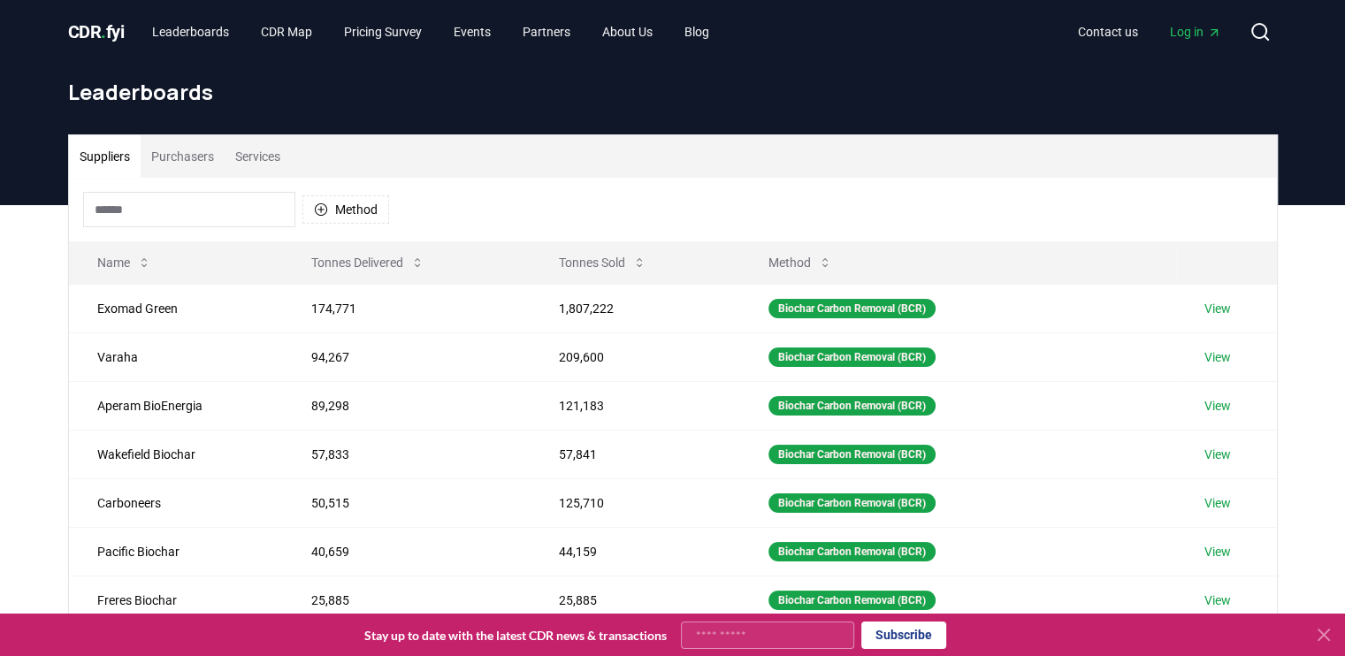
click at [159, 211] on input at bounding box center [189, 209] width 212 height 35
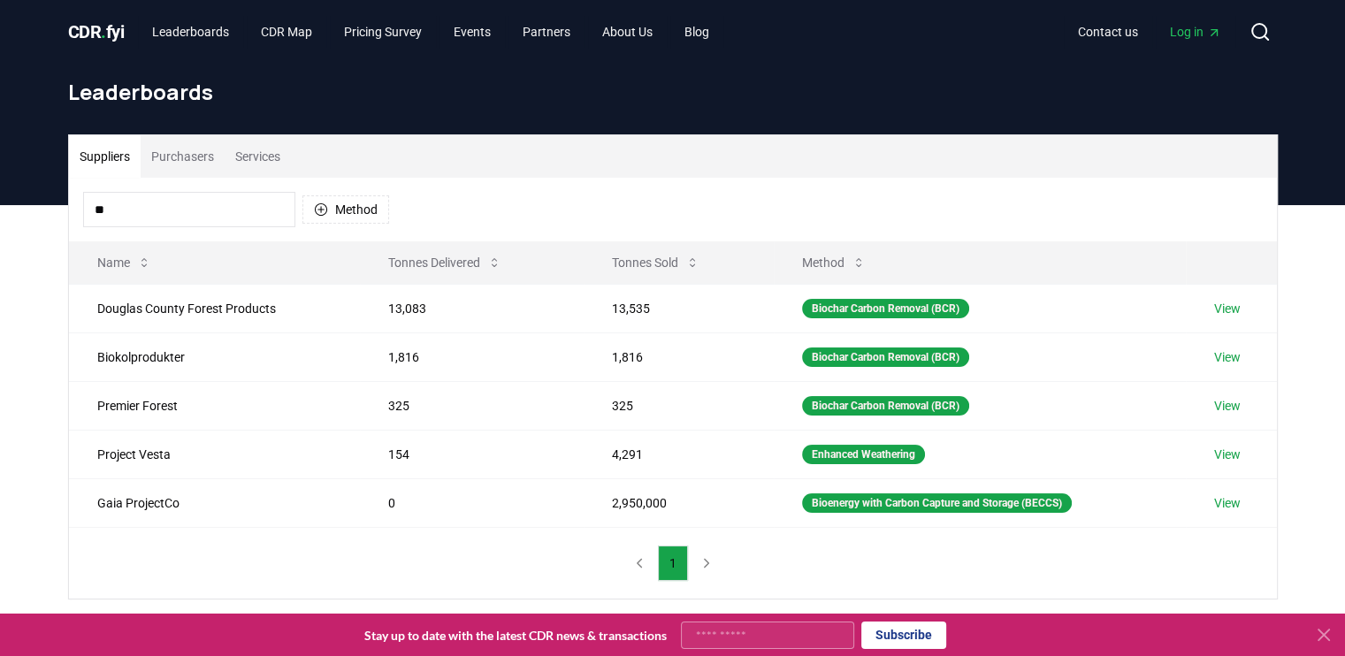
type input "*"
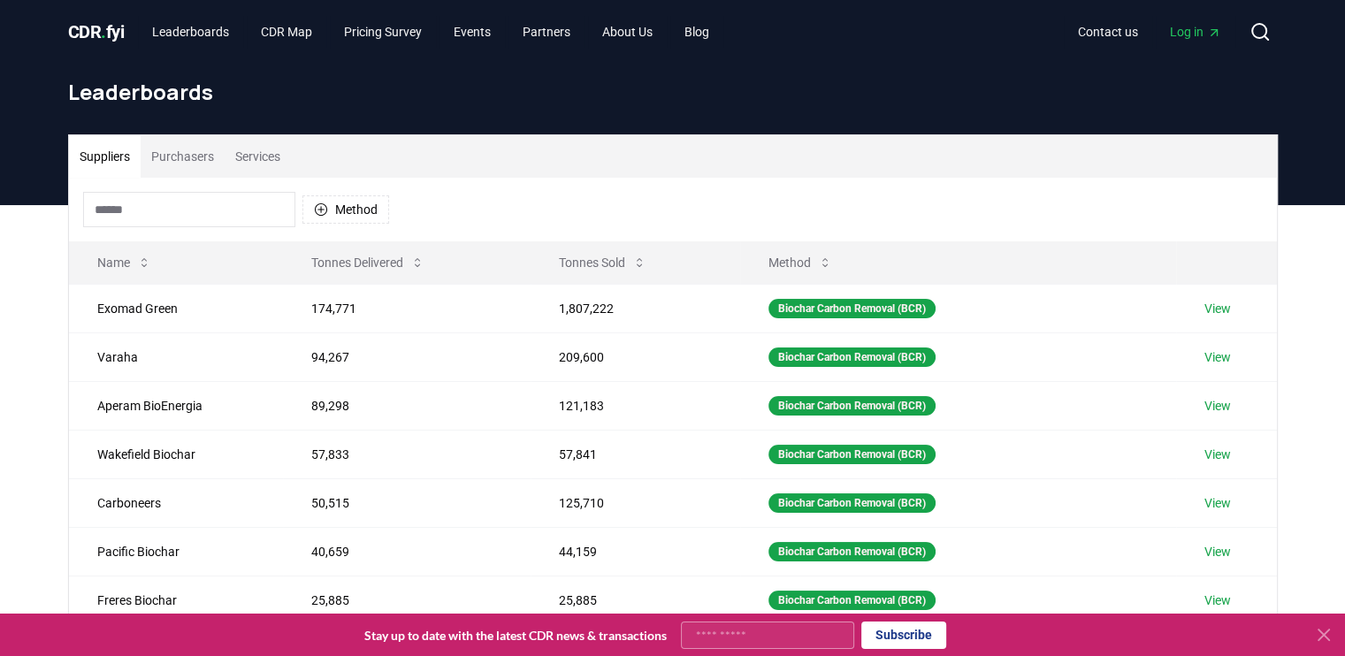
click at [40, 318] on div "Suppliers Purchasers Services Method Name Tonnes Delivered Tonnes Sold Method E…" at bounding box center [672, 559] width 1345 height 709
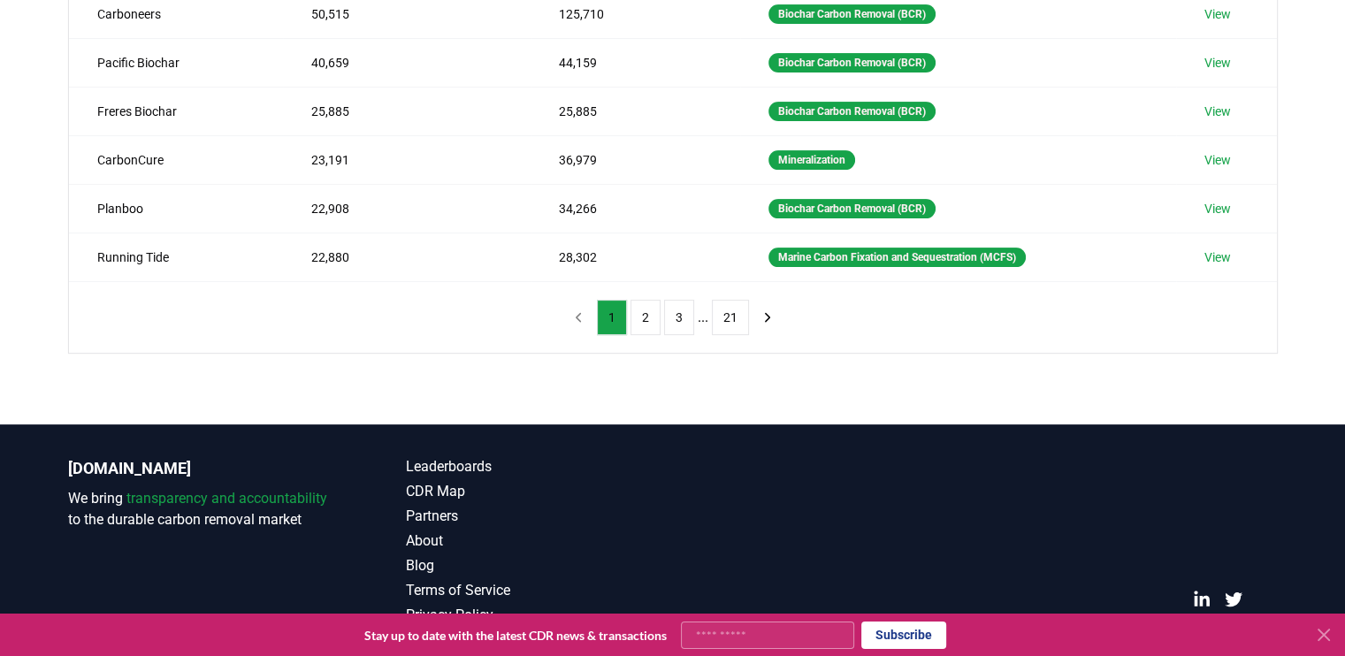
scroll to position [513, 0]
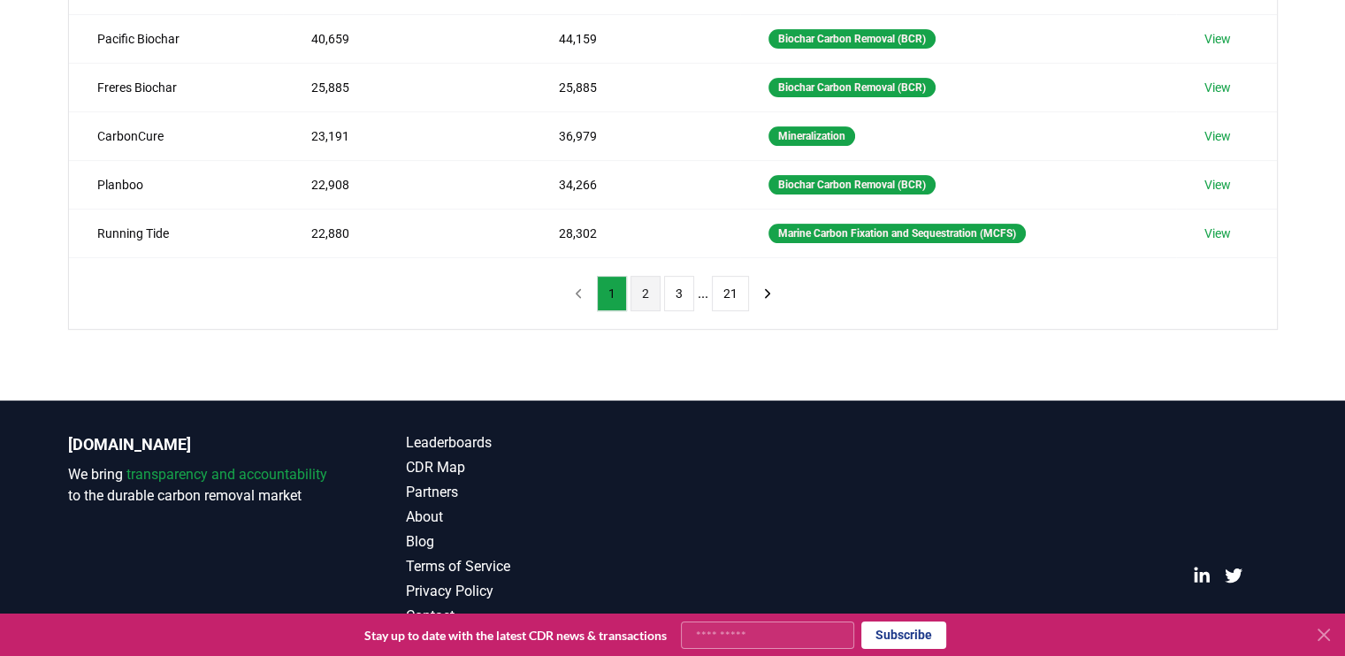
click at [640, 287] on button "2" at bounding box center [646, 293] width 30 height 35
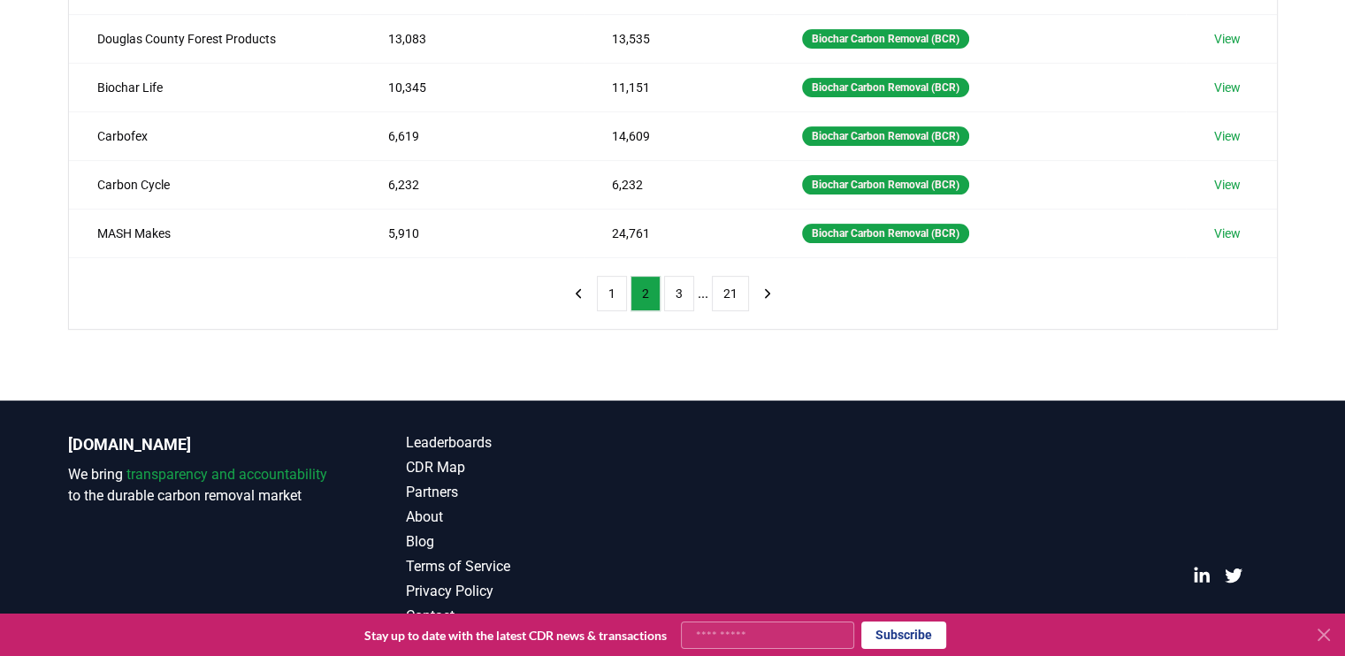
click at [39, 296] on div "Suppliers Purchasers Services Method Name Tonnes Delivered Tonnes Sold Method G…" at bounding box center [672, 46] width 1345 height 709
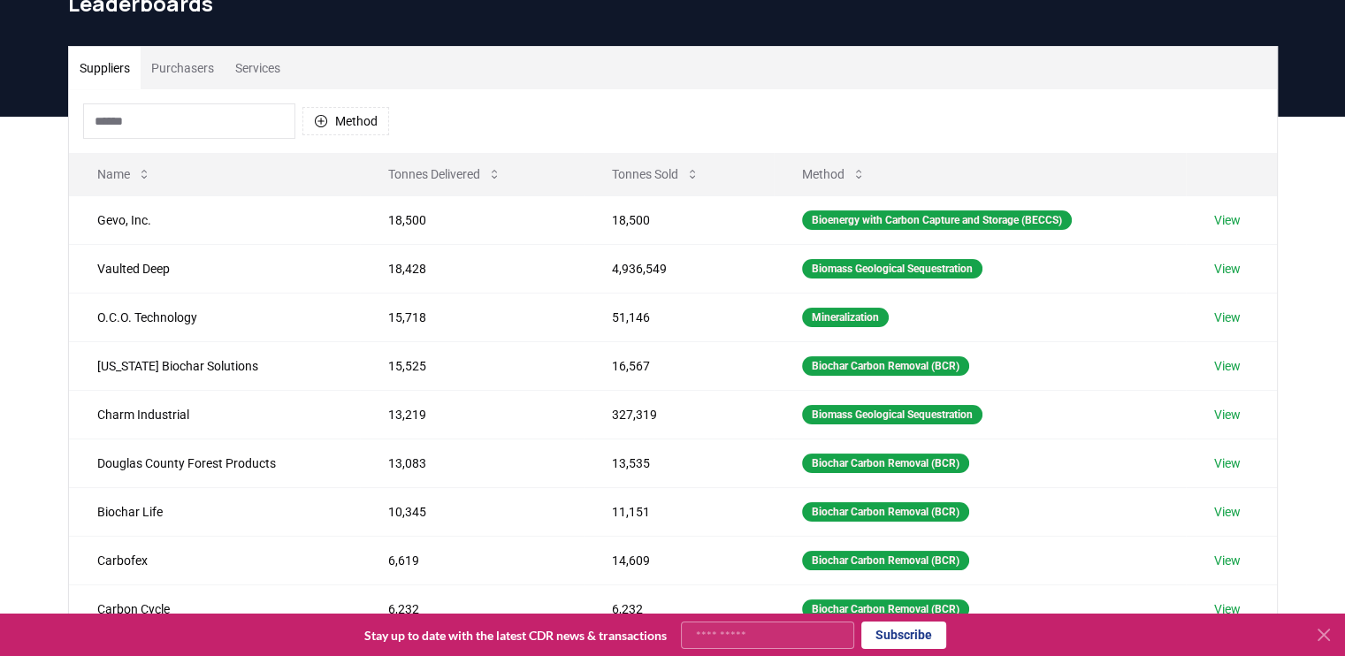
scroll to position [53, 0]
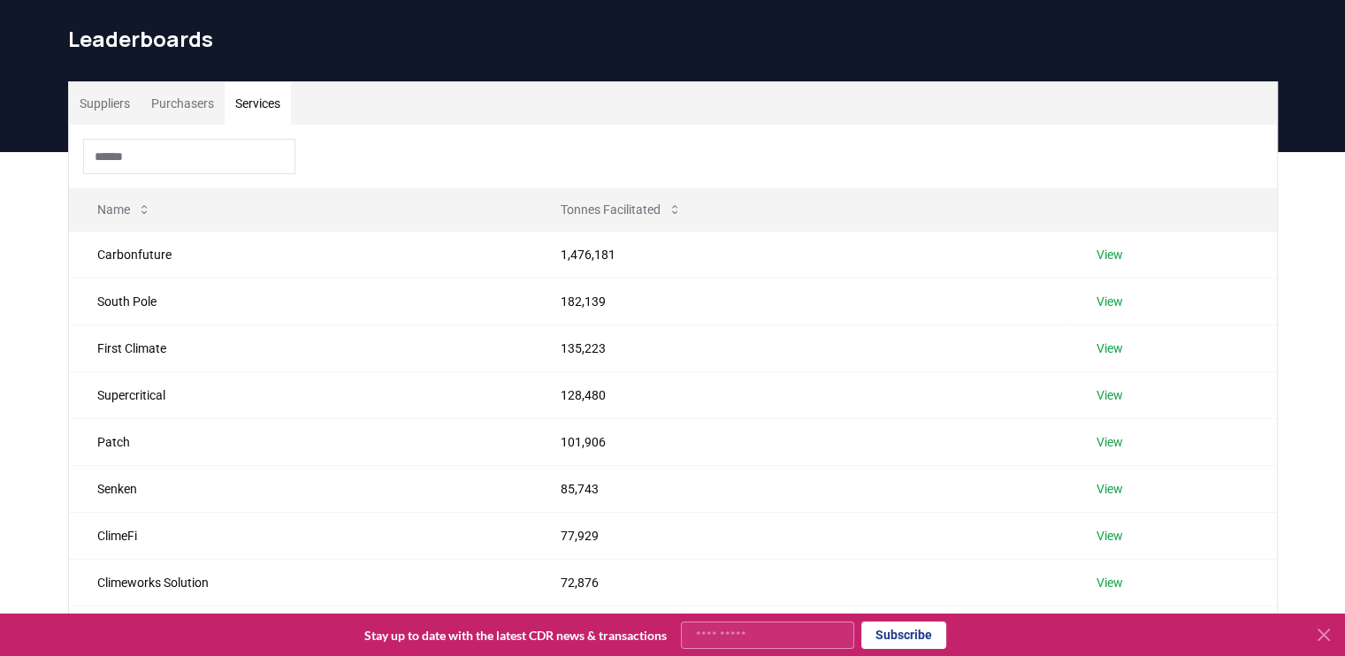
click at [248, 105] on button "Services" at bounding box center [258, 103] width 66 height 42
click at [230, 160] on input at bounding box center [189, 156] width 212 height 35
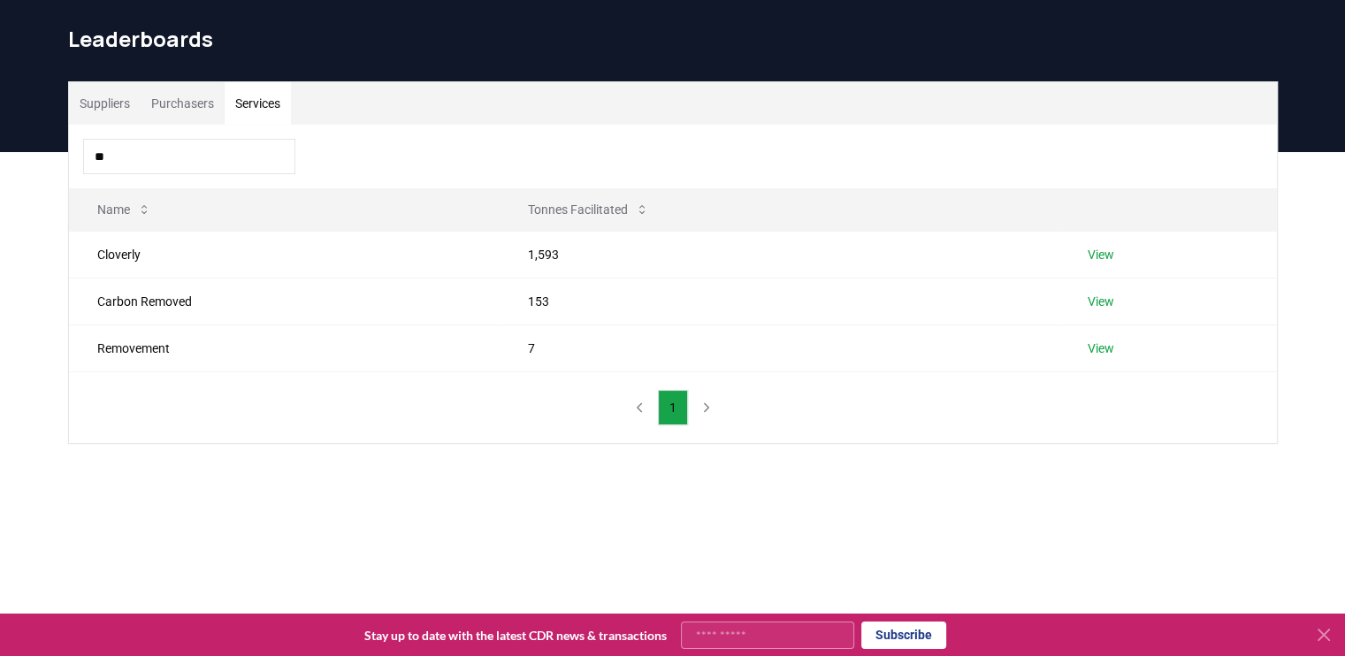
type input "*"
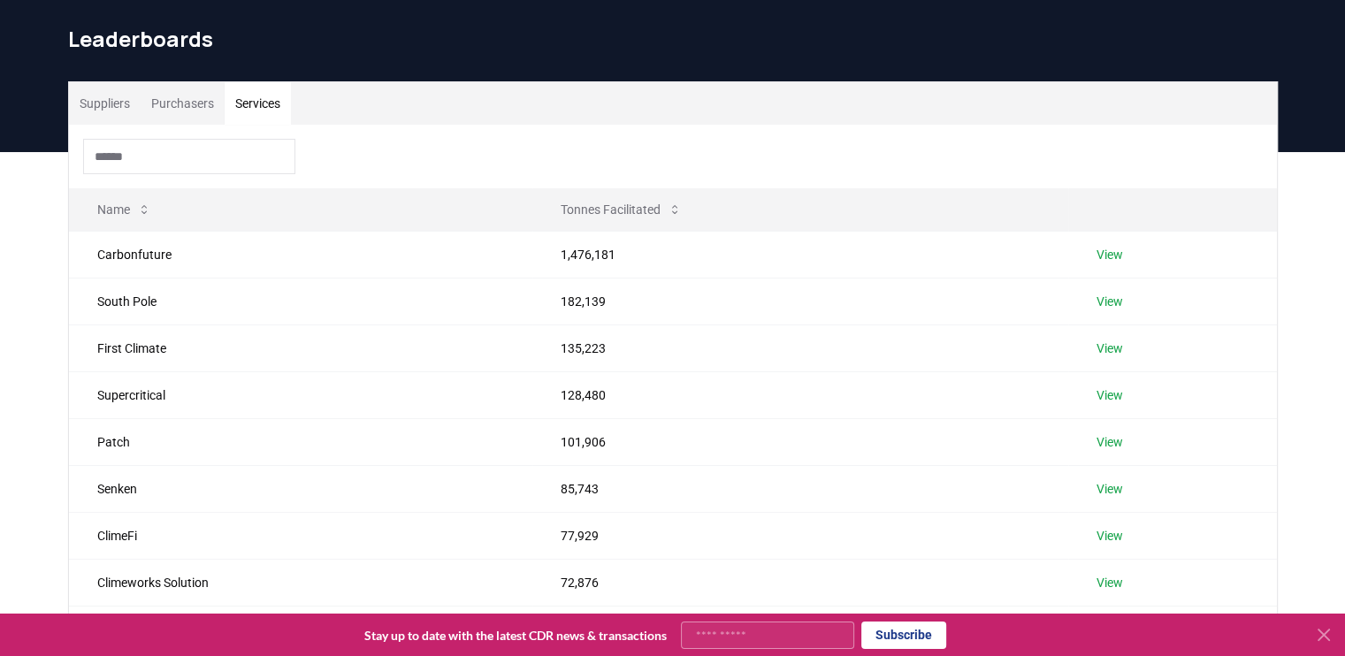
click at [29, 275] on div "Suppliers Purchasers Services Name Tonnes Facilitated Carbonfuture 1,476,181 Vi…" at bounding box center [672, 497] width 1345 height 691
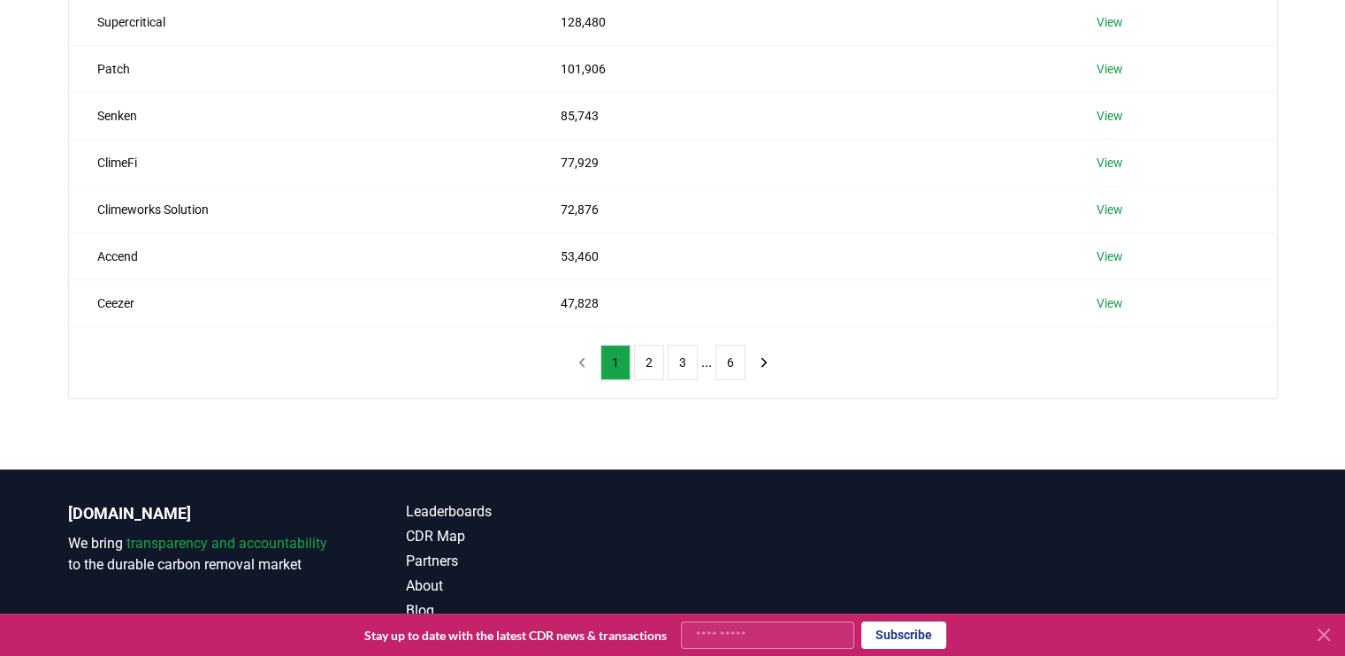
scroll to position [495, 0]
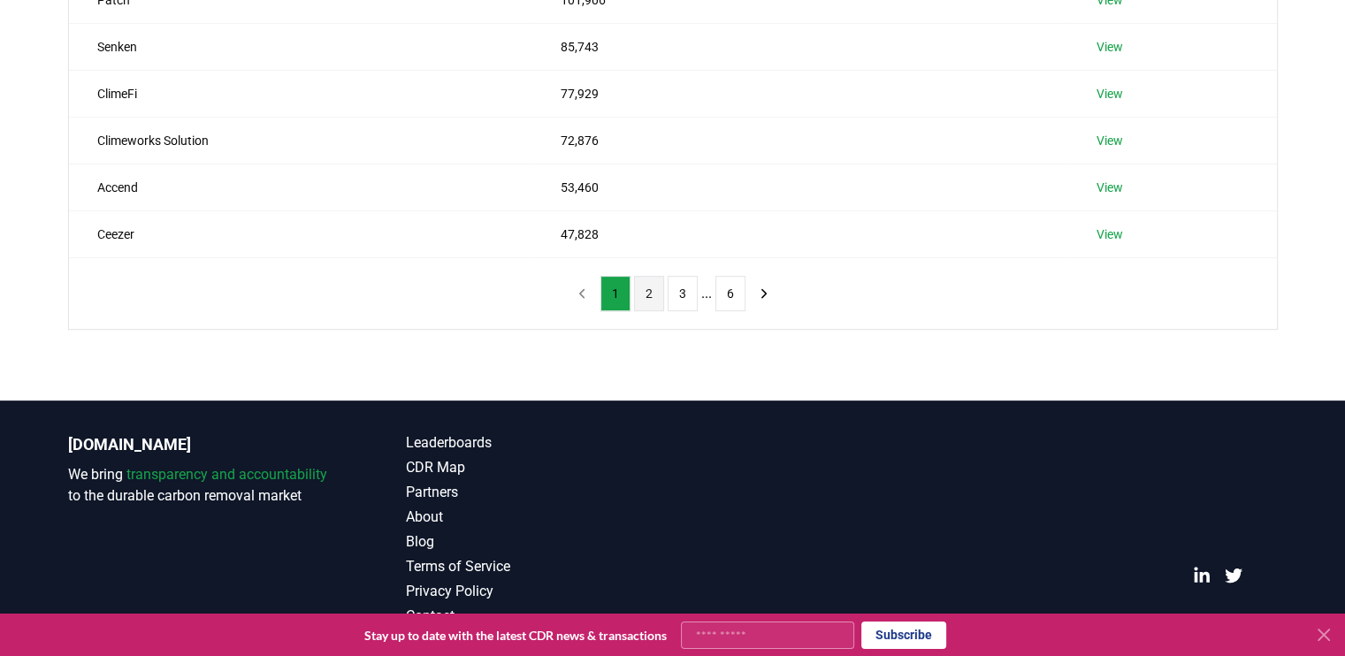
click at [647, 295] on button "2" at bounding box center [649, 293] width 30 height 35
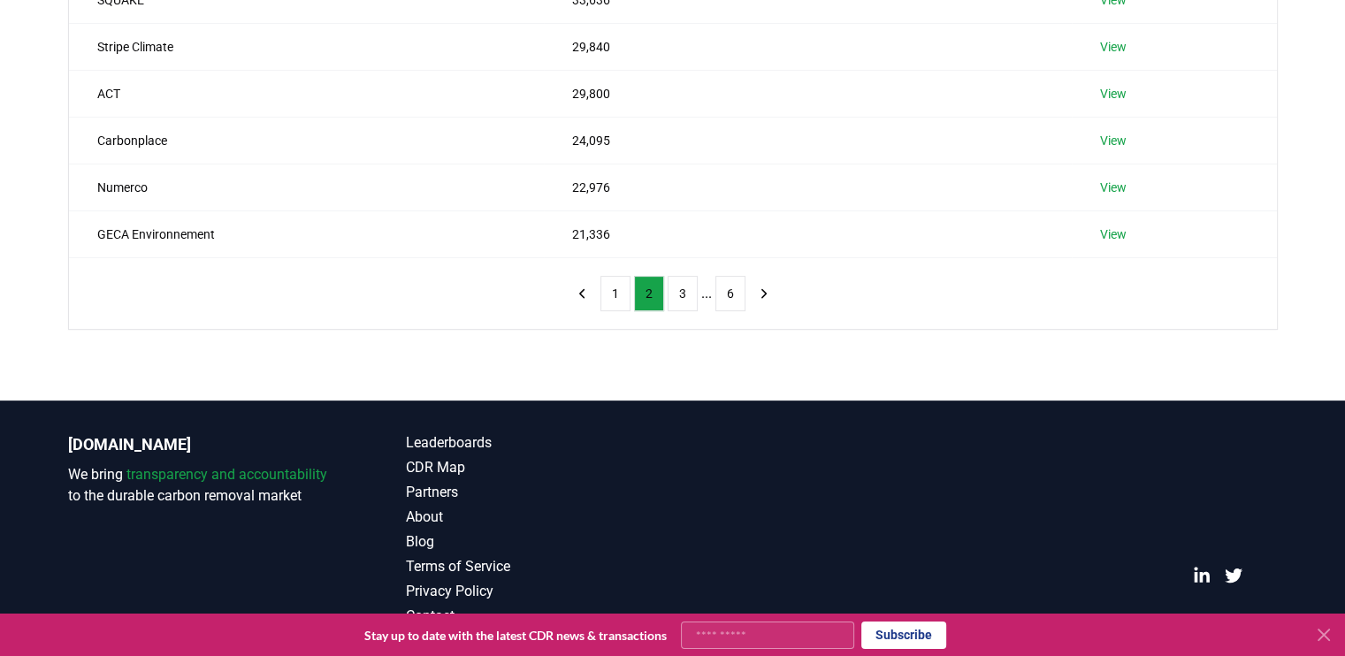
click at [33, 232] on div "Suppliers Purchasers Services Name Tonnes Facilitated Watershed 41,185 View Kli…" at bounding box center [672, 55] width 1345 height 691
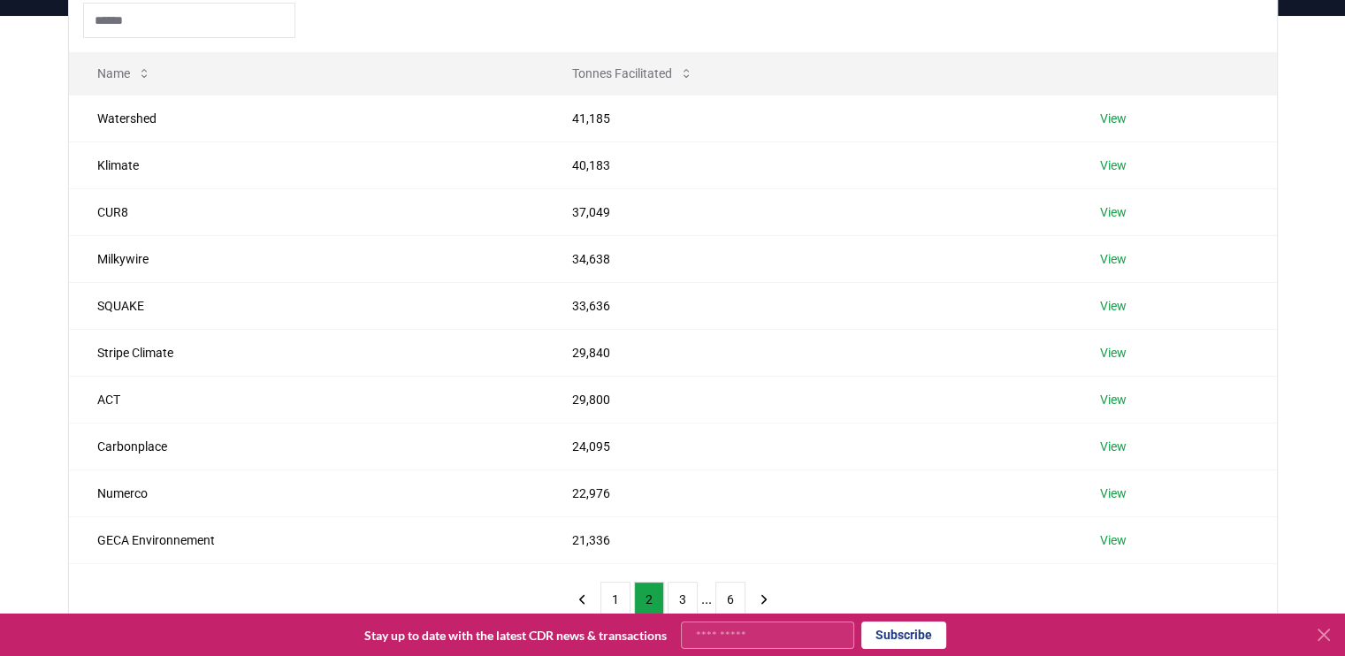
scroll to position [248, 0]
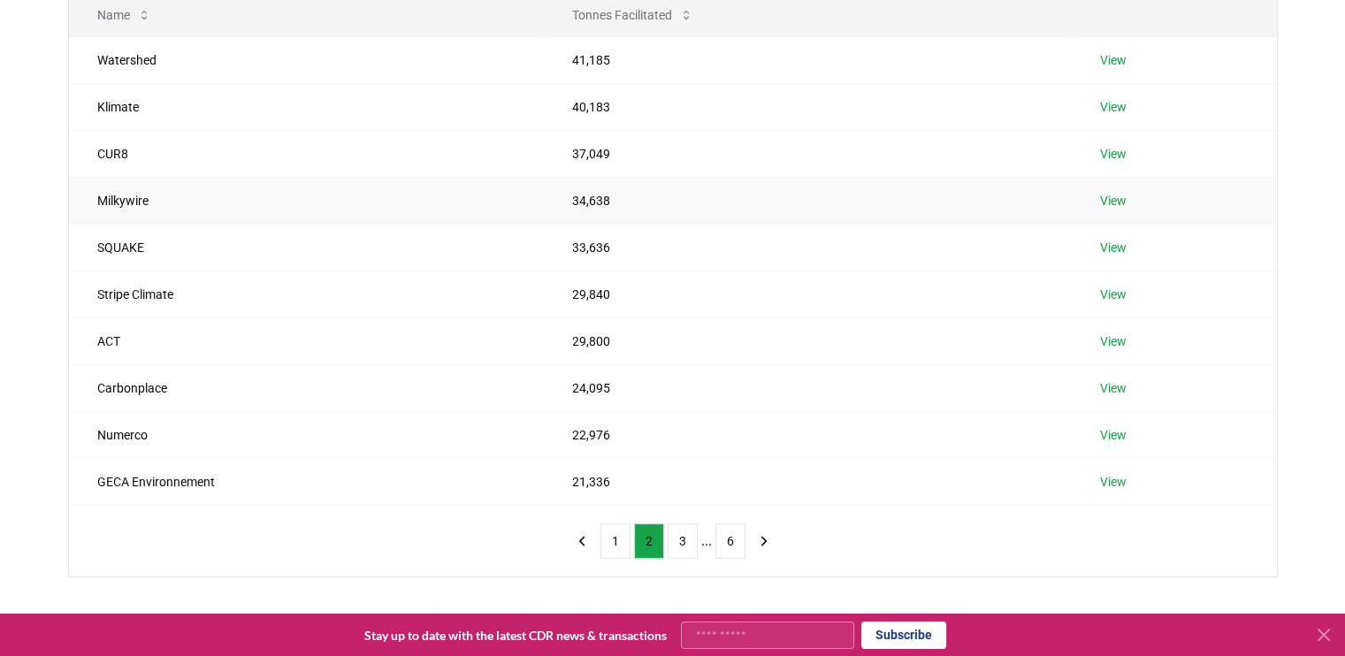
click at [1118, 199] on link "View" at bounding box center [1113, 201] width 27 height 18
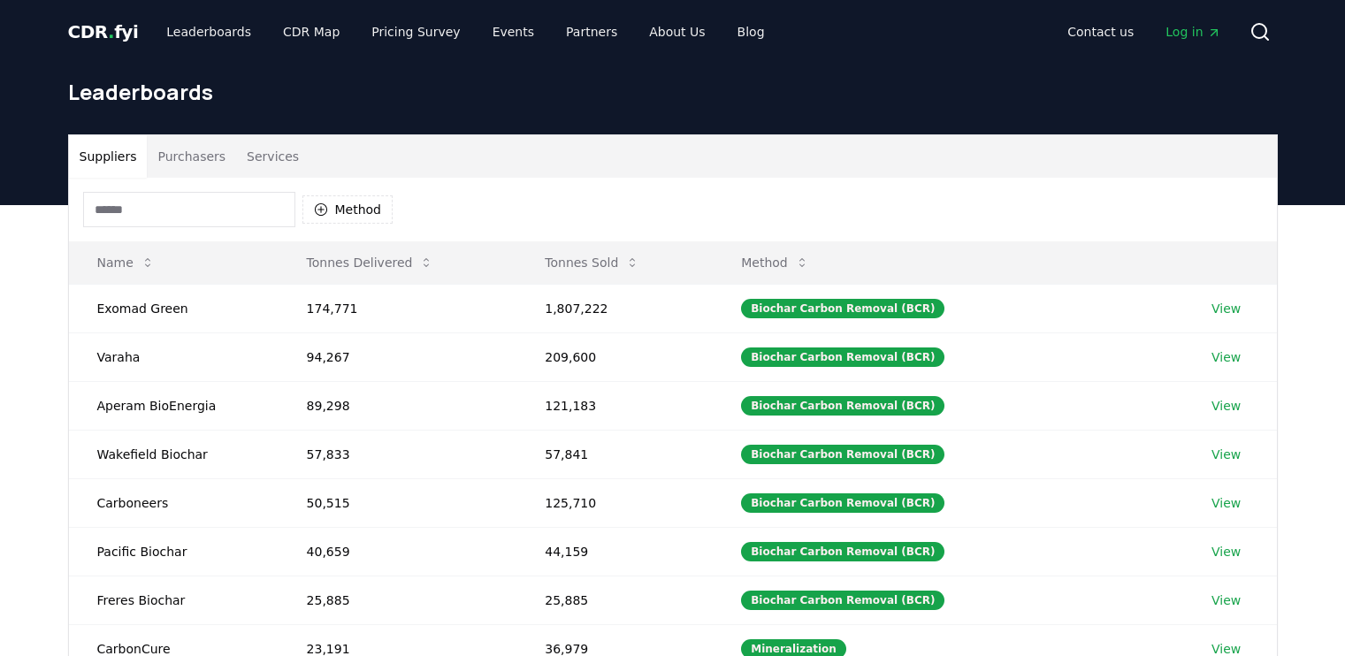
scroll to position [248, 0]
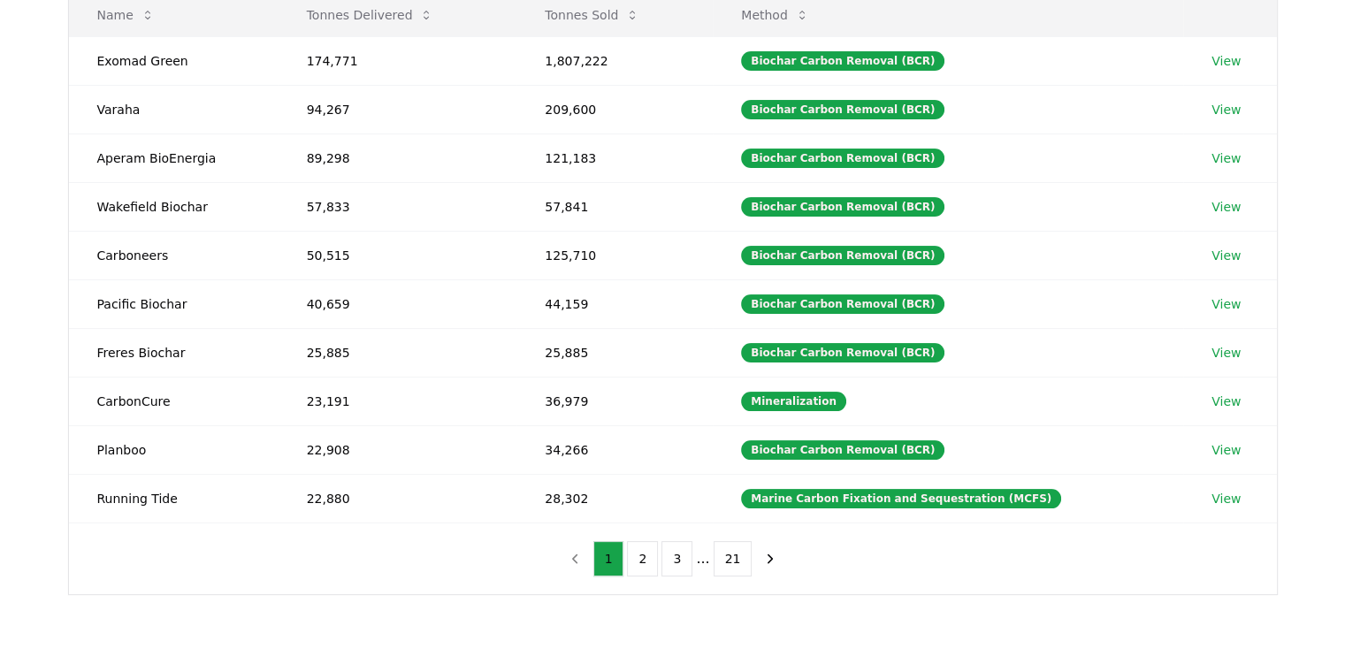
click at [7, 318] on div "Suppliers Purchasers Services Method Name Tonnes Delivered Tonnes Sold Method E…" at bounding box center [672, 312] width 1345 height 709
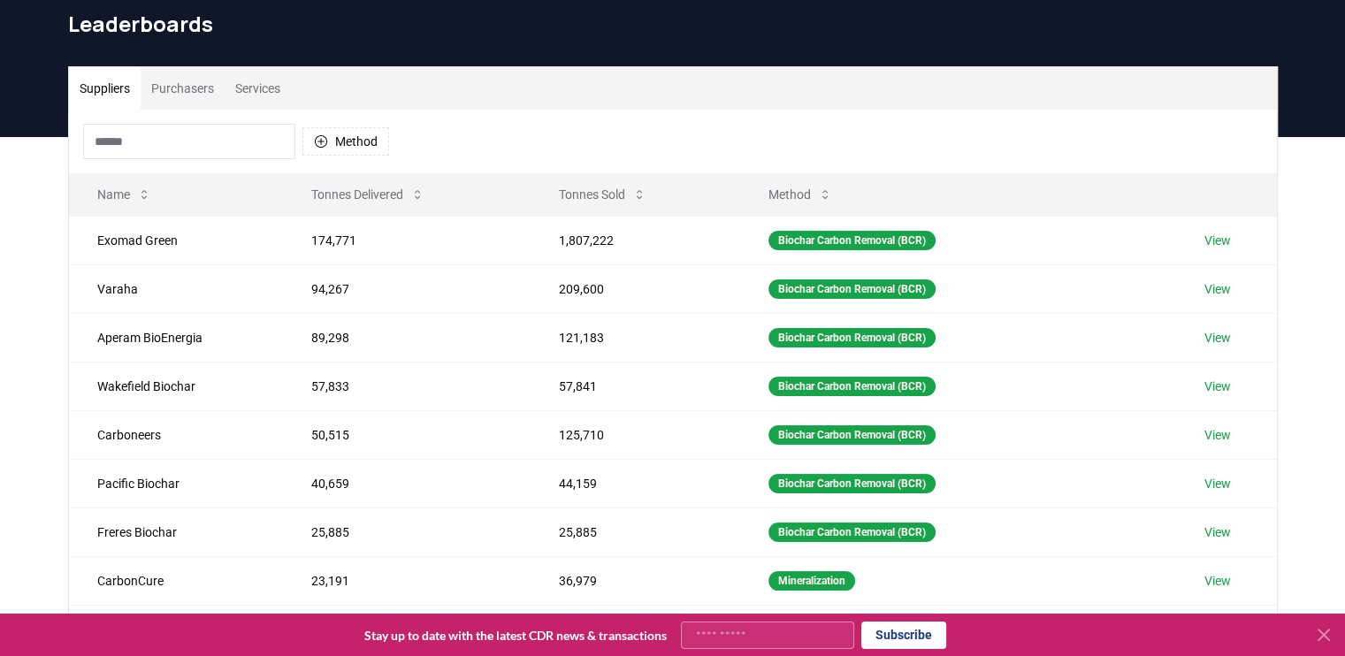
scroll to position [71, 0]
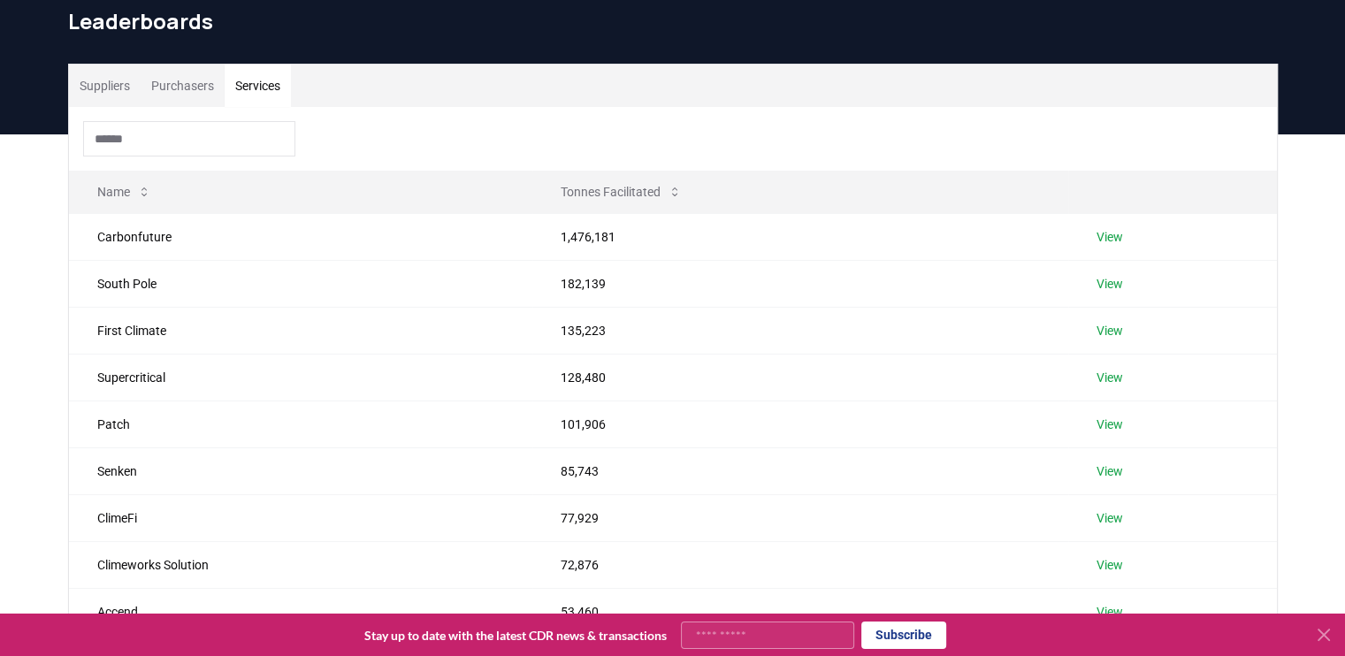
click at [270, 88] on button "Services" at bounding box center [258, 86] width 66 height 42
click at [42, 282] on div "Suppliers Purchasers Services Name Tonnes Facilitated Carbonfuture 1,476,181 Vi…" at bounding box center [672, 479] width 1345 height 691
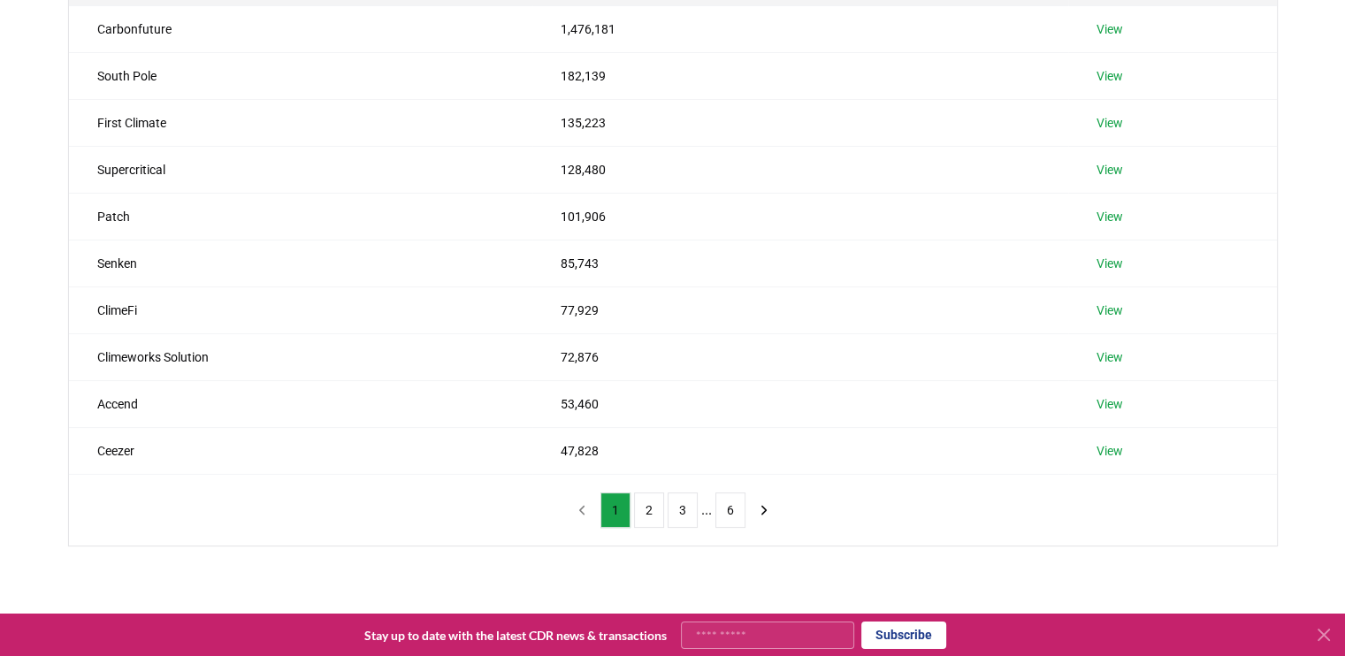
scroll to position [283, 0]
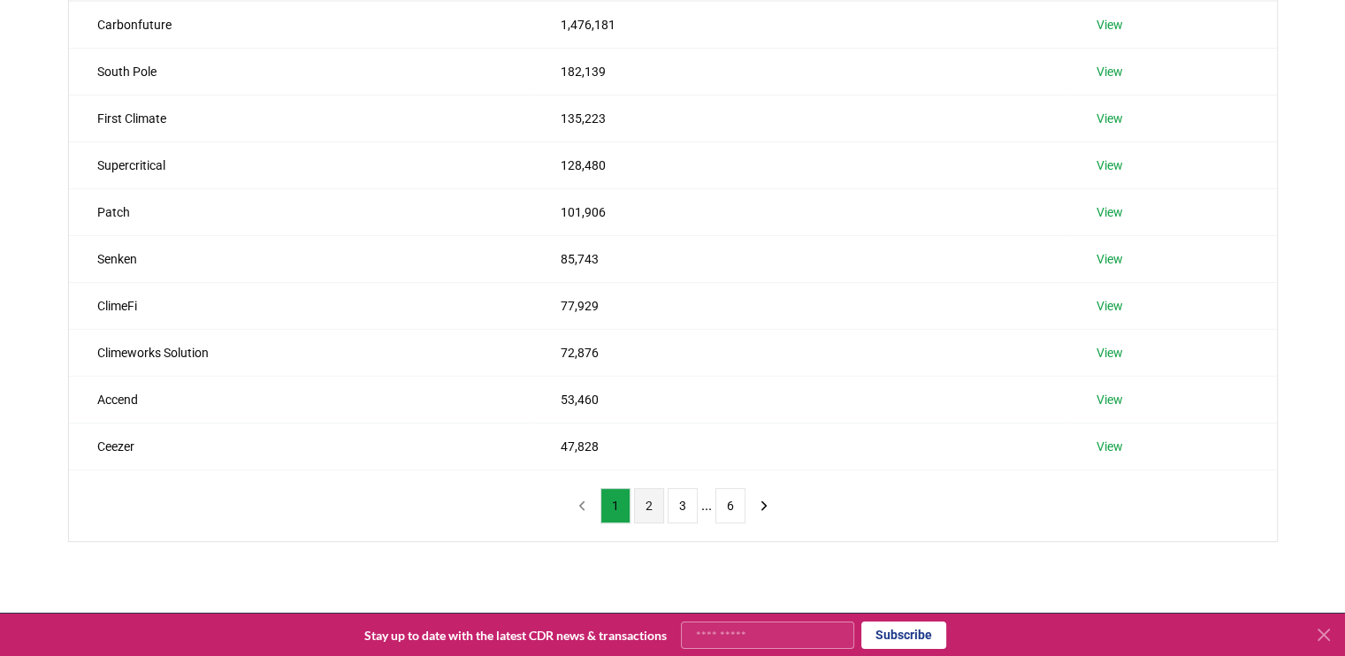
click at [647, 502] on button "2" at bounding box center [649, 505] width 30 height 35
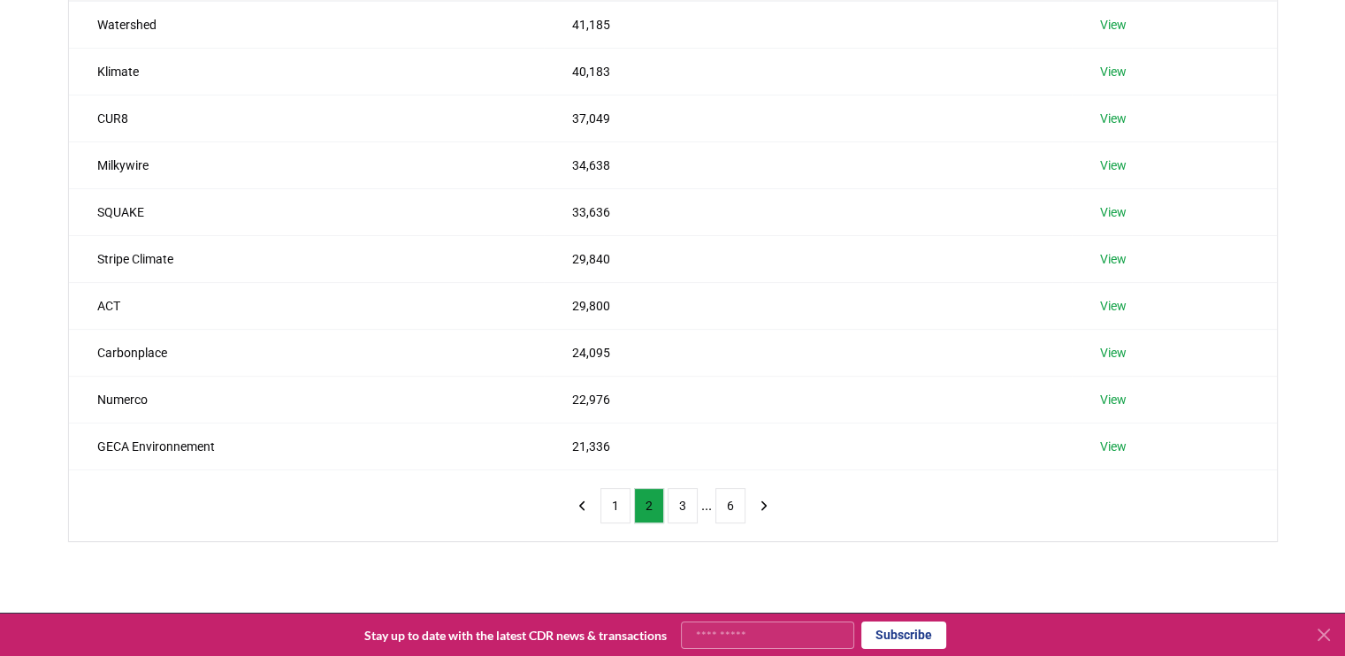
click at [11, 285] on div "Suppliers Purchasers Services Name Tonnes Facilitated Watershed 41,185 View Kli…" at bounding box center [672, 267] width 1345 height 691
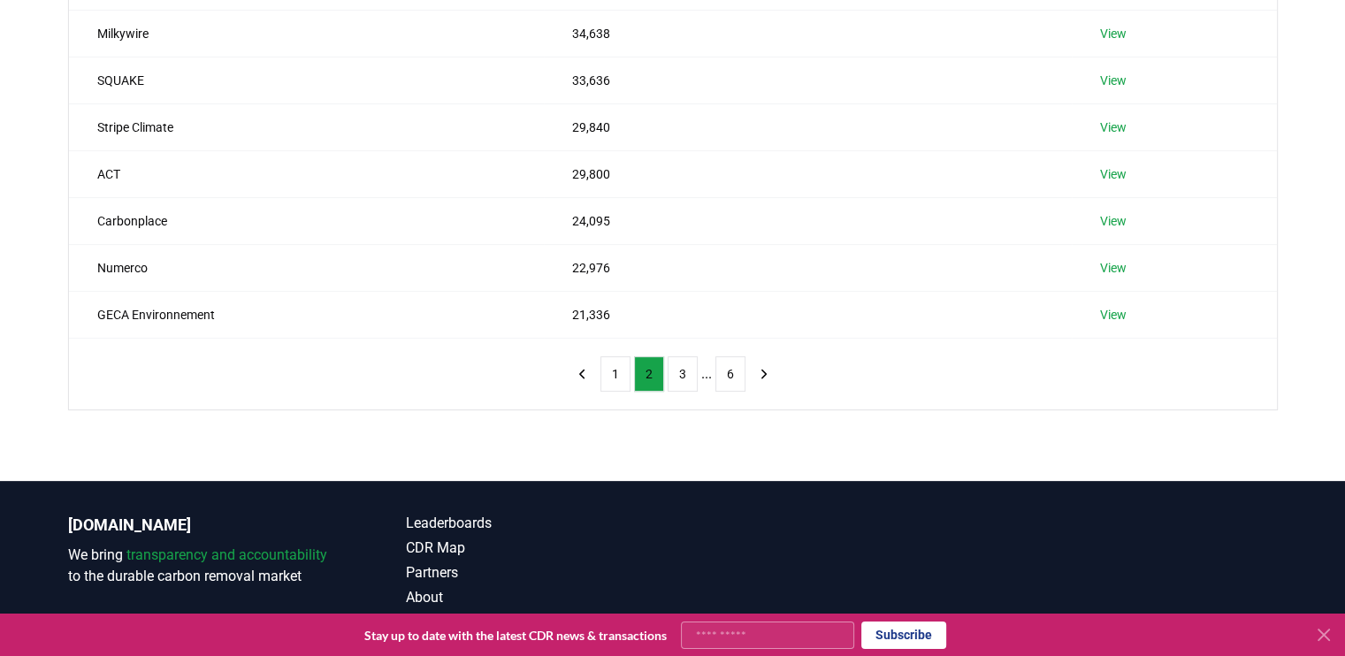
scroll to position [389, 0]
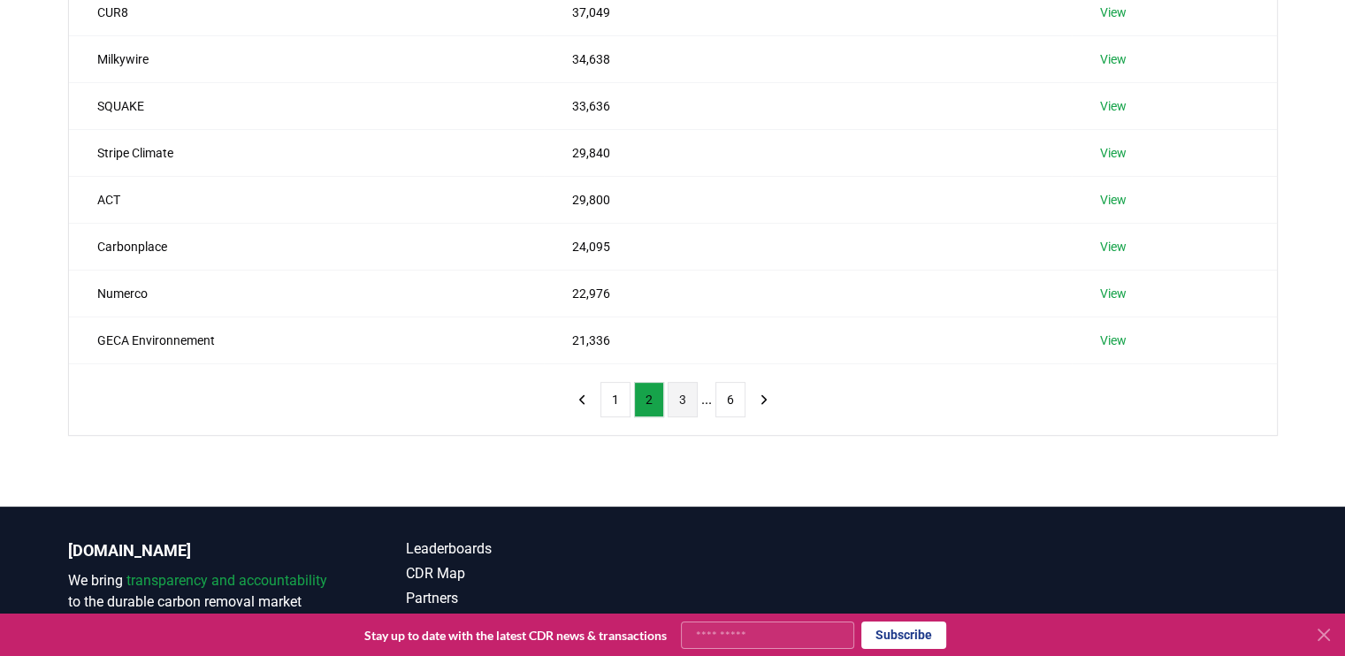
click at [686, 399] on button "3" at bounding box center [683, 399] width 30 height 35
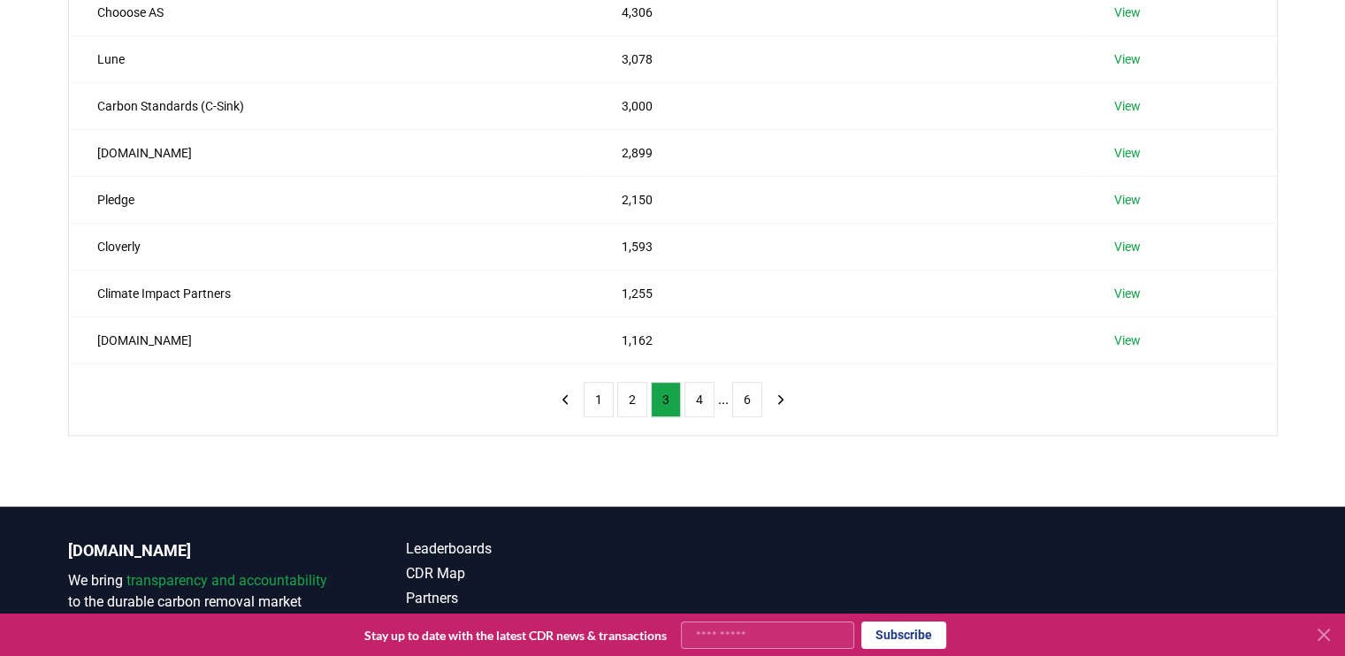
click at [22, 189] on div "Suppliers Purchasers Services Name Tonnes Facilitated EcoAct SAS 15,190 View Co…" at bounding box center [672, 161] width 1345 height 691
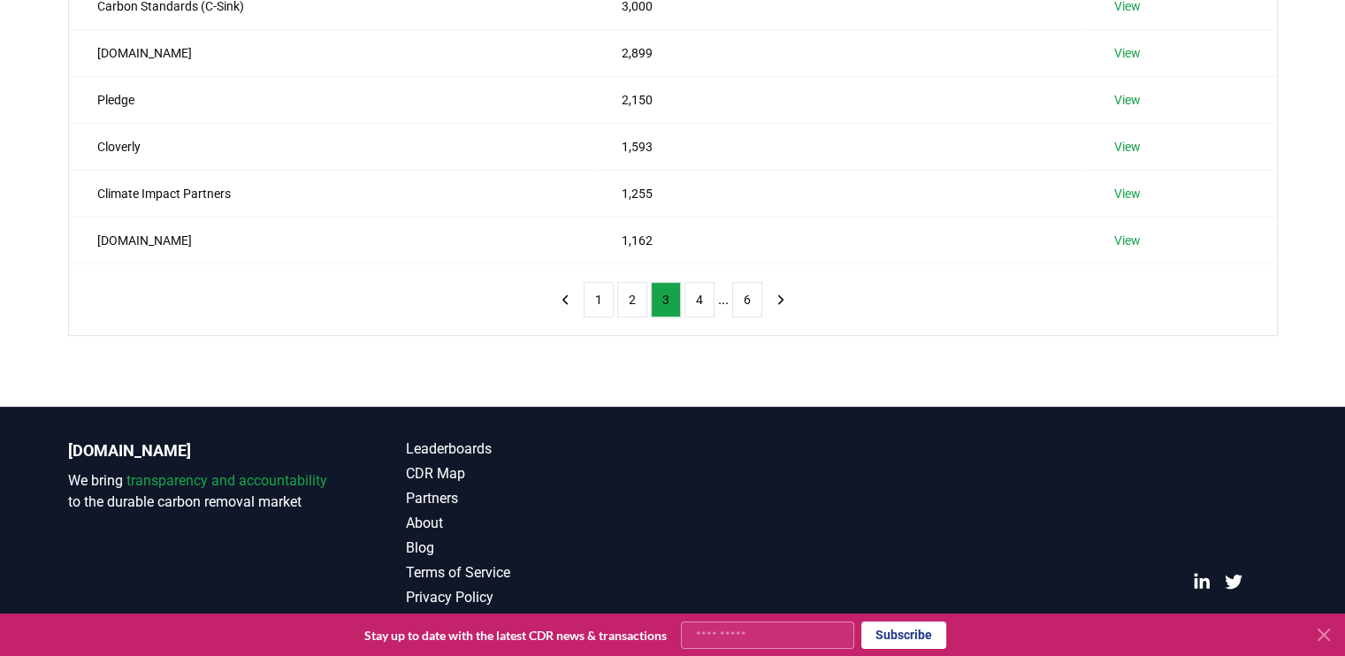
scroll to position [495, 0]
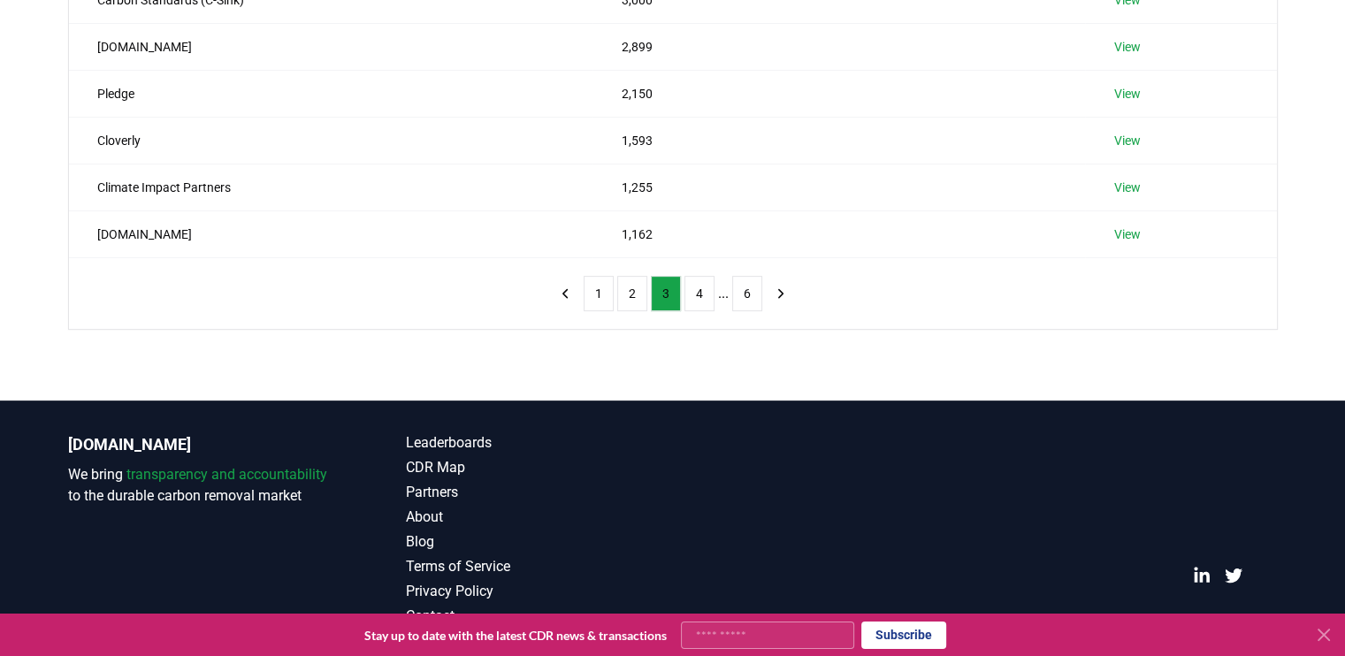
click at [22, 189] on div "Suppliers Purchasers Services Name Tonnes Facilitated EcoAct SAS 15,190 View Co…" at bounding box center [672, 55] width 1345 height 691
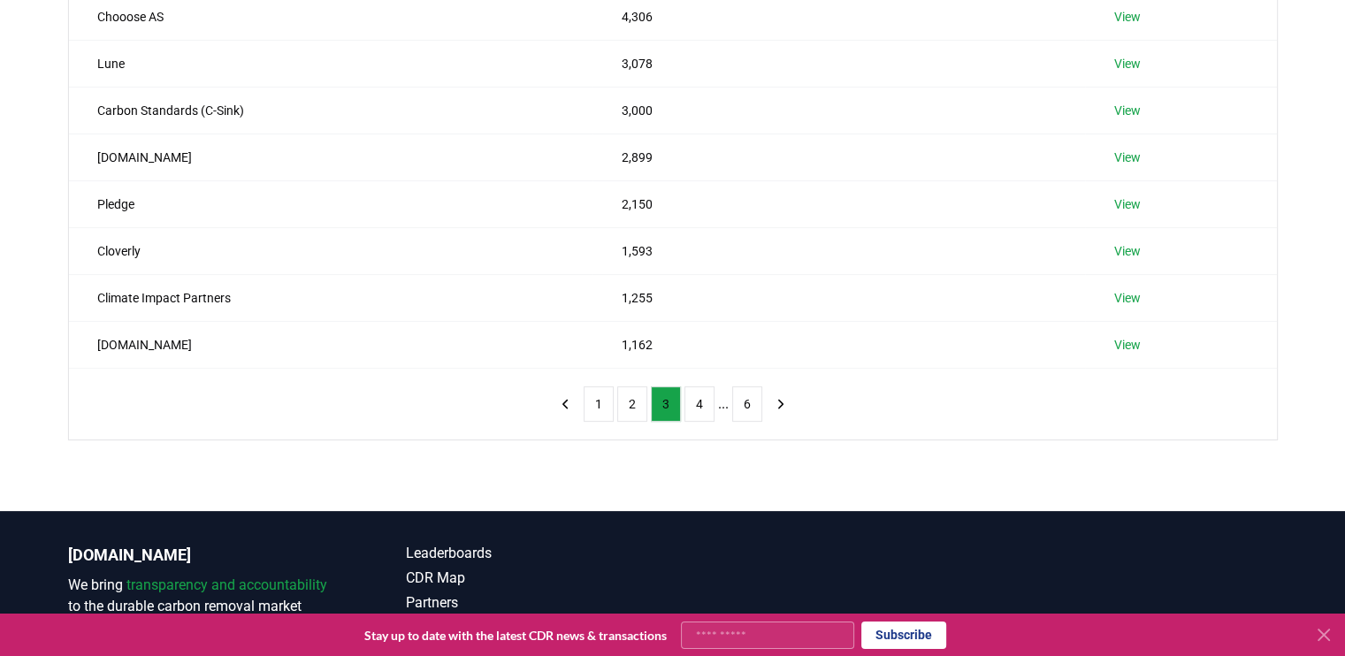
scroll to position [389, 0]
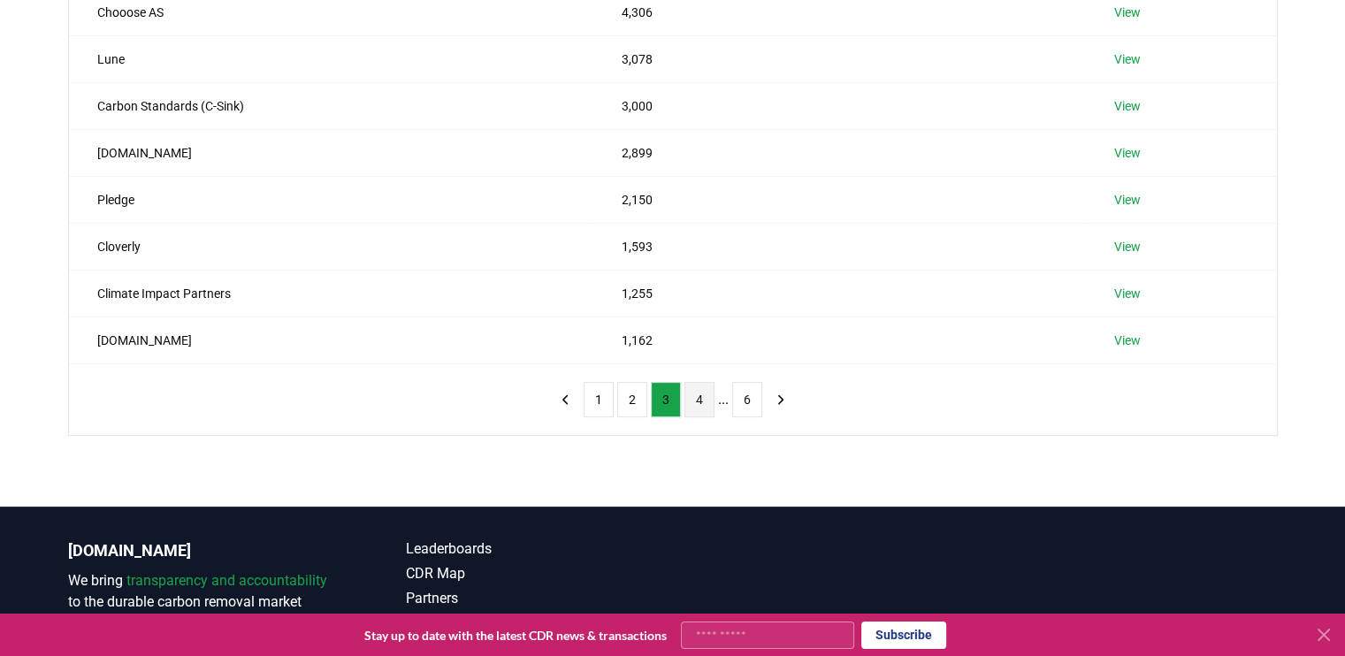
click at [700, 389] on button "4" at bounding box center [700, 399] width 30 height 35
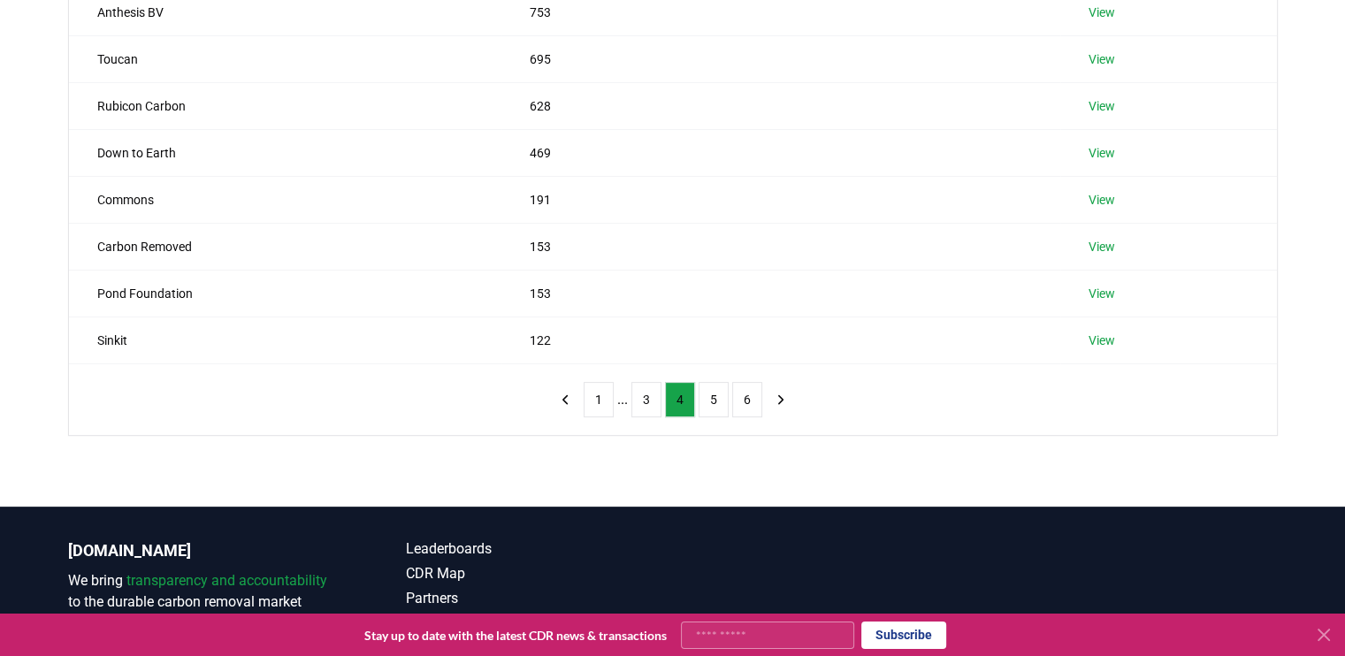
click at [27, 208] on div "Suppliers Purchasers Services Name Tonnes Facilitated 2050 Consulting 893 View …" at bounding box center [672, 161] width 1345 height 691
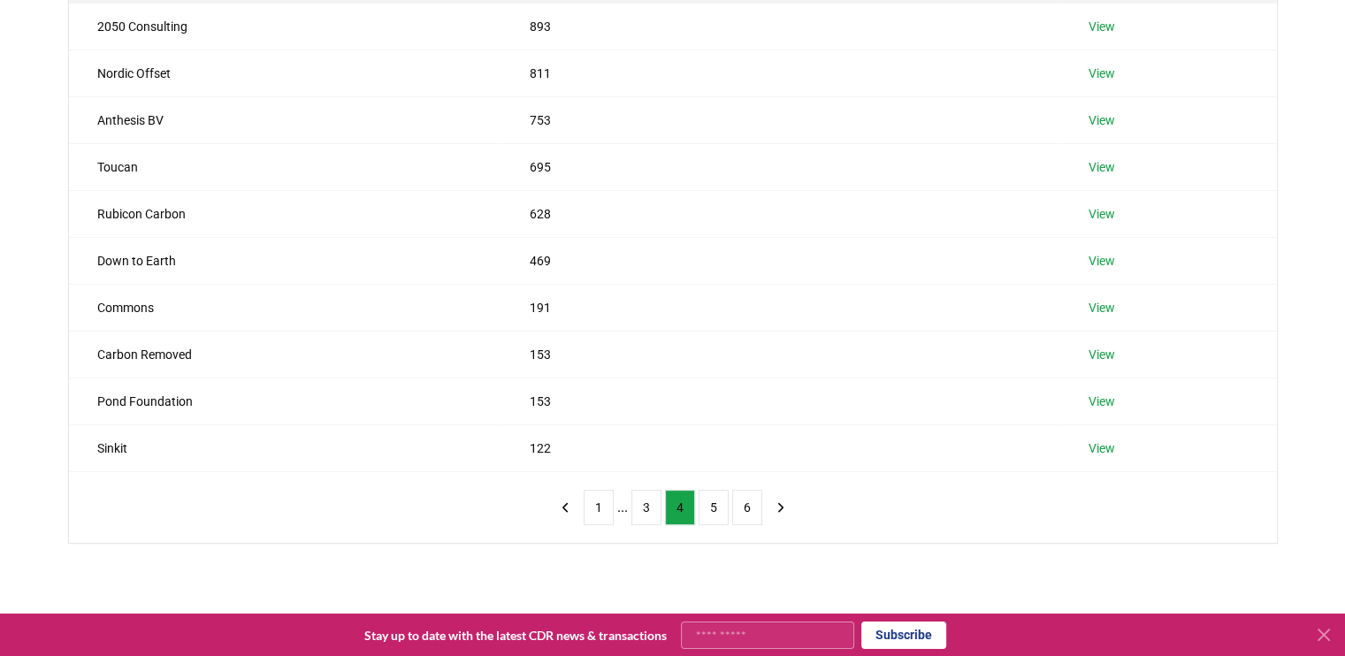
scroll to position [283, 0]
click at [721, 498] on button "5" at bounding box center [714, 505] width 30 height 35
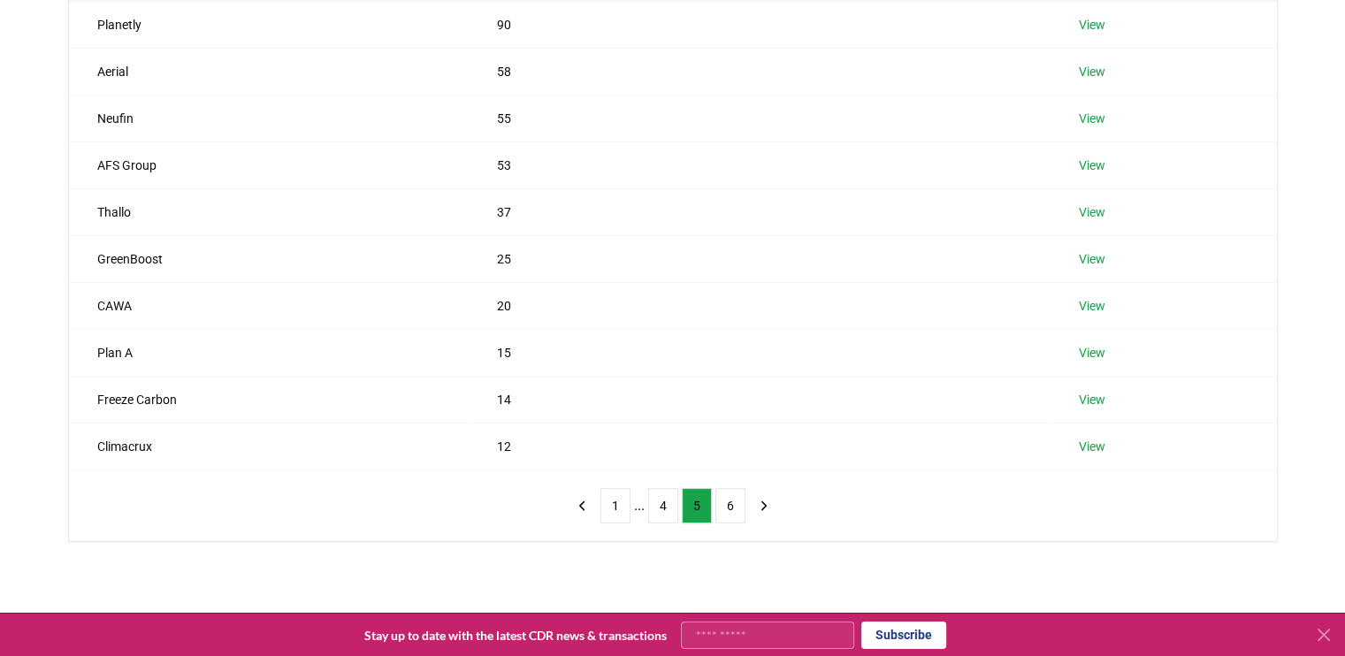
click at [29, 392] on div "Suppliers Purchasers Services Name Tonnes Facilitated Planetly 90 View Aerial 5…" at bounding box center [672, 267] width 1345 height 691
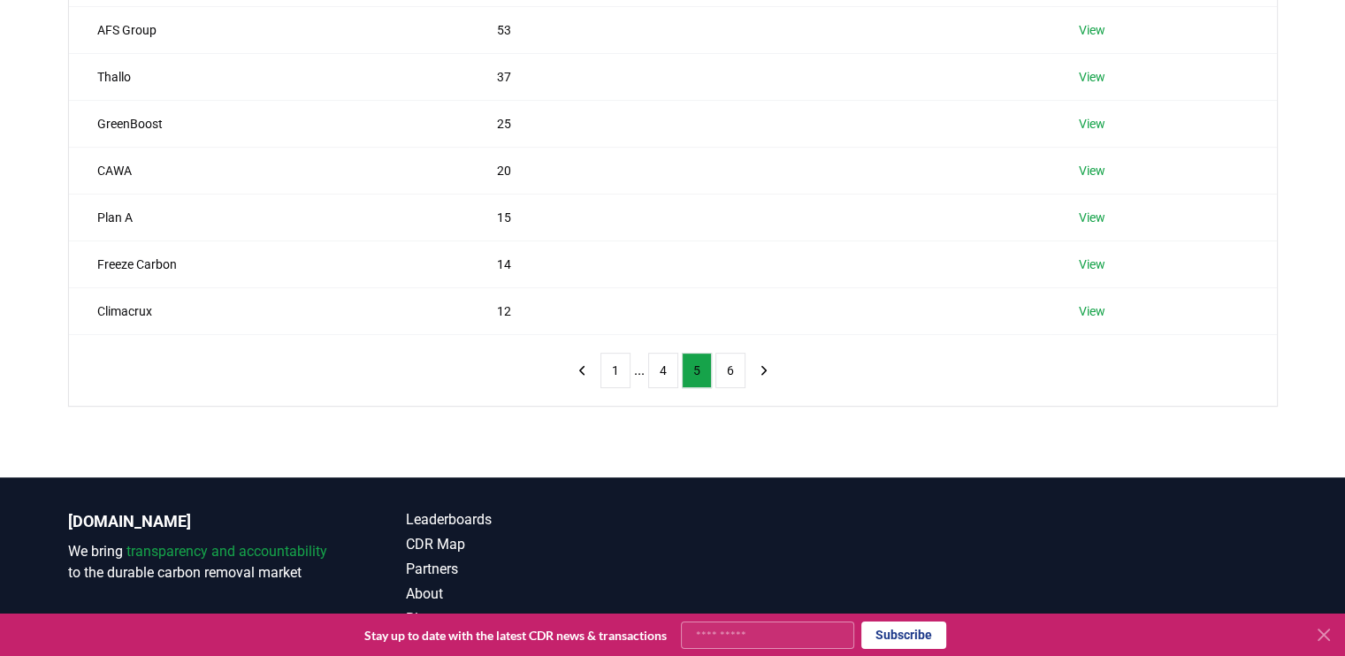
scroll to position [425, 0]
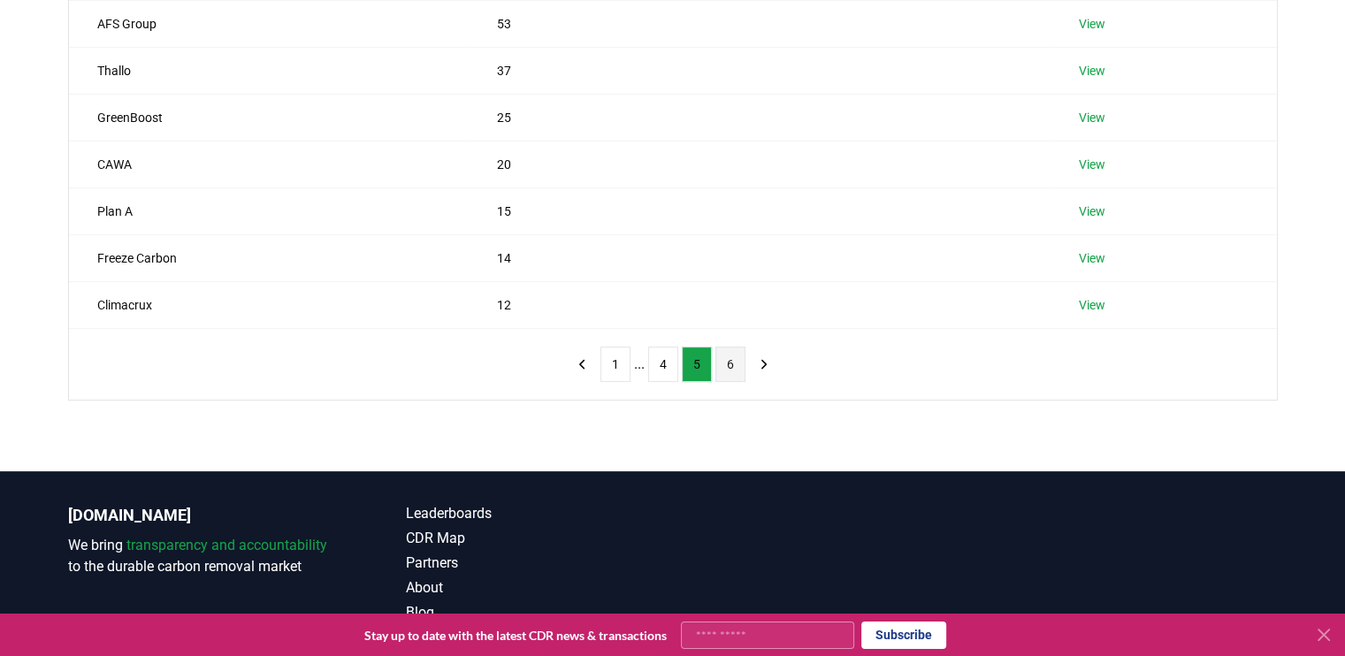
click at [732, 361] on button "6" at bounding box center [731, 364] width 30 height 35
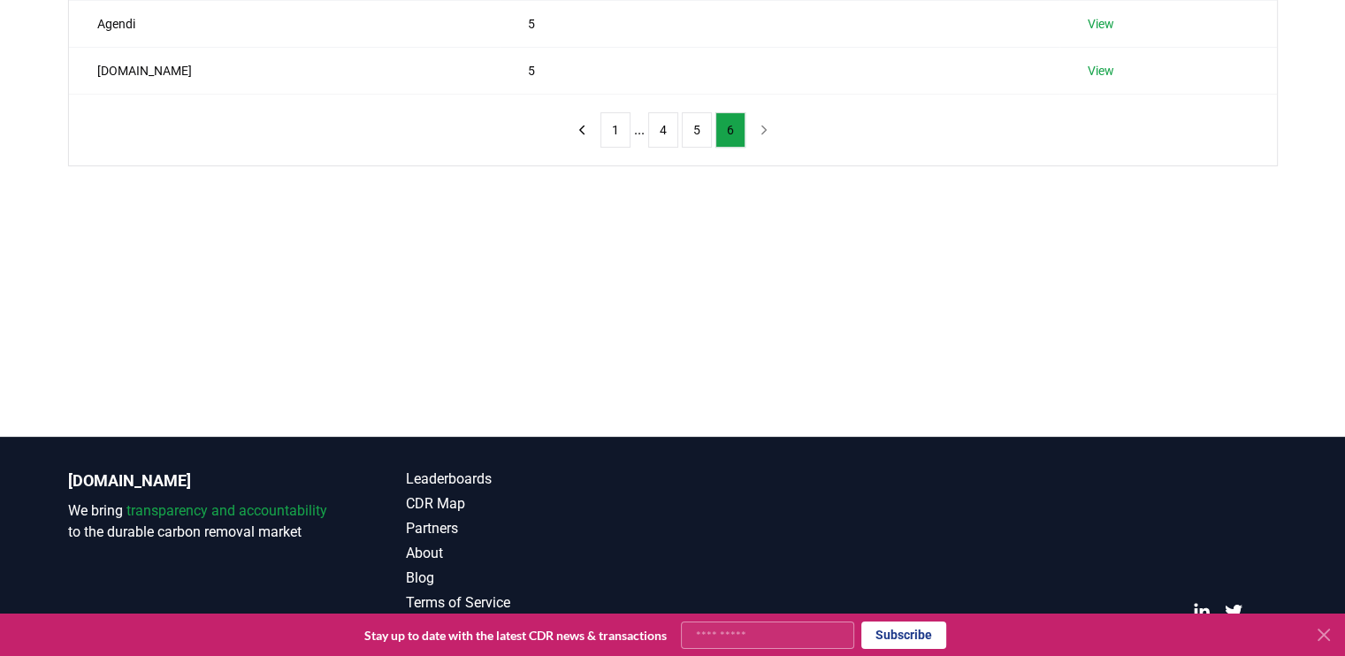
click at [0, 164] on div "Suppliers Purchasers Services Name Tonnes Facilitated Climony GmbH 10 View Remo…" at bounding box center [672, 9] width 1345 height 456
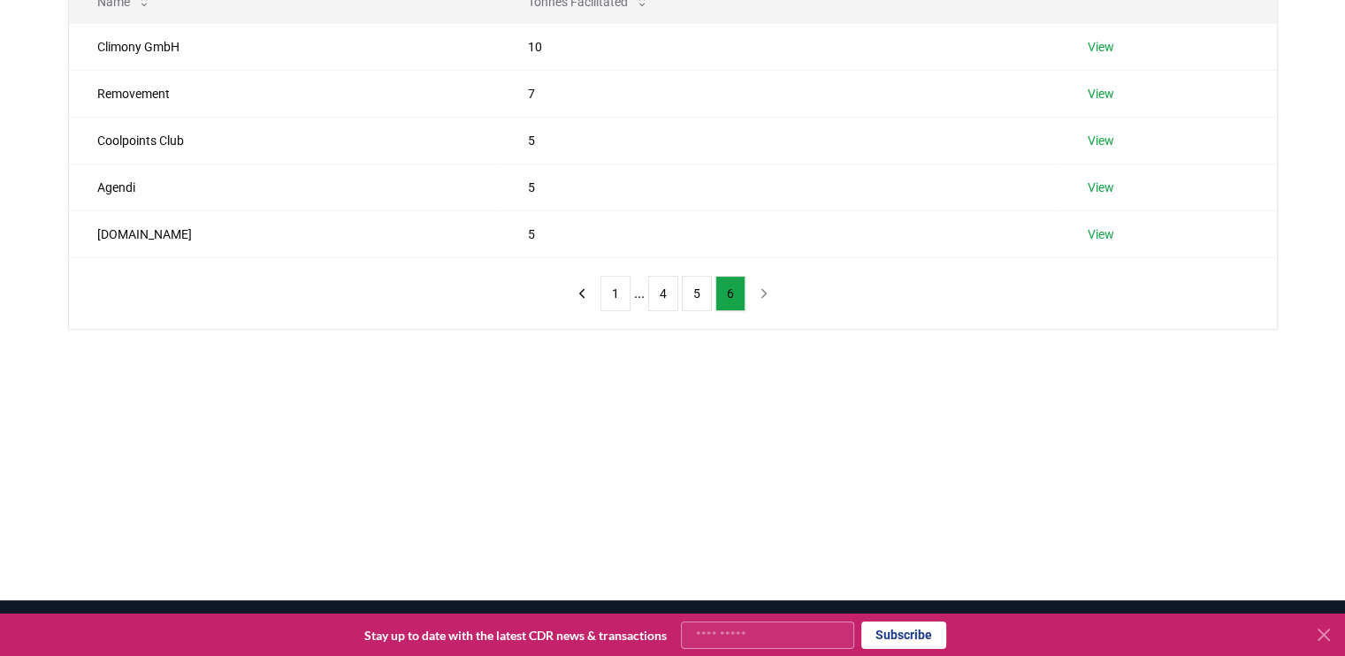
scroll to position [354, 0]
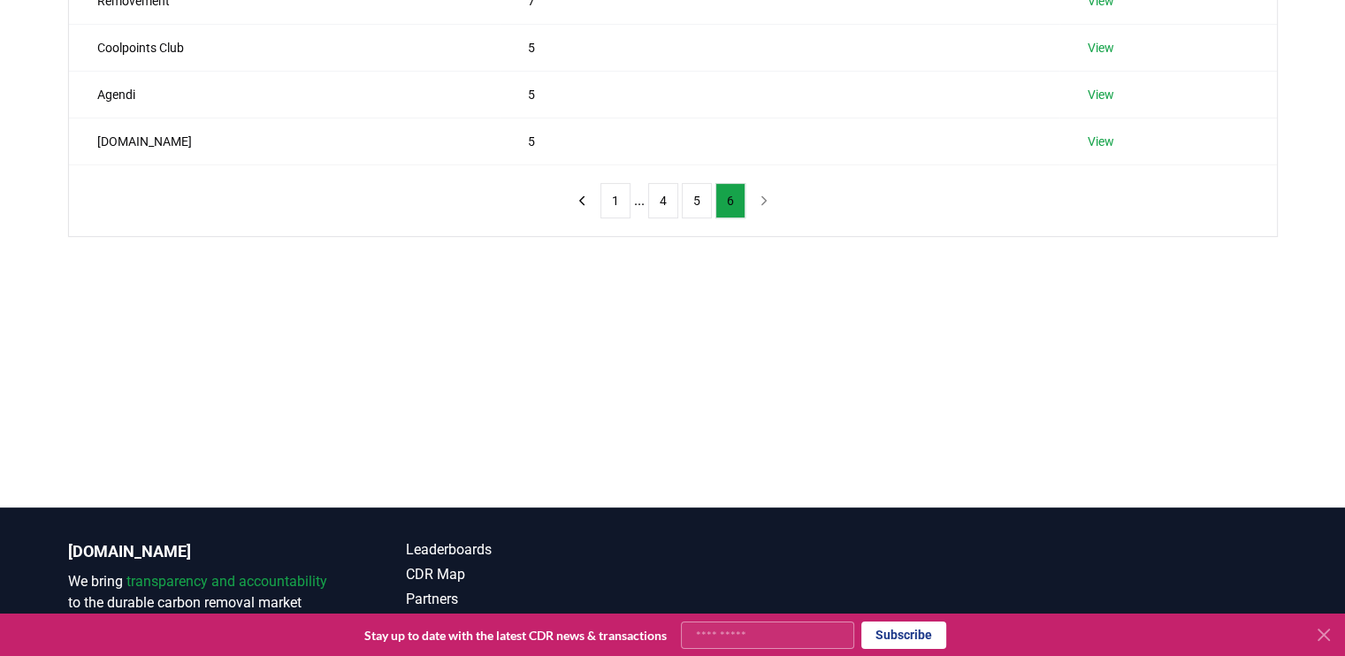
click at [761, 202] on nav "1 ... 4 5 6" at bounding box center [673, 200] width 212 height 35
click at [202, 333] on main "Suppliers Purchasers Services Name Tonnes Facilitated Climony GmbH 10 View Remo…" at bounding box center [672, 179] width 1345 height 656
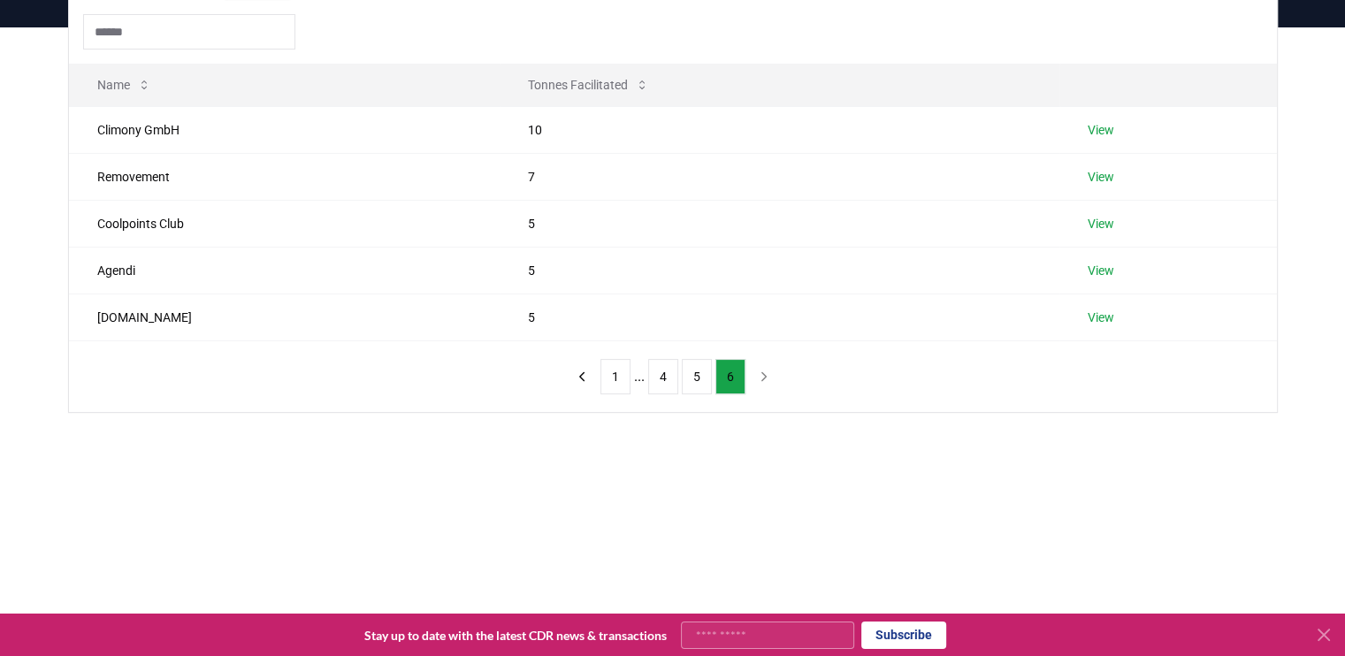
scroll to position [0, 0]
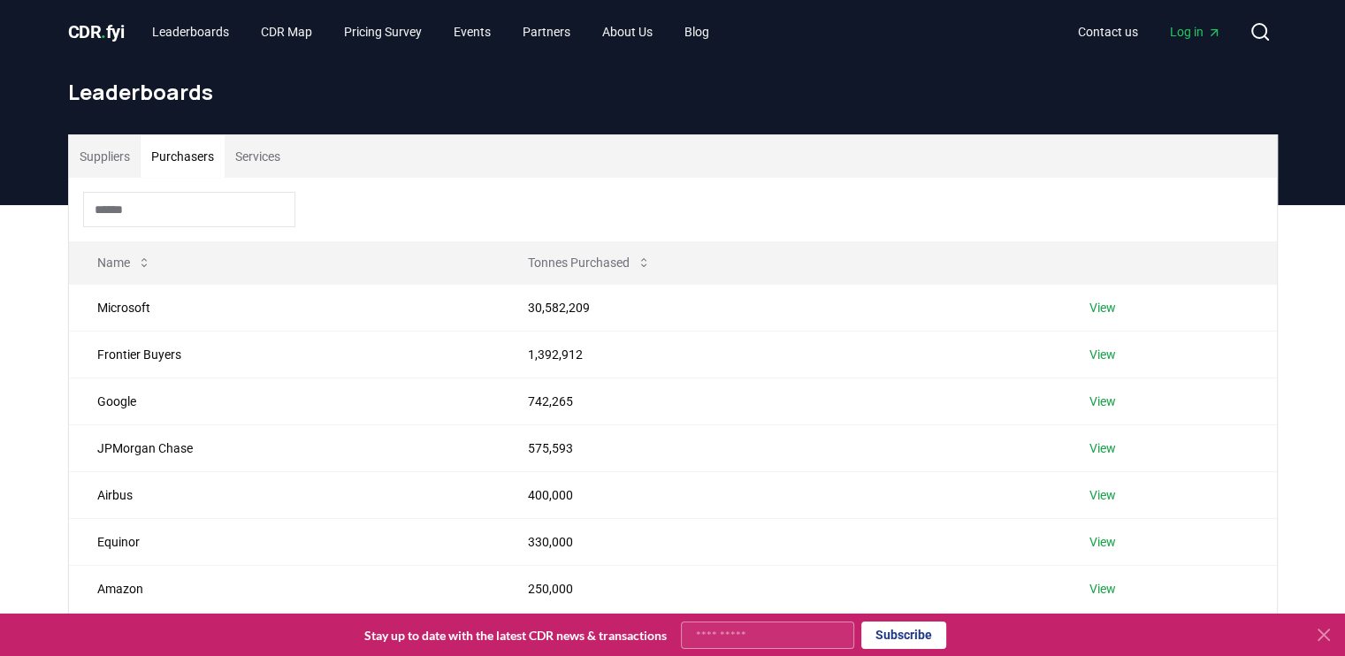
click at [195, 151] on button "Purchasers" at bounding box center [183, 156] width 84 height 42
click at [20, 332] on div "Suppliers Purchasers Services Name Tonnes Purchased Microsoft 30,582,209 View F…" at bounding box center [672, 550] width 1345 height 691
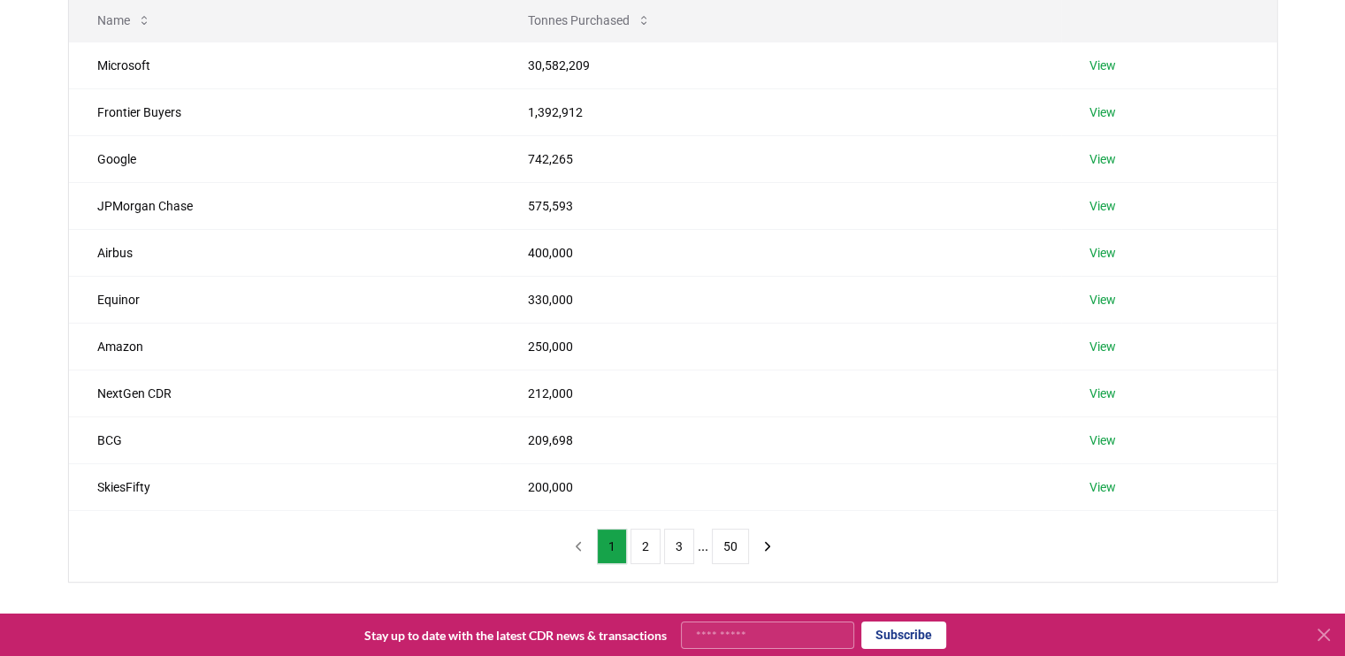
scroll to position [212, 0]
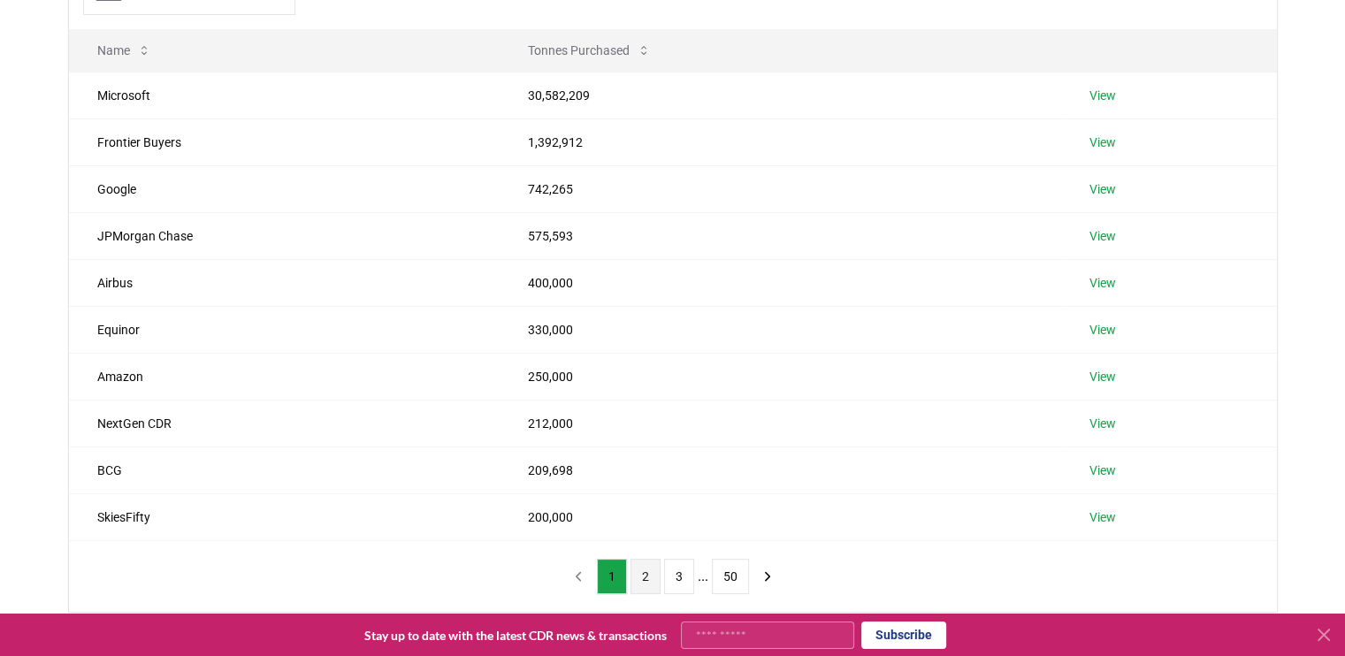
click at [641, 573] on button "2" at bounding box center [646, 576] width 30 height 35
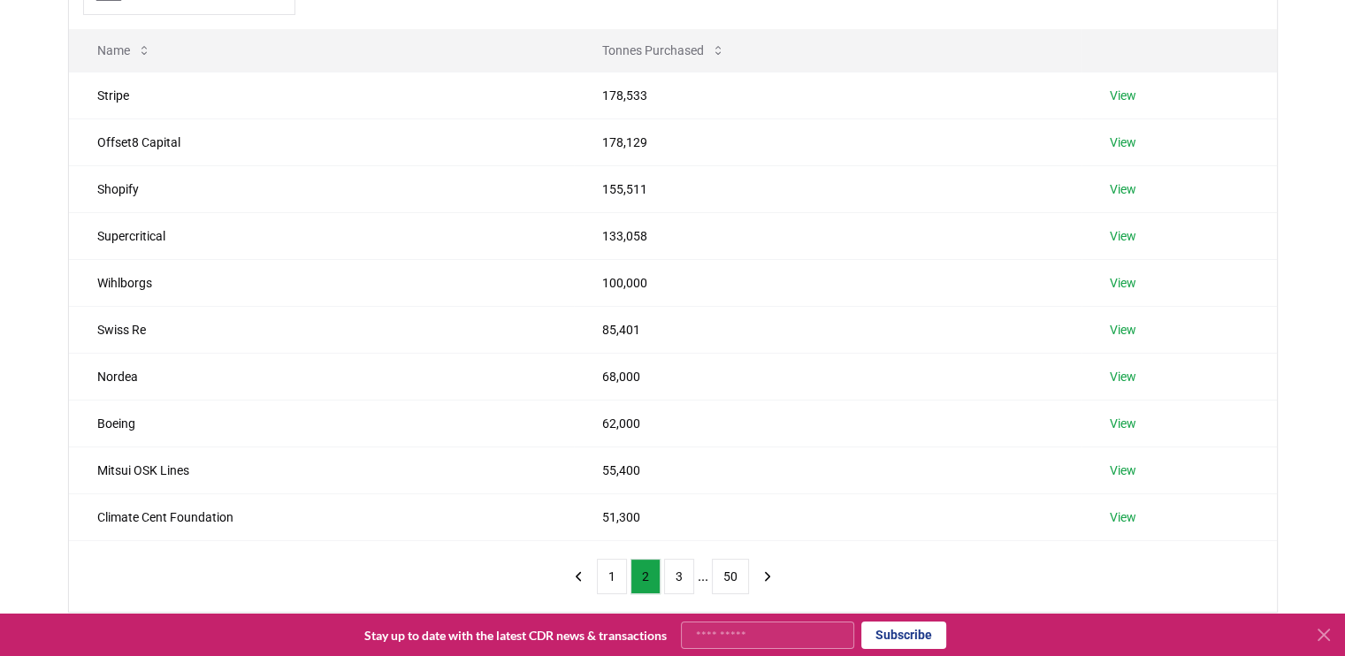
click at [64, 279] on div "Suppliers Purchasers Services Name Tonnes Purchased Stripe 178,533 View Offset8…" at bounding box center [673, 267] width 1238 height 691
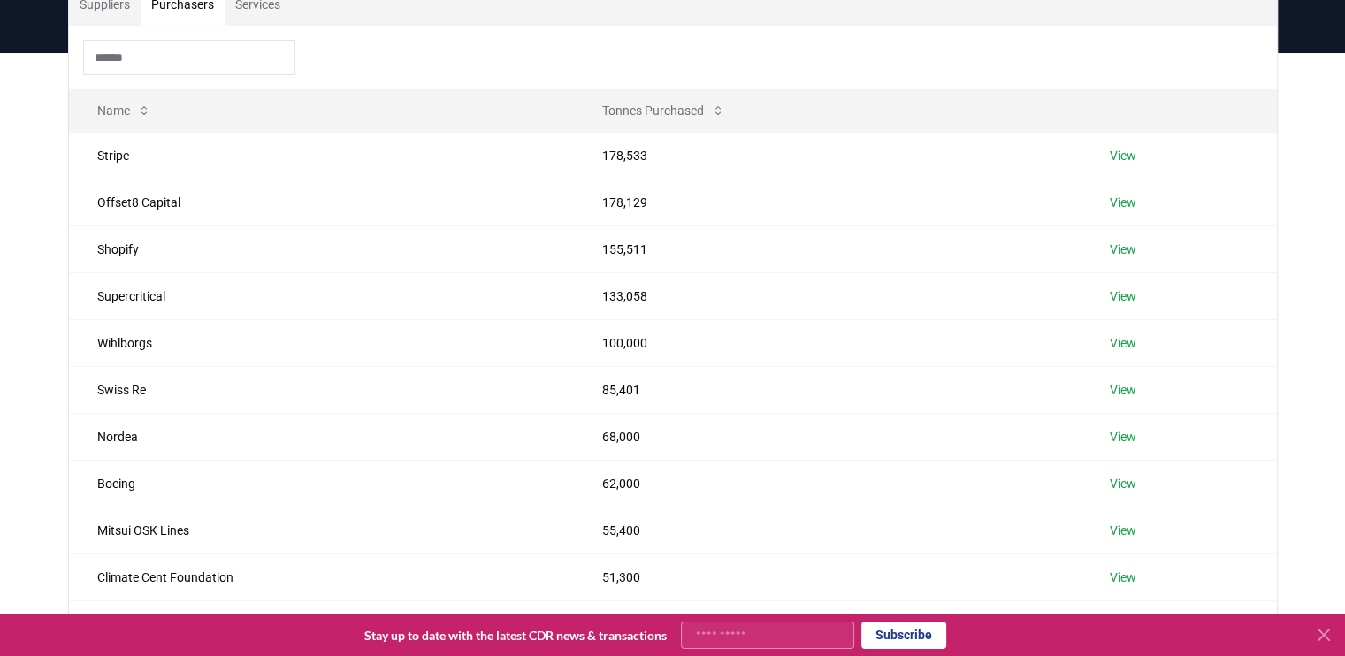
scroll to position [0, 0]
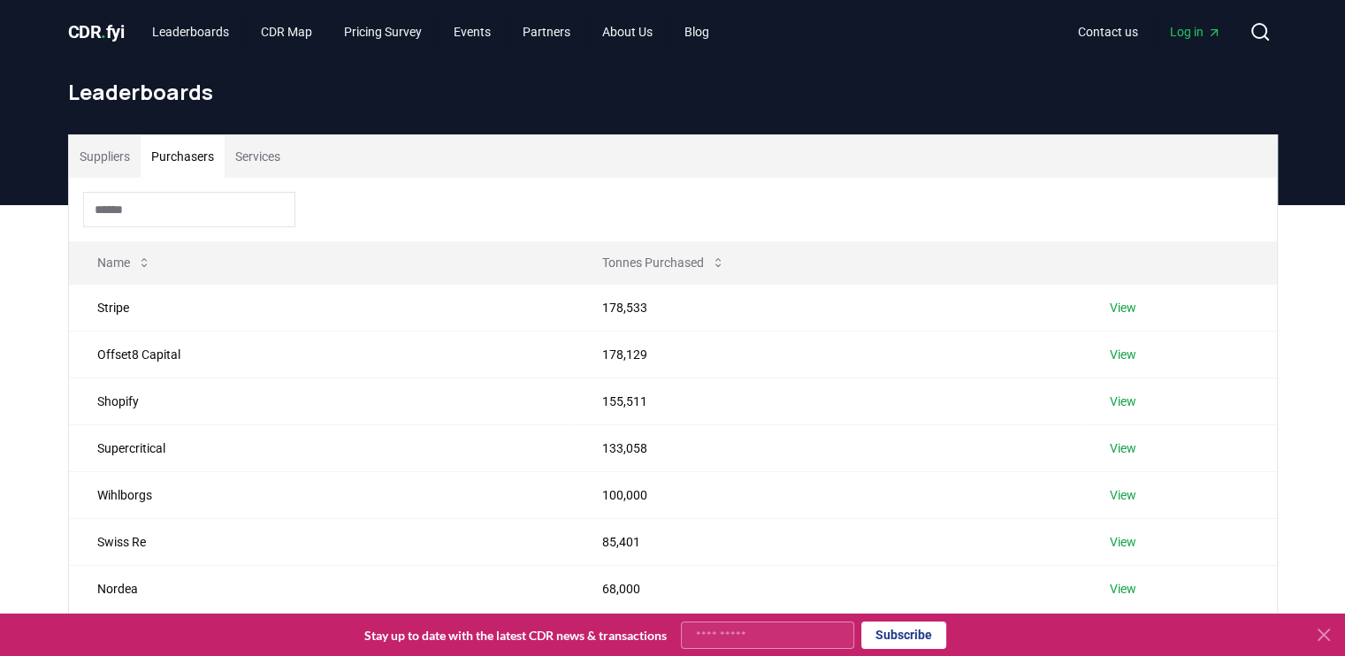
click at [111, 151] on button "Suppliers" at bounding box center [105, 156] width 72 height 42
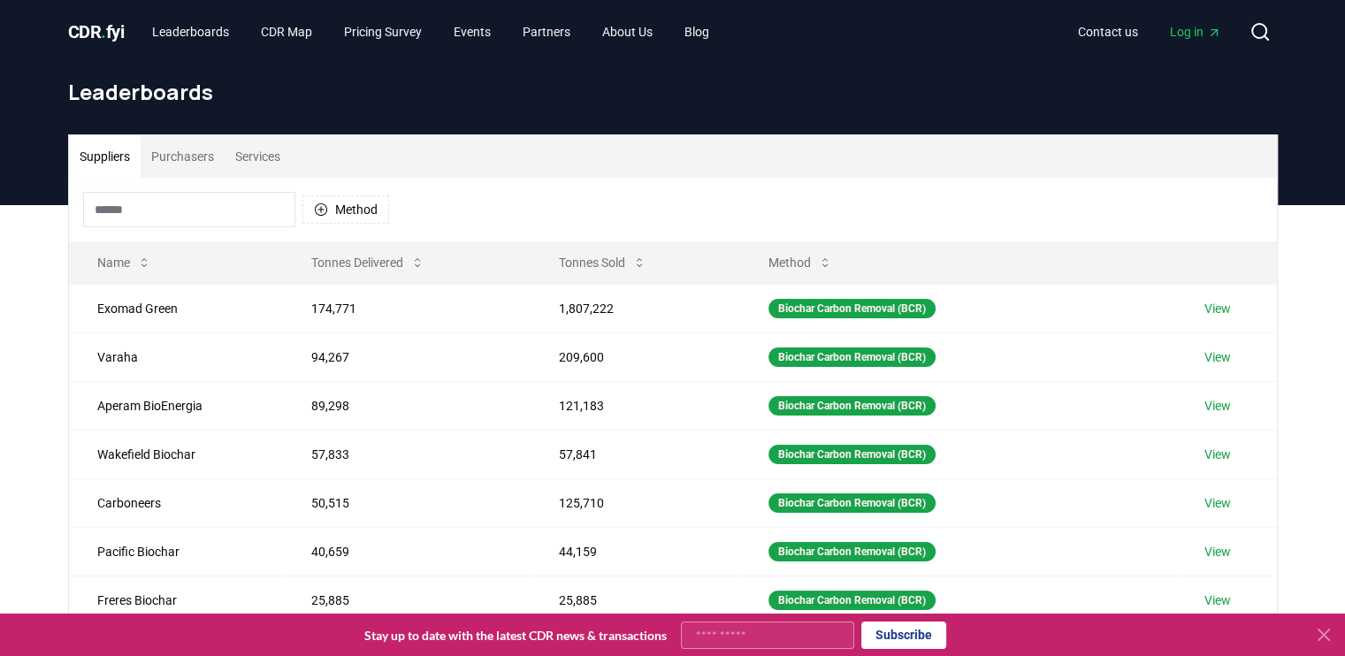
click at [230, 212] on input at bounding box center [189, 209] width 212 height 35
click at [25, 326] on div "Suppliers Purchasers Services Method Name Tonnes Delivered Tonnes Sold Method E…" at bounding box center [672, 559] width 1345 height 709
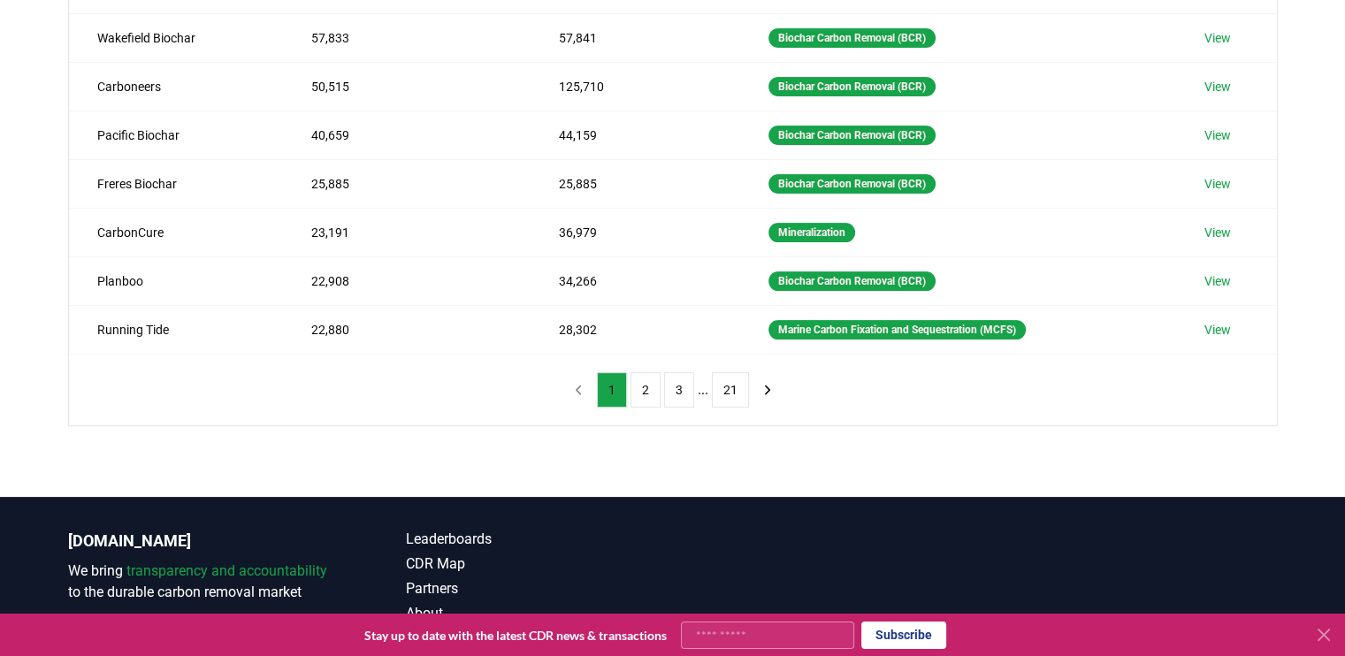
scroll to position [495, 0]
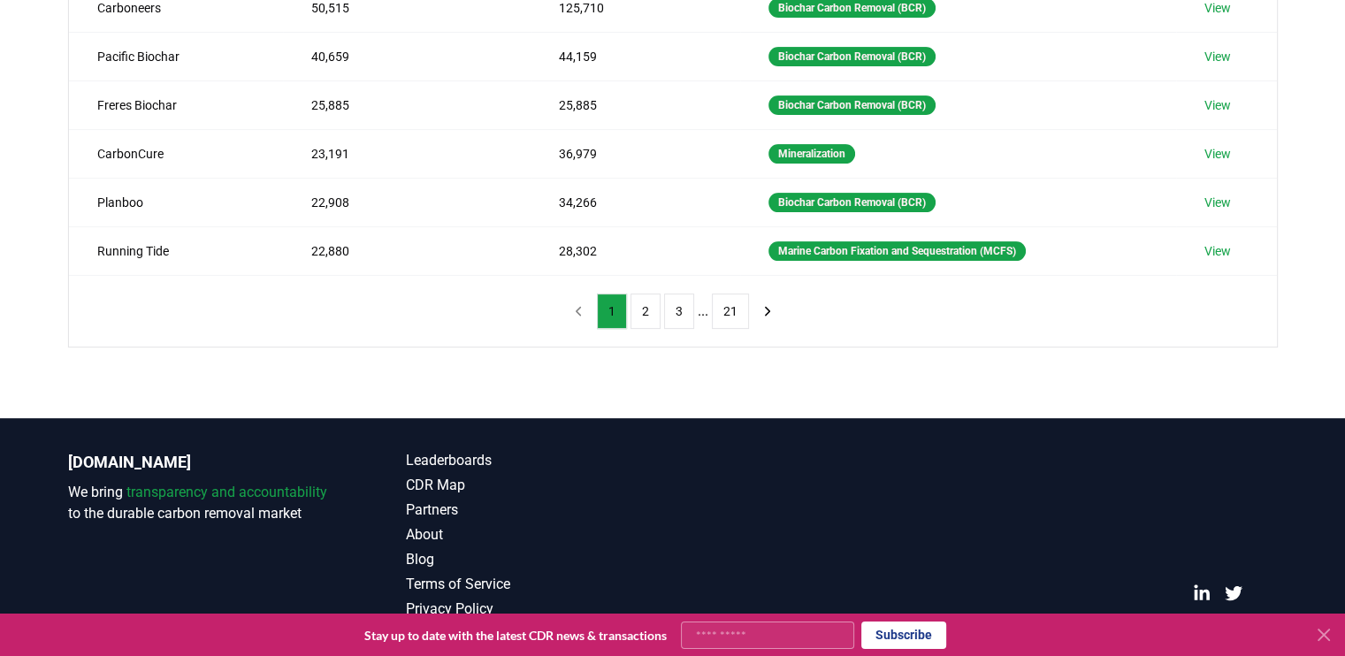
click at [11, 286] on div "Suppliers Purchasers Services Method Name Tonnes Delivered Tonnes Sold Method E…" at bounding box center [672, 64] width 1345 height 709
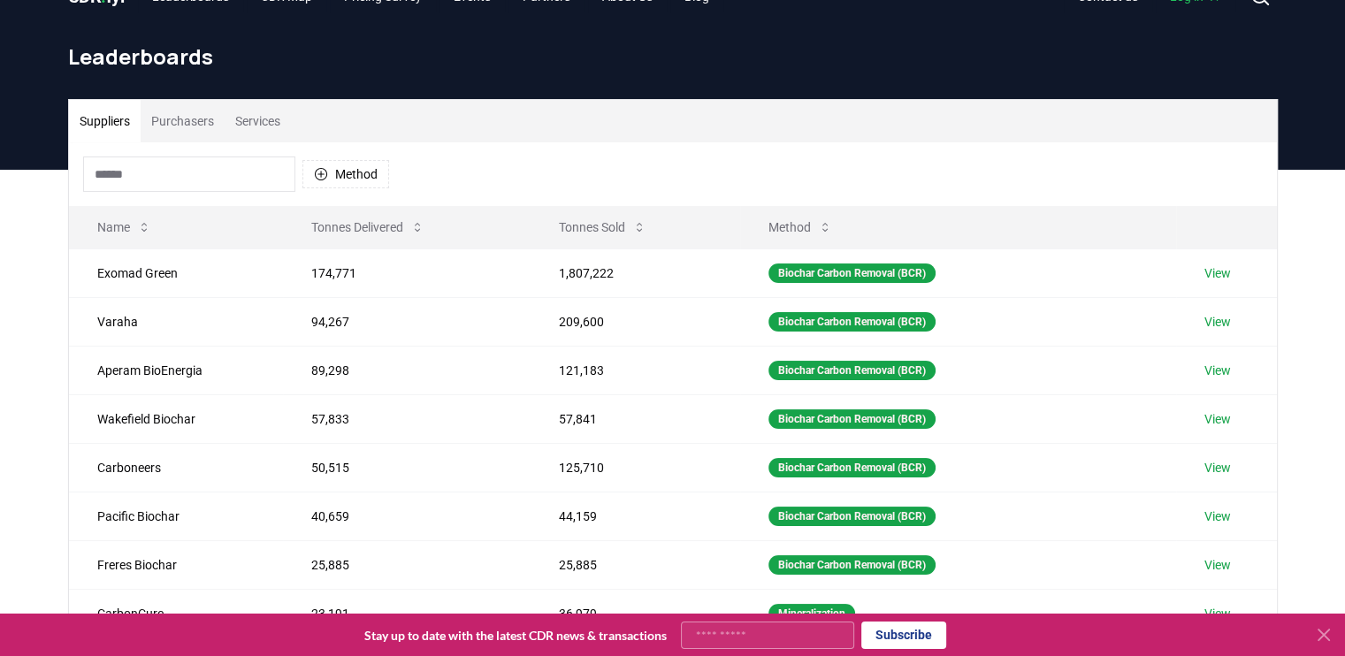
scroll to position [0, 0]
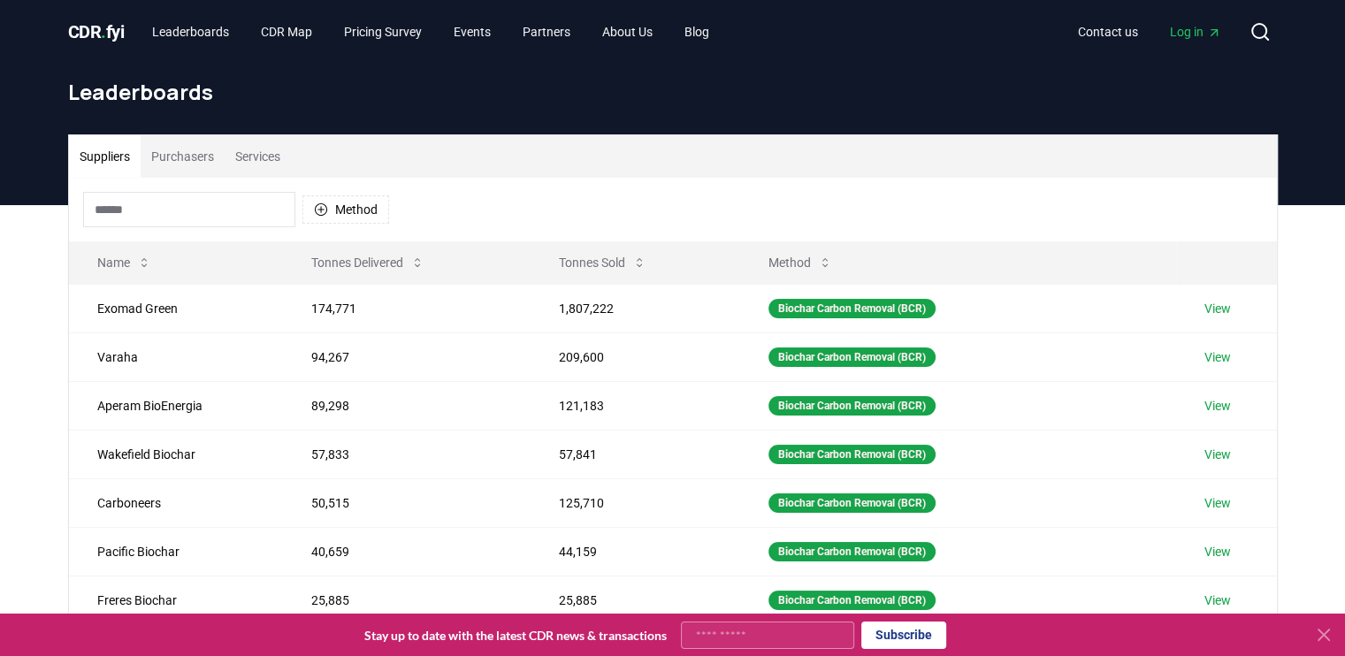
click at [38, 321] on div "Suppliers Purchasers Services Method Name Tonnes Delivered Tonnes Sold Method E…" at bounding box center [672, 559] width 1345 height 709
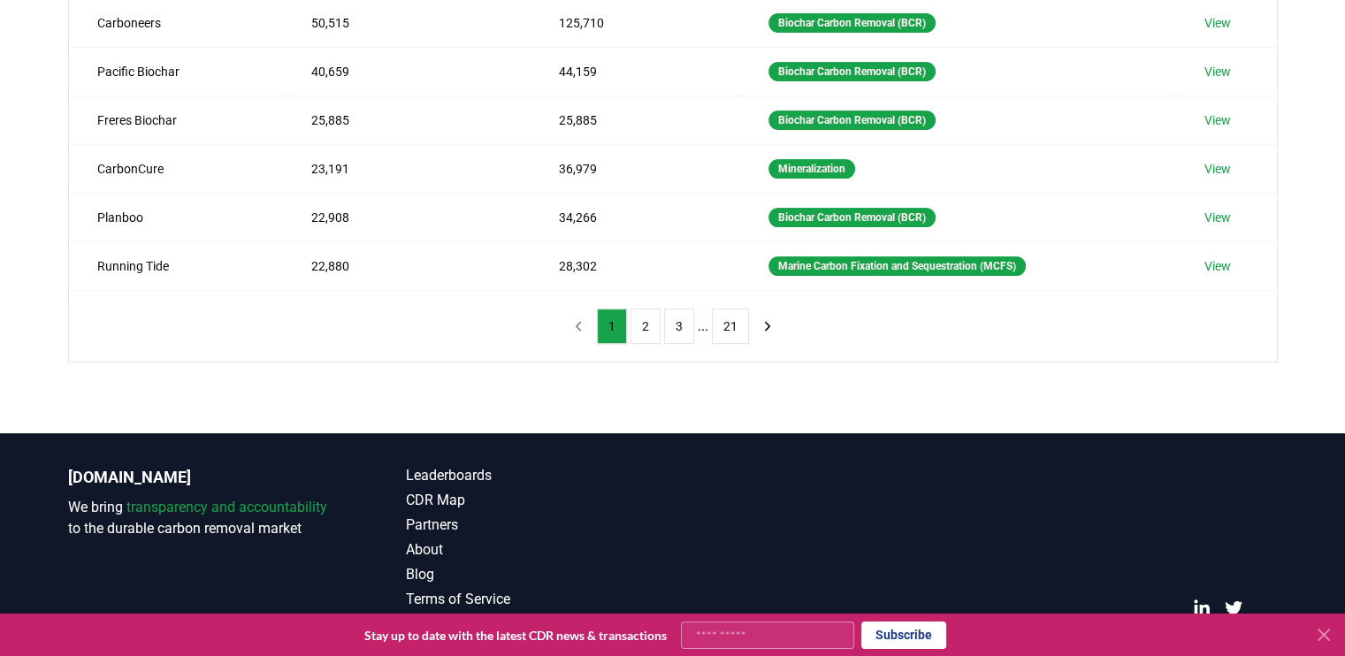
scroll to position [478, 0]
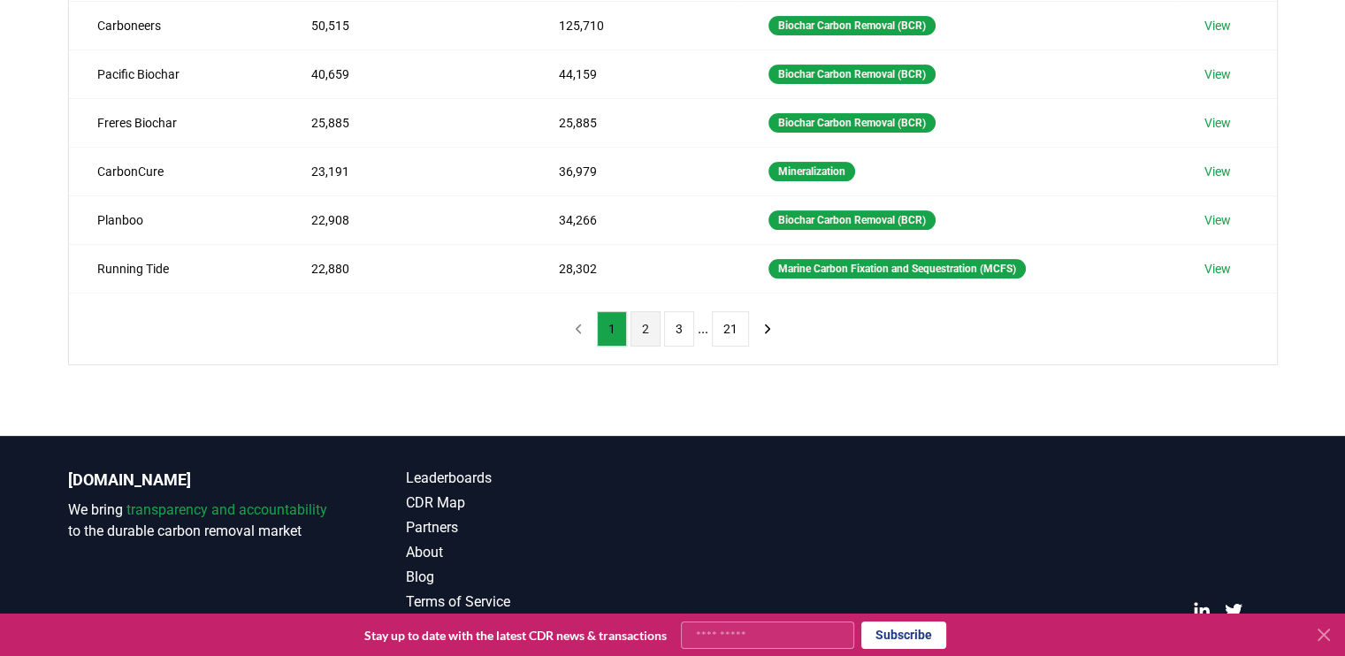
click at [655, 325] on button "2" at bounding box center [646, 328] width 30 height 35
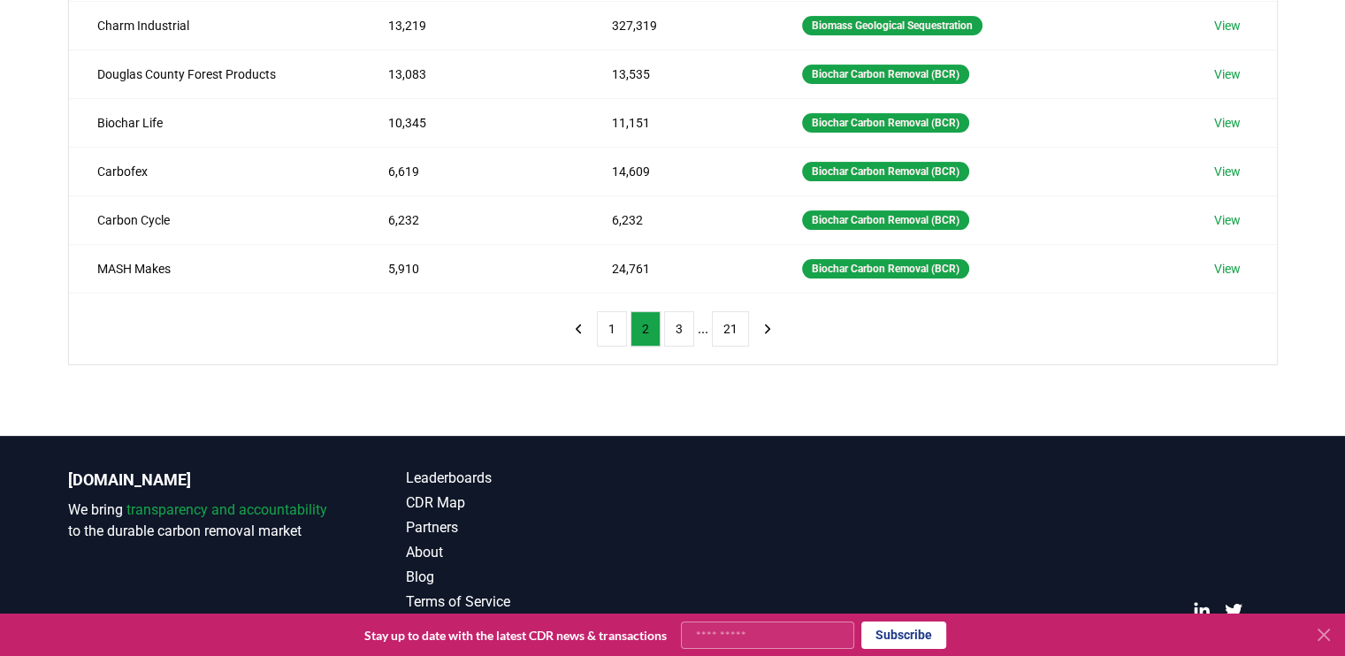
click at [11, 346] on div "Suppliers Purchasers Services Method Name Tonnes Delivered Tonnes Sold Method G…" at bounding box center [672, 82] width 1345 height 709
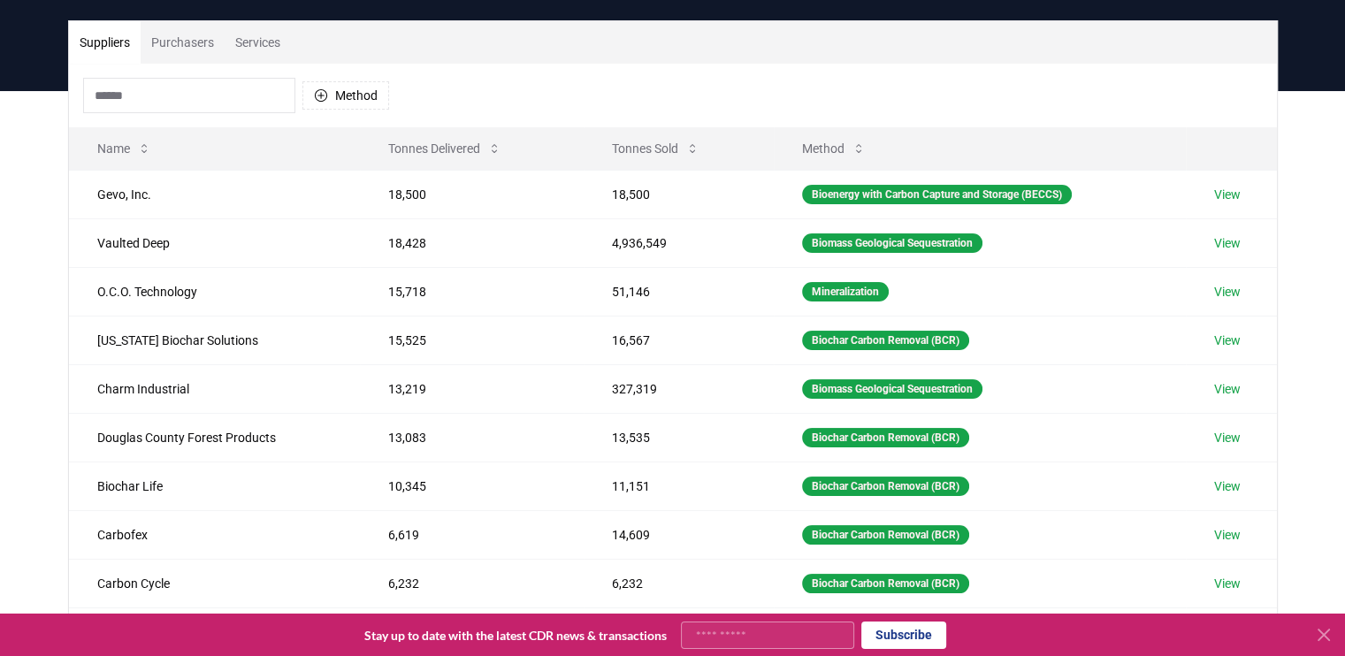
scroll to position [88, 0]
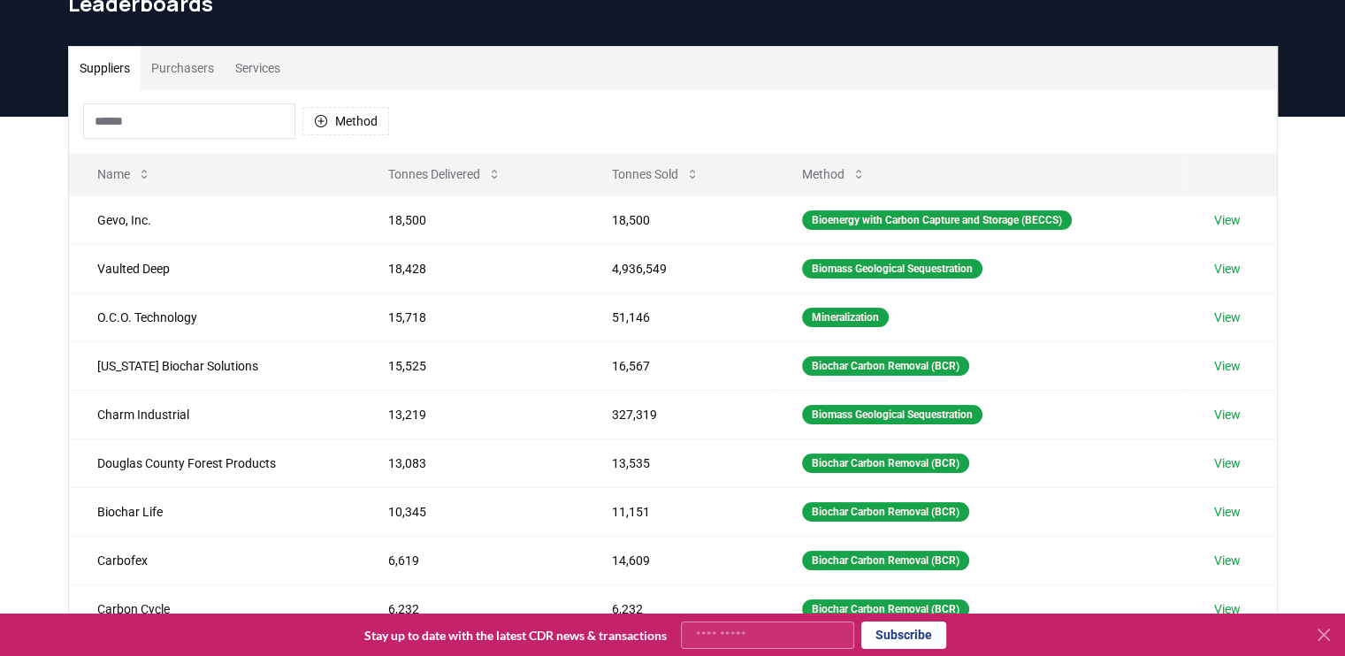
click at [234, 119] on input at bounding box center [189, 120] width 212 height 35
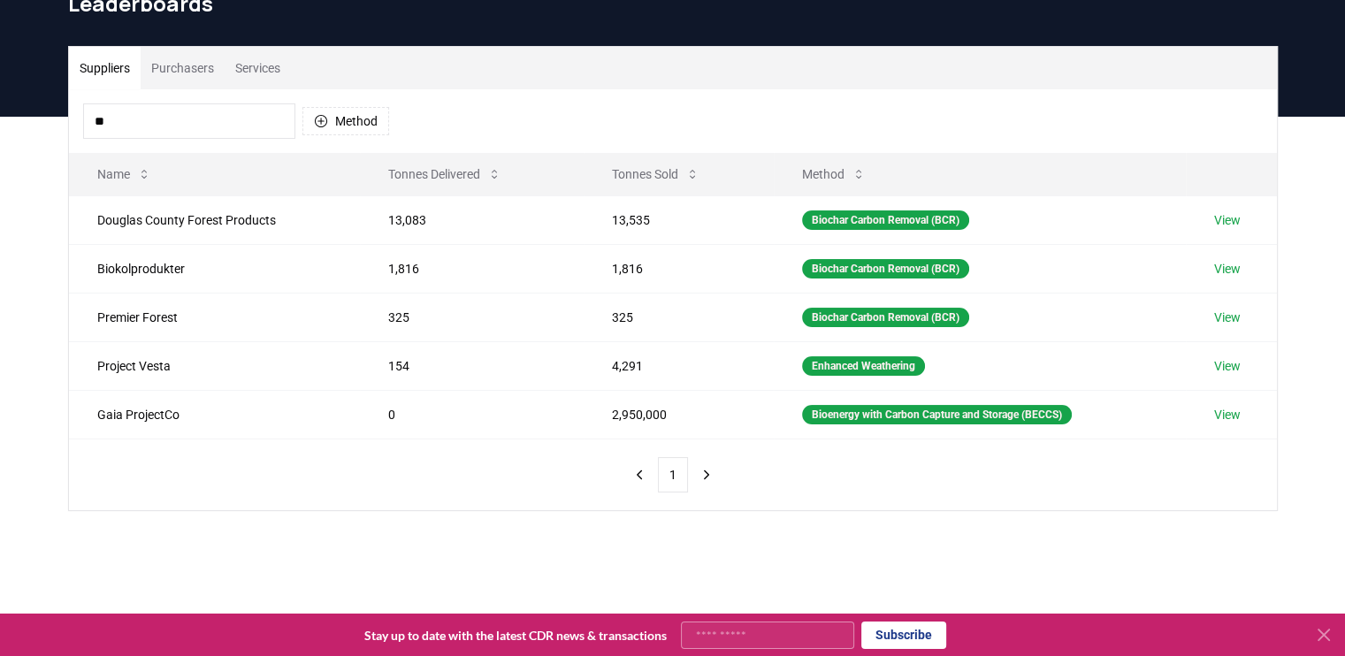
type input "*"
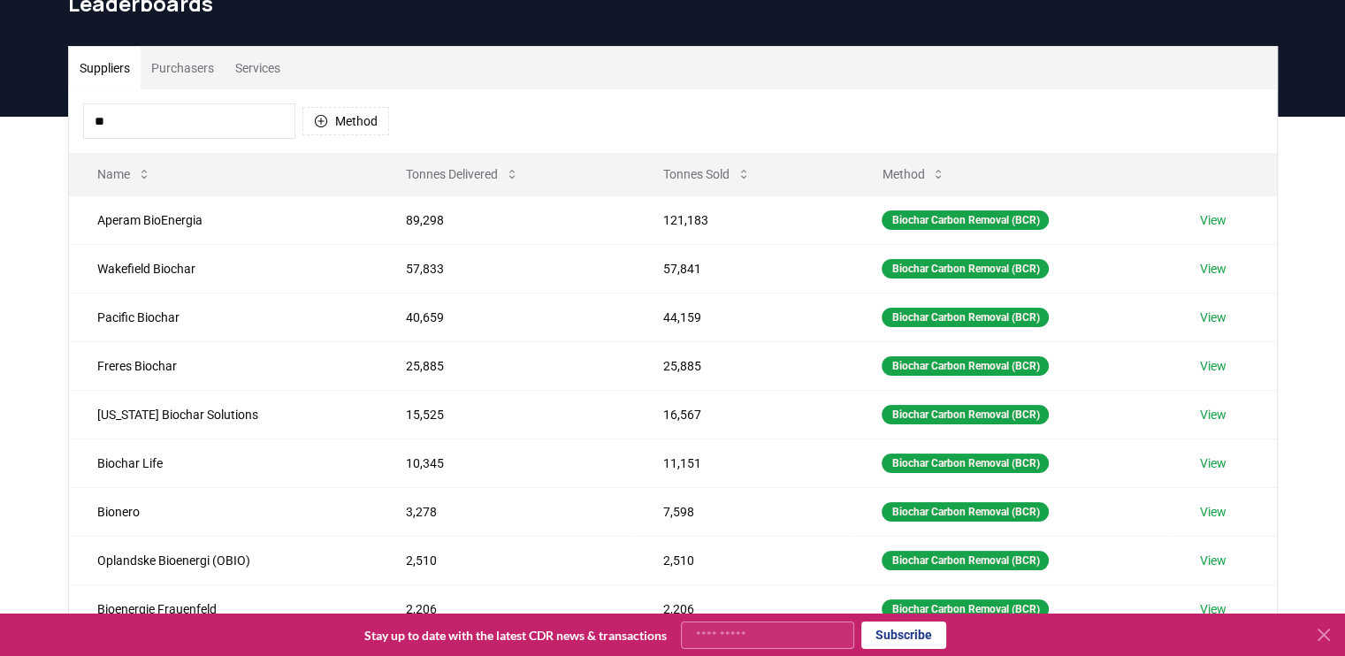
type input "*"
click at [51, 364] on div "Suppliers Purchasers Services *** Method Name Tonnes Delivered Tonnes Sold Meth…" at bounding box center [672, 471] width 1345 height 709
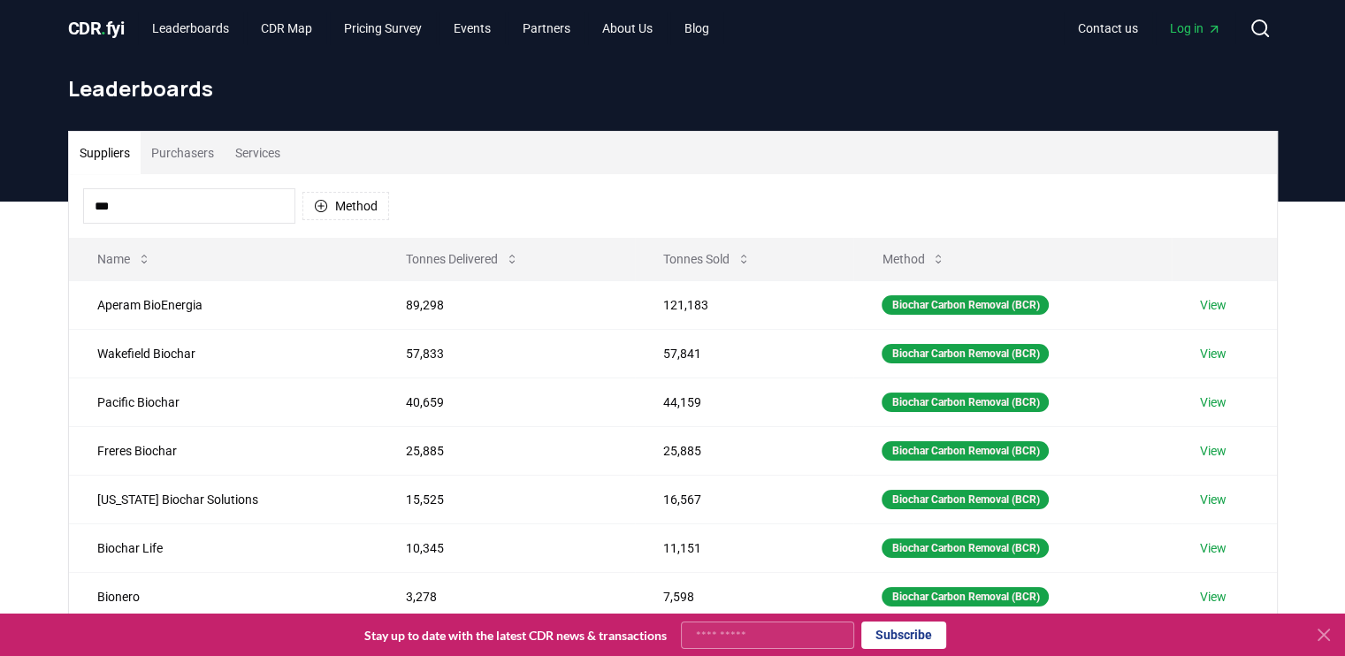
scroll to position [0, 0]
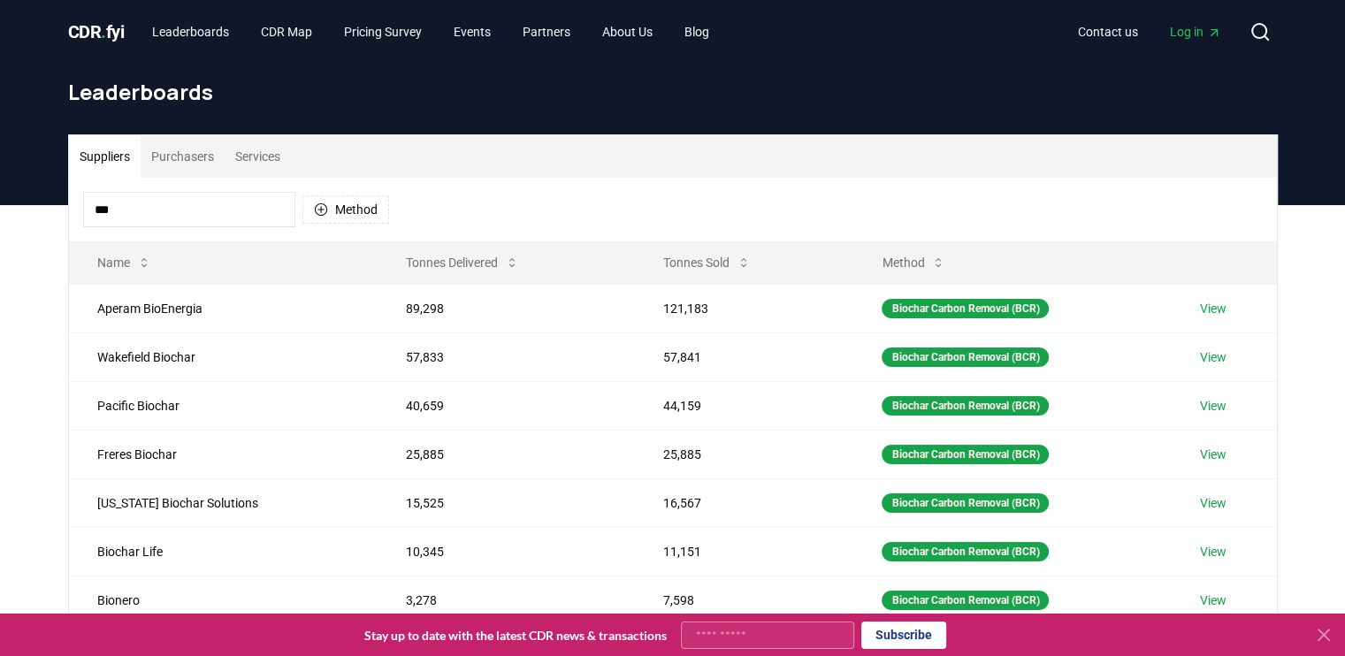
click at [120, 211] on input "***" at bounding box center [189, 209] width 212 height 35
type input "*"
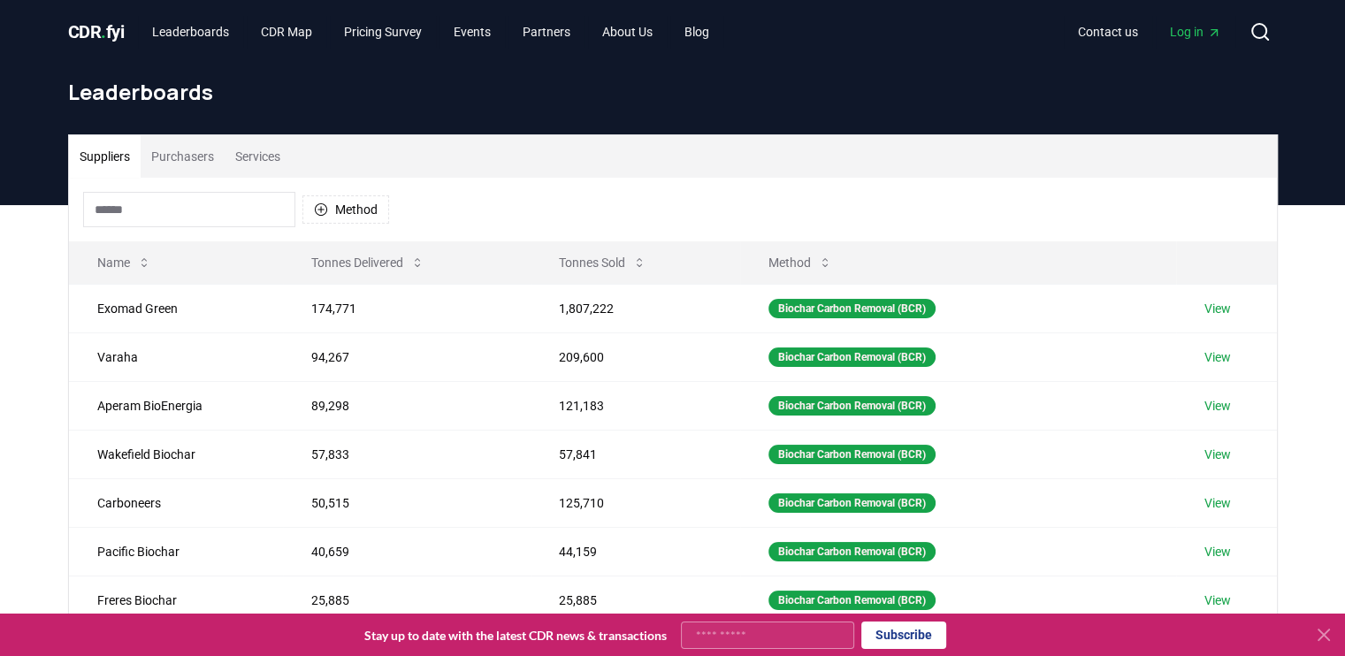
click at [35, 332] on div "Suppliers Purchasers Services Method Name Tonnes Delivered Tonnes Sold Method E…" at bounding box center [672, 559] width 1345 height 709
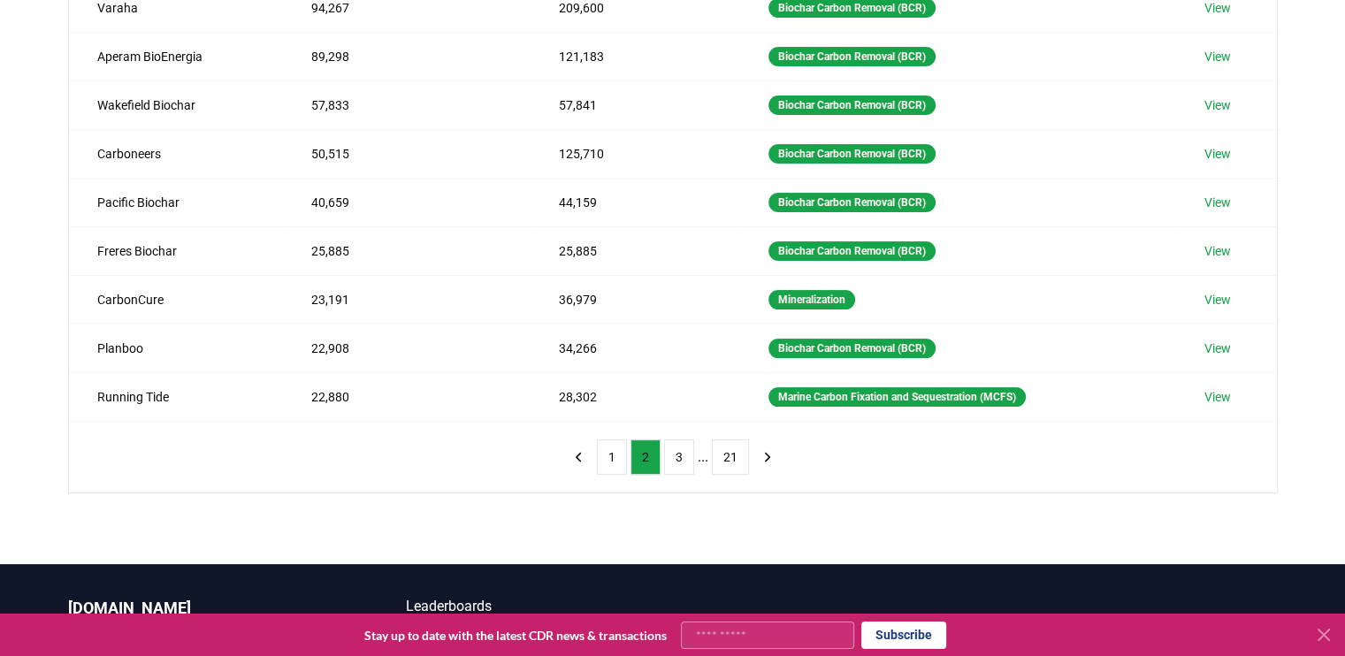
scroll to position [354, 0]
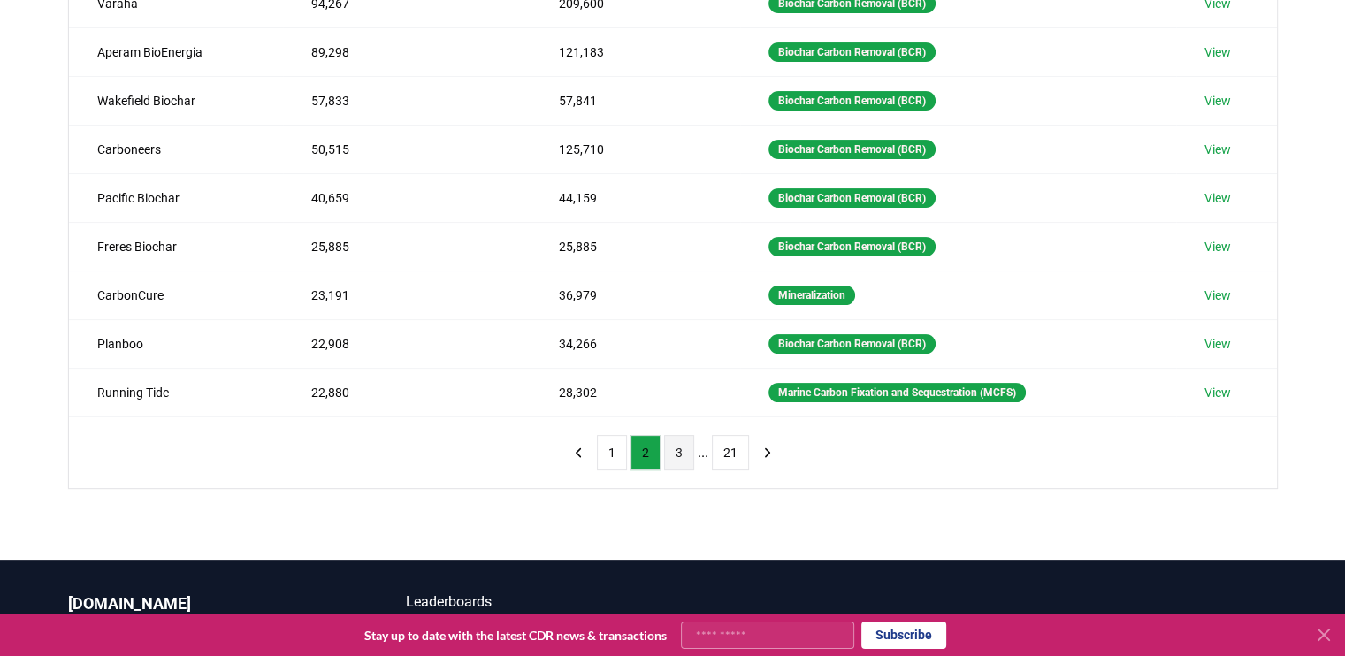
click at [681, 452] on button "3" at bounding box center [679, 452] width 30 height 35
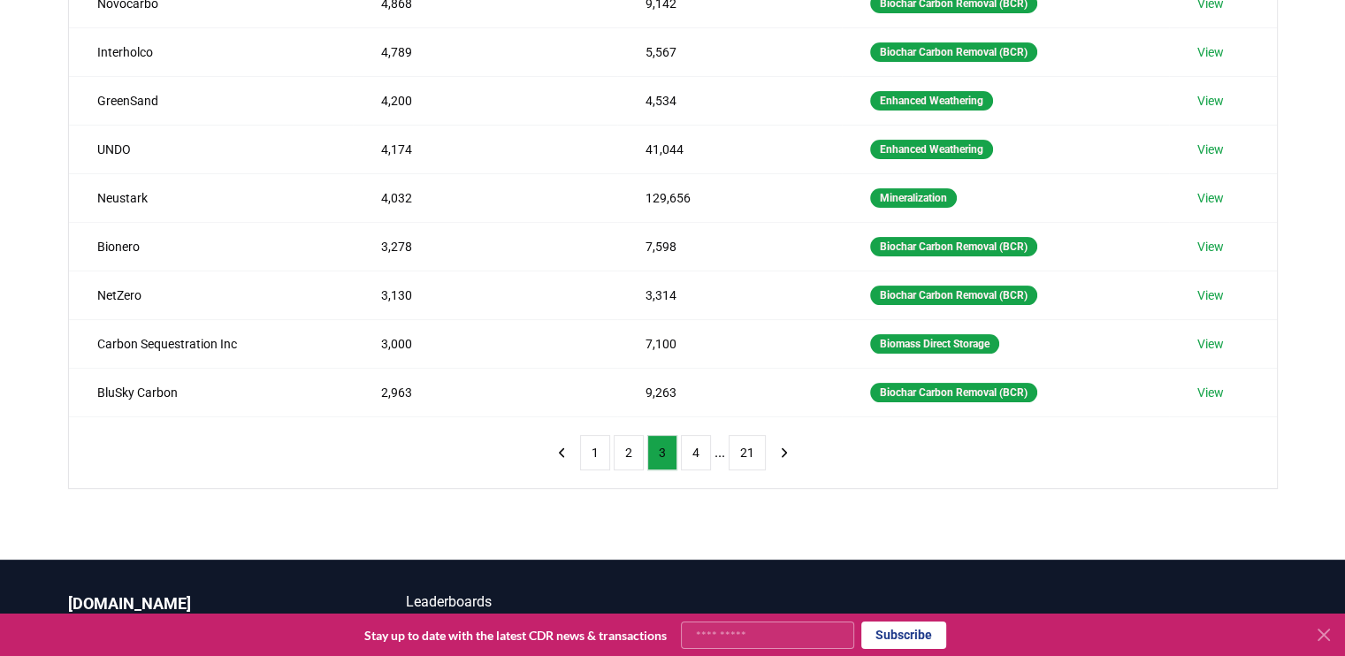
click at [2, 198] on div "Suppliers Purchasers Services Method Name Tonnes Delivered Tonnes Sold Method G…" at bounding box center [672, 205] width 1345 height 709
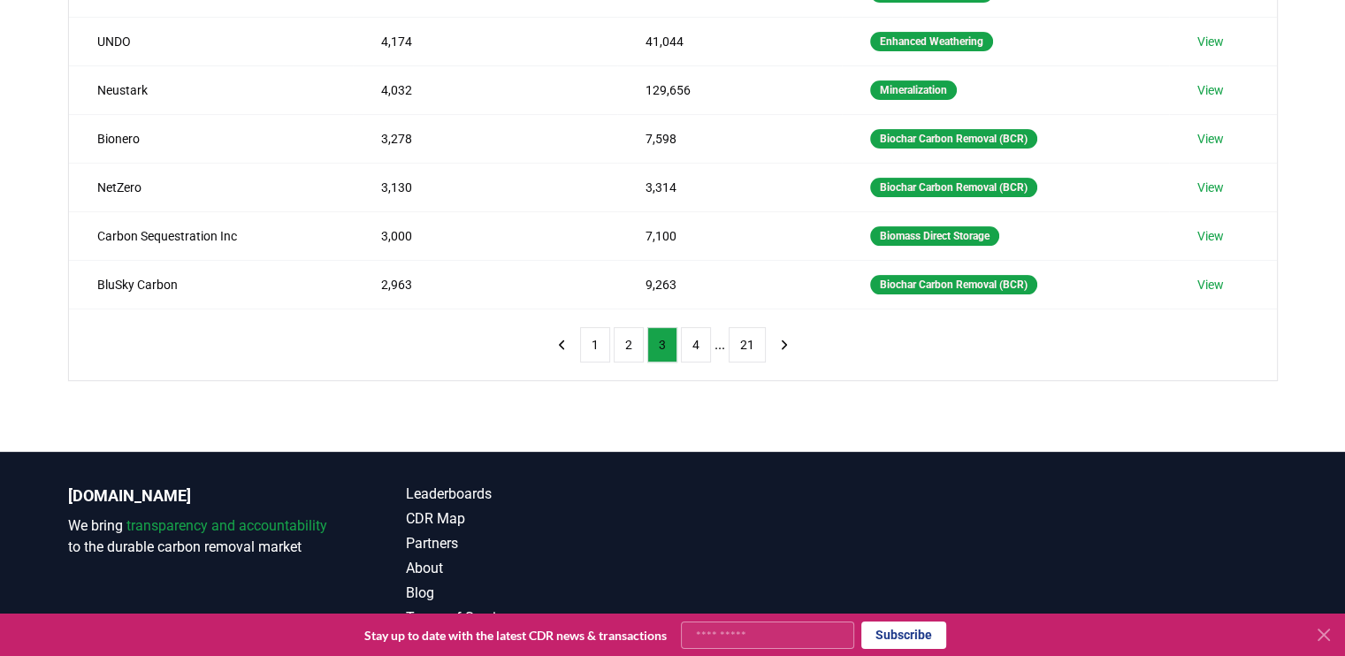
scroll to position [460, 0]
